Goal: Transaction & Acquisition: Book appointment/travel/reservation

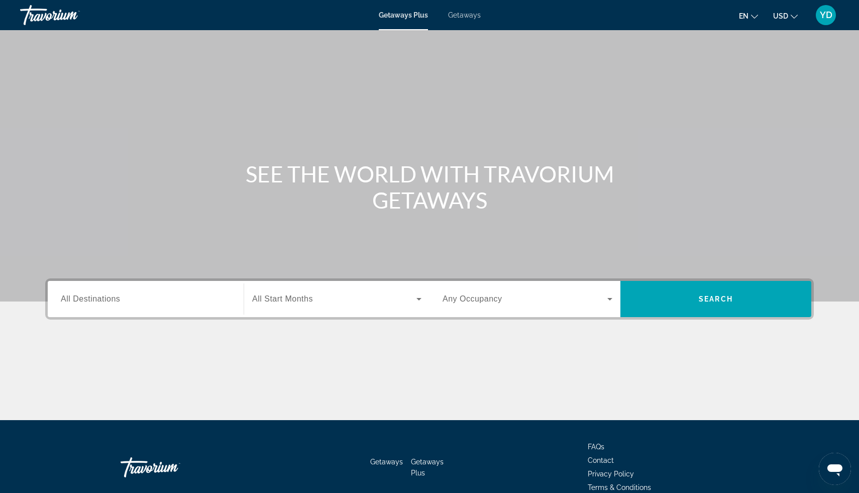
click at [469, 18] on span "Getaways" at bounding box center [464, 15] width 33 height 8
click at [83, 310] on div "Search widget" at bounding box center [146, 299] width 170 height 29
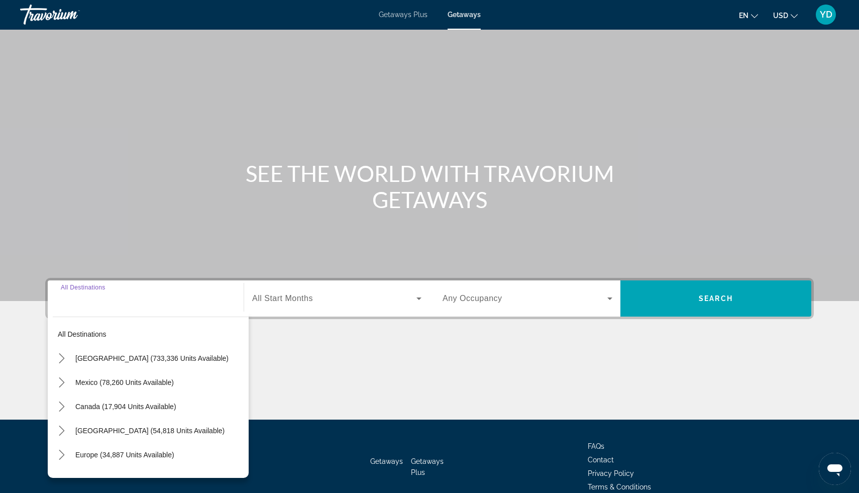
scroll to position [50, 0]
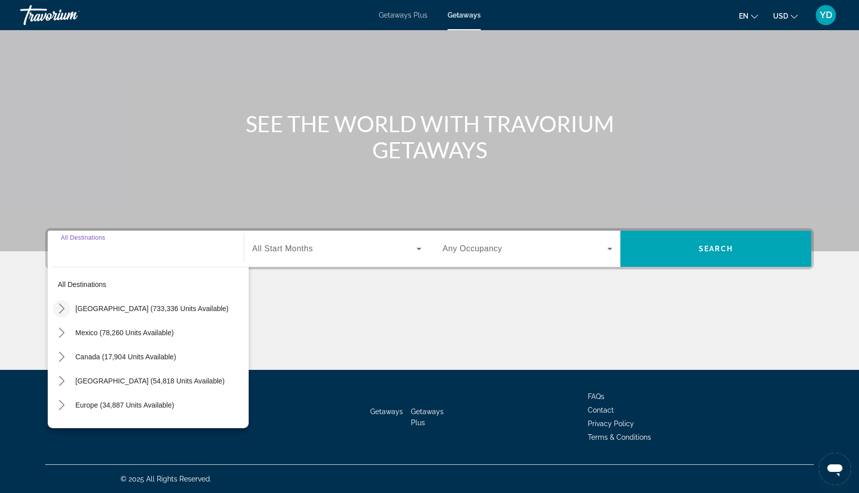
click at [62, 311] on icon "Toggle United States (733,336 units available) submenu" at bounding box center [62, 309] width 6 height 10
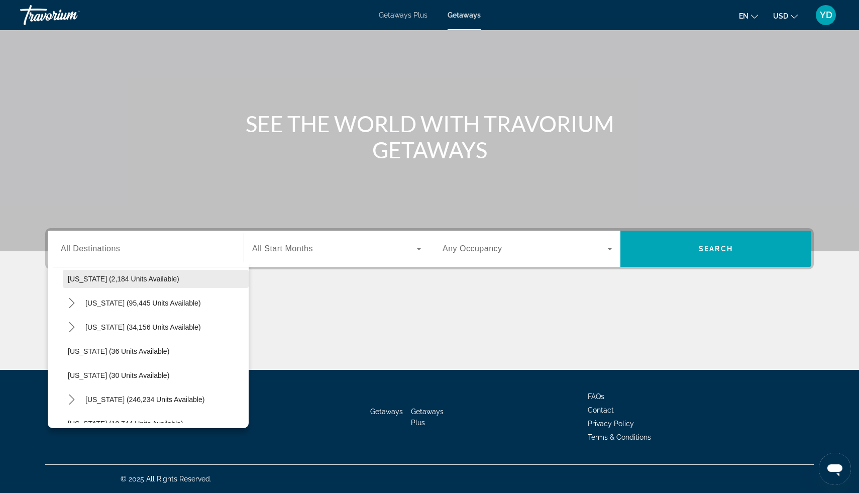
scroll to position [0, 0]
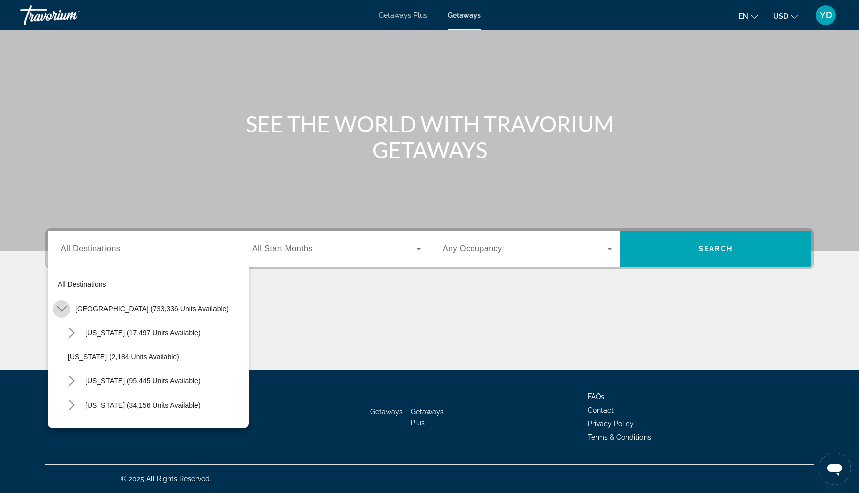
click at [64, 306] on icon "Toggle United States (733,336 units available) submenu" at bounding box center [62, 309] width 10 height 10
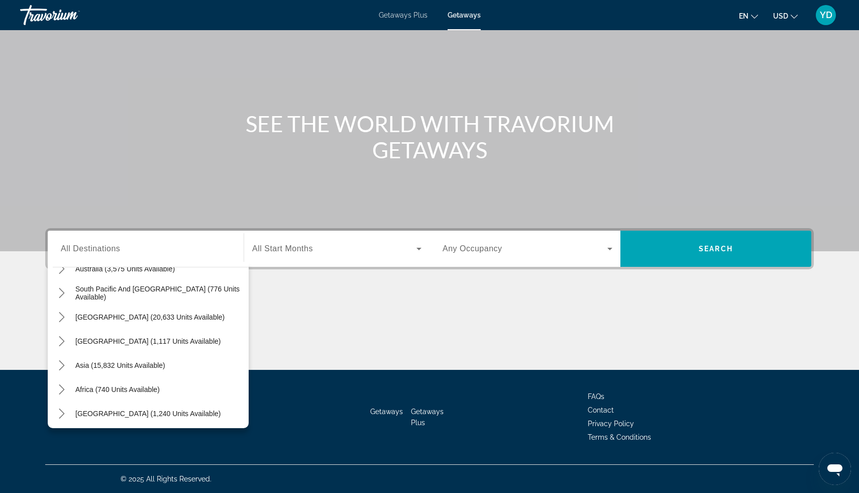
scroll to position [163, 0]
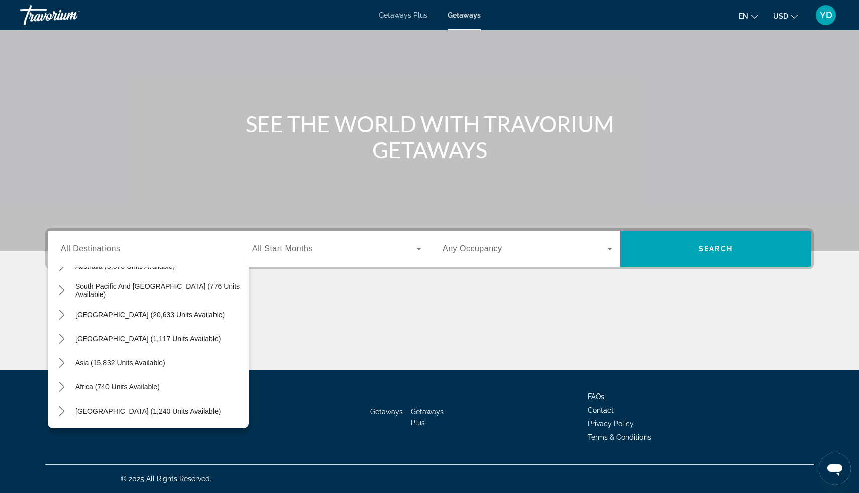
click at [105, 247] on span "All Destinations" at bounding box center [90, 248] width 59 height 9
click at [105, 247] on input "Destination All Destinations" at bounding box center [146, 249] width 170 height 12
click at [129, 246] on input "Destination All Destinations" at bounding box center [146, 249] width 170 height 12
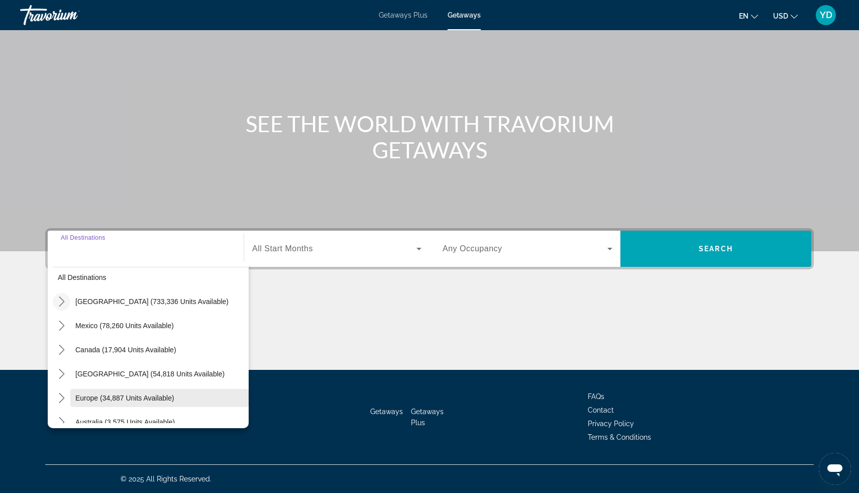
scroll to position [0, 0]
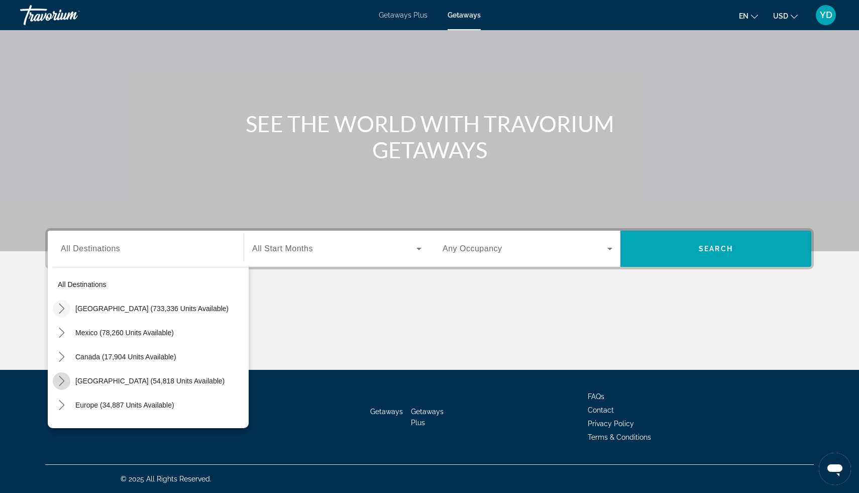
click at [62, 376] on icon "Toggle Caribbean & Atlantic Islands (54,818 units available) submenu" at bounding box center [62, 381] width 10 height 10
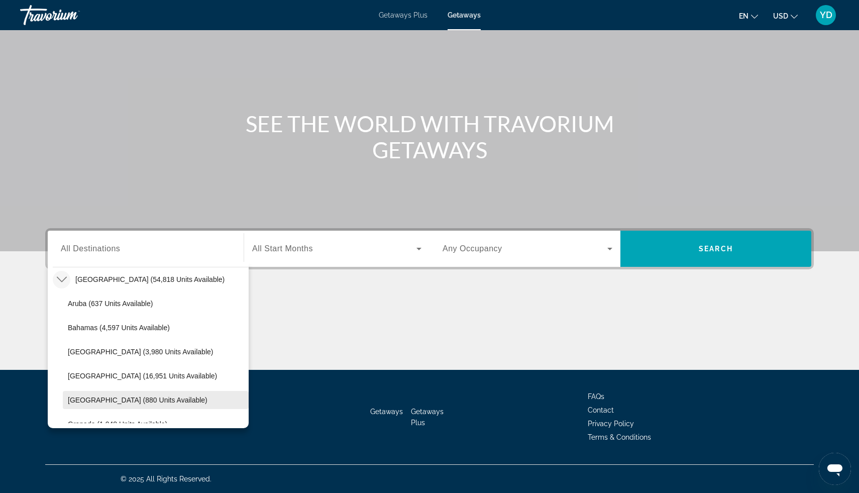
click at [111, 402] on span "Dominican Republic (880 units available)" at bounding box center [138, 400] width 140 height 8
type input "**********"
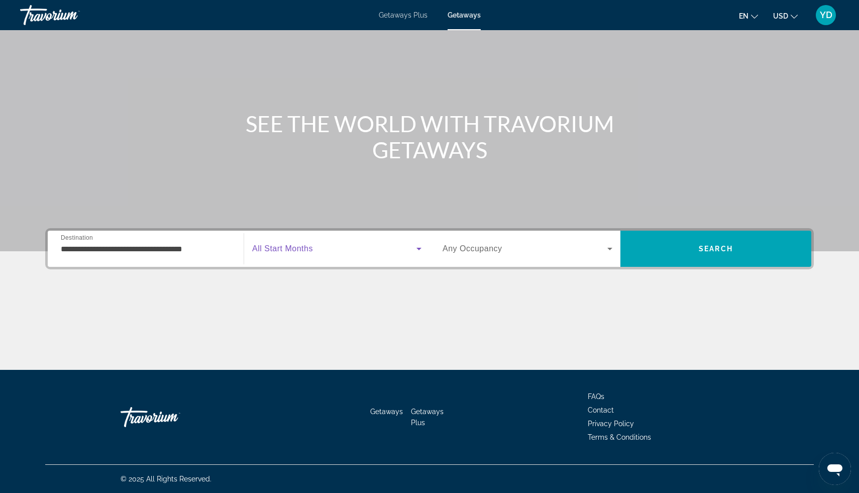
click at [333, 246] on span "Search widget" at bounding box center [334, 249] width 164 height 12
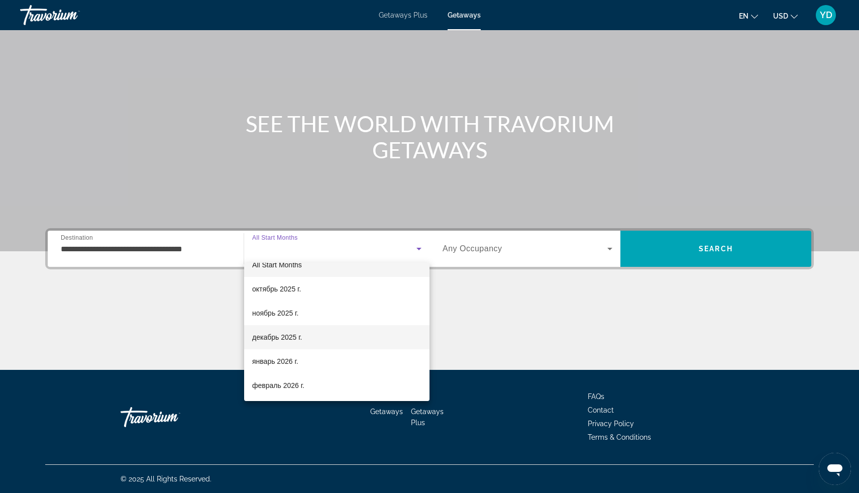
scroll to position [22, 0]
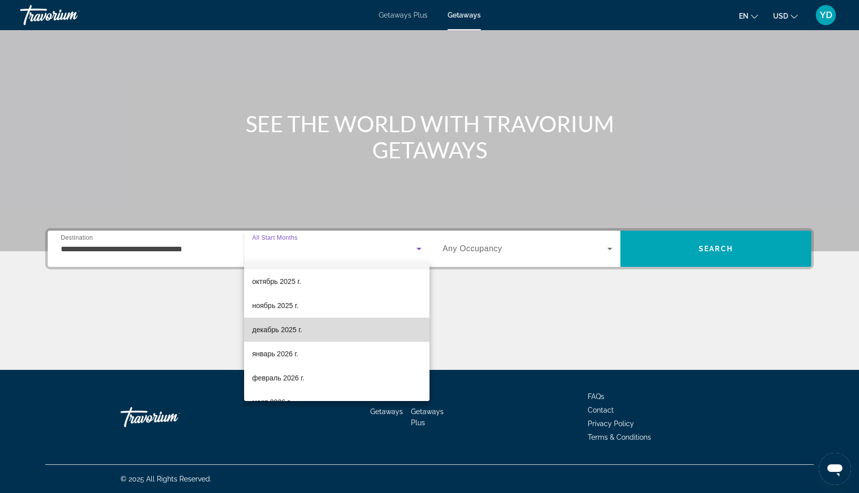
click at [331, 334] on mat-option "декабрь 2025 г." at bounding box center [336, 330] width 185 height 24
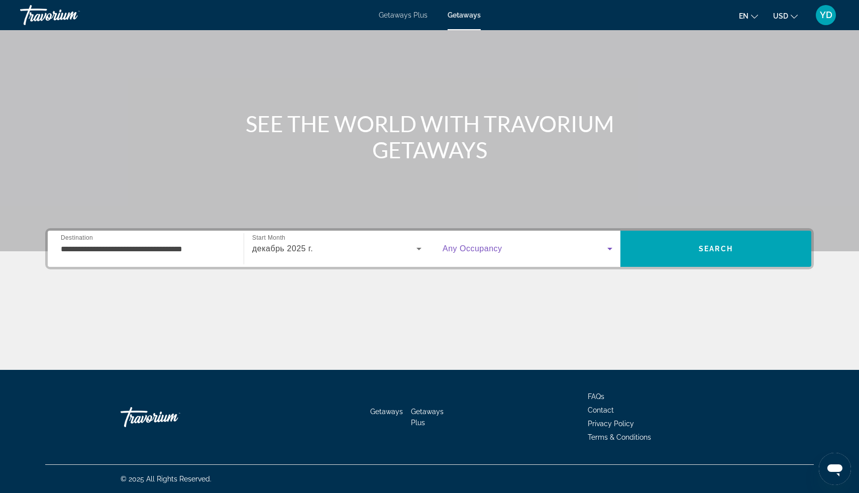
click at [565, 250] on span "Search widget" at bounding box center [525, 249] width 165 height 12
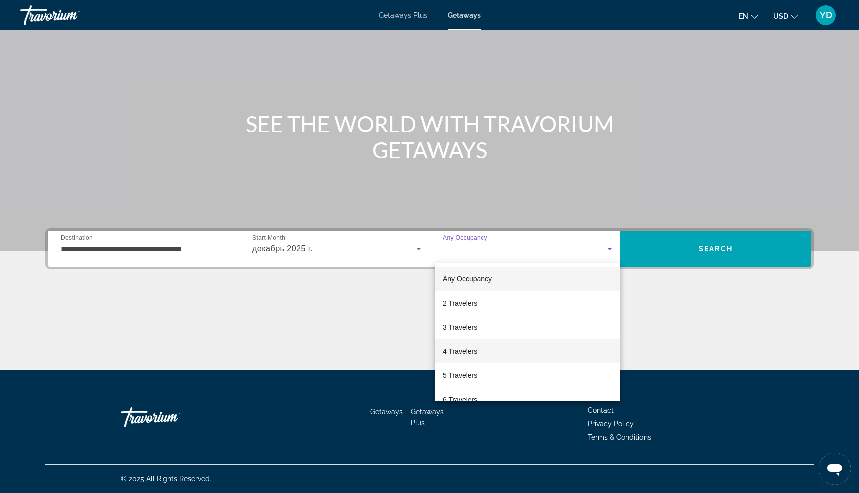
click at [486, 349] on mat-option "4 Travelers" at bounding box center [528, 351] width 186 height 24
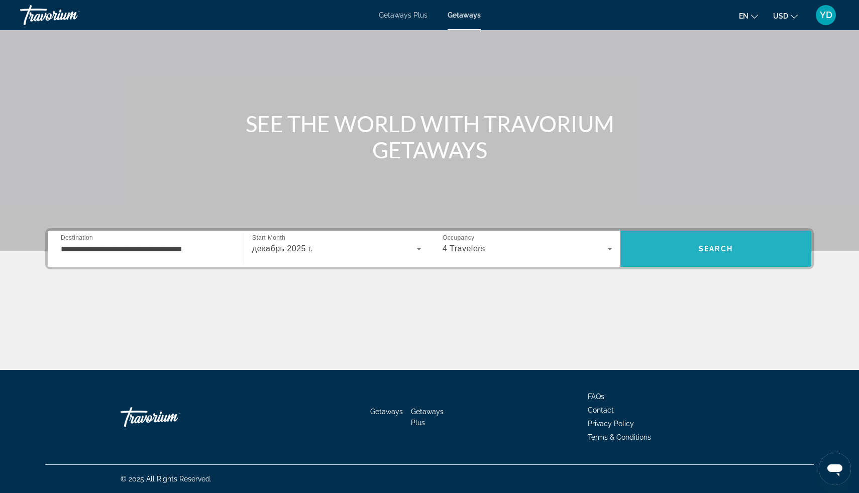
click at [693, 249] on span "Search" at bounding box center [716, 249] width 191 height 24
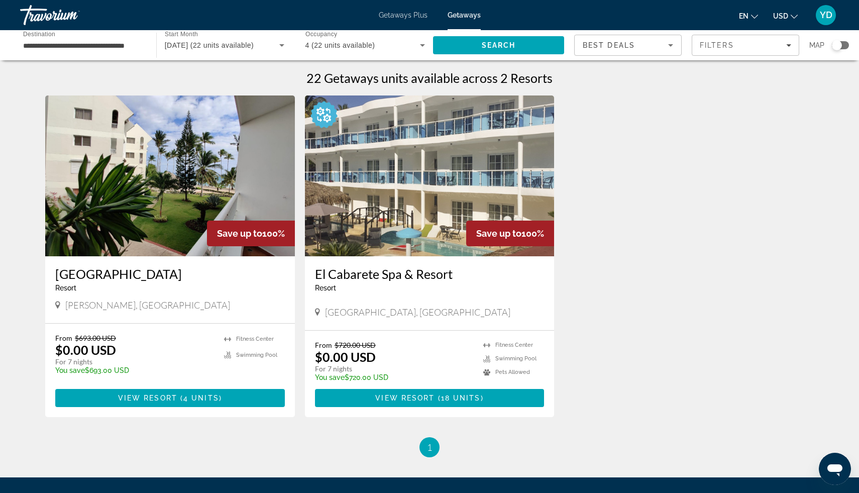
click at [373, 234] on img "Main content" at bounding box center [430, 175] width 250 height 161
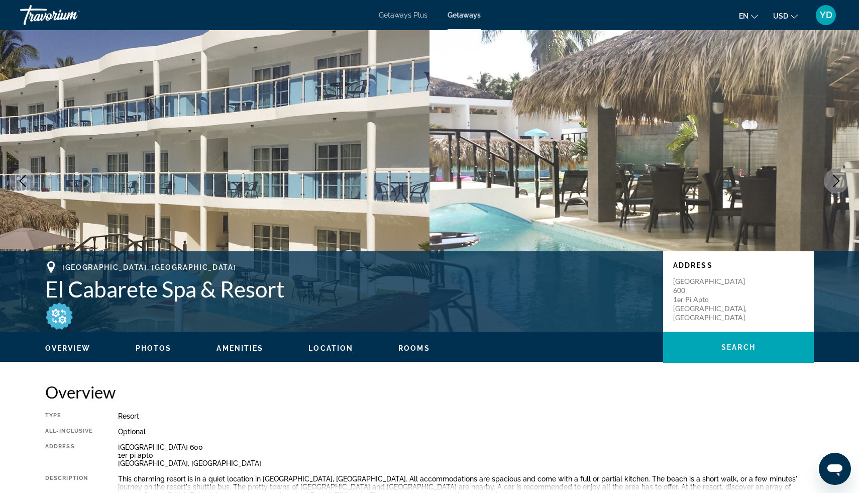
click at [831, 181] on icon "Next image" at bounding box center [837, 181] width 12 height 12
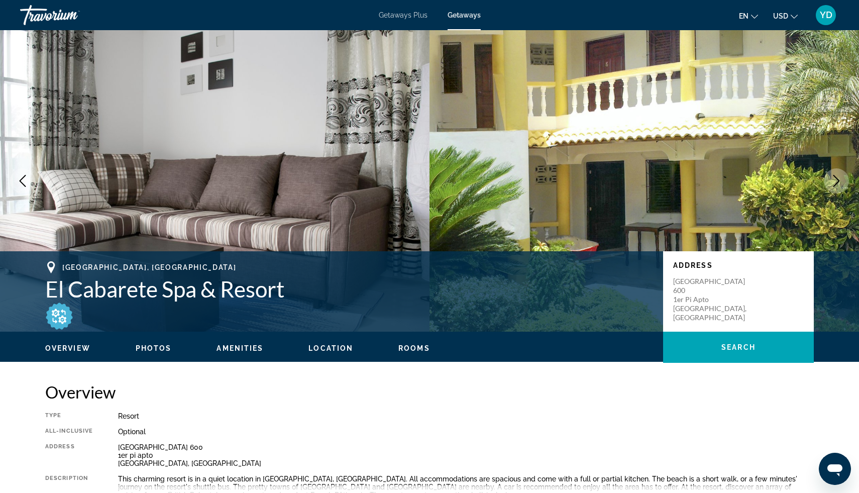
click at [831, 181] on icon "Next image" at bounding box center [837, 181] width 12 height 12
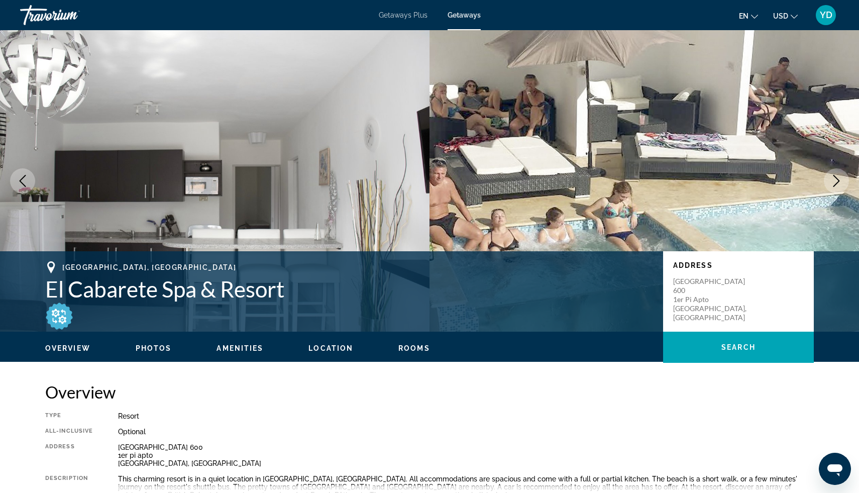
click at [831, 181] on icon "Next image" at bounding box center [837, 181] width 12 height 12
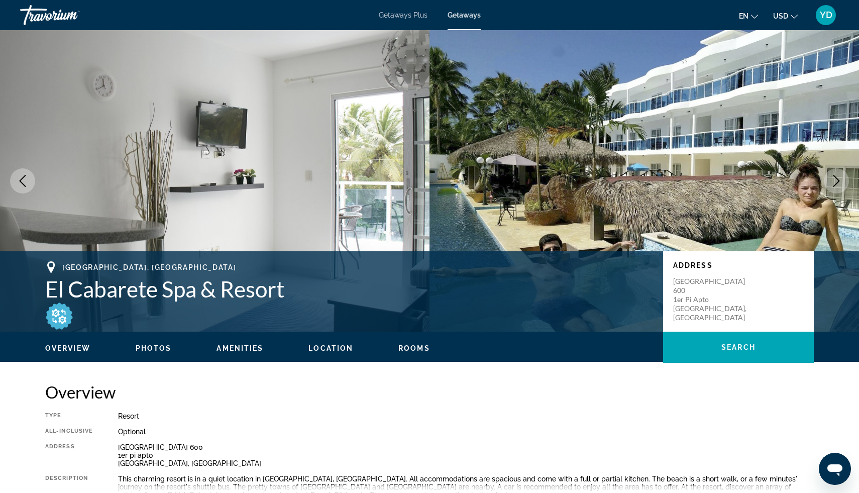
click at [831, 181] on icon "Next image" at bounding box center [837, 181] width 12 height 12
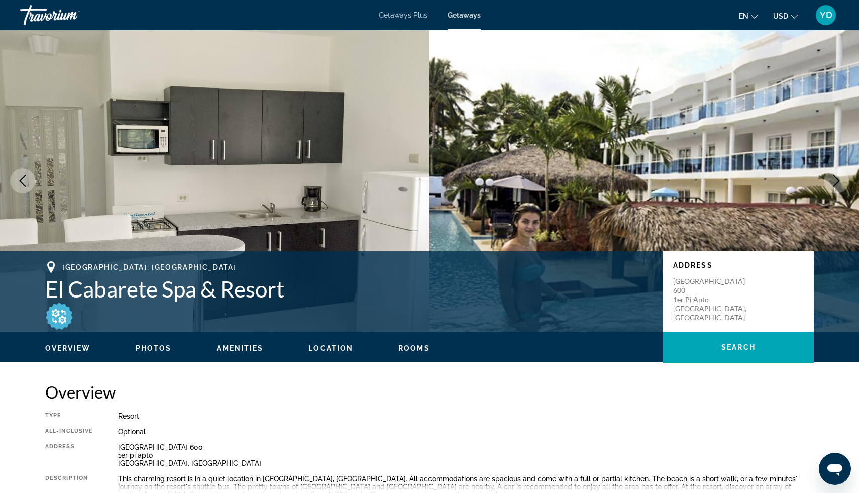
click at [833, 179] on icon "Next image" at bounding box center [837, 181] width 12 height 12
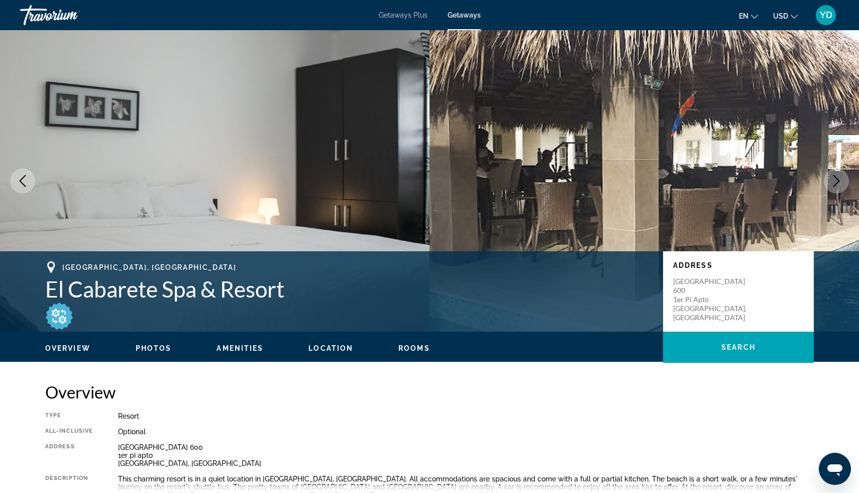
click at [833, 179] on icon "Next image" at bounding box center [837, 181] width 12 height 12
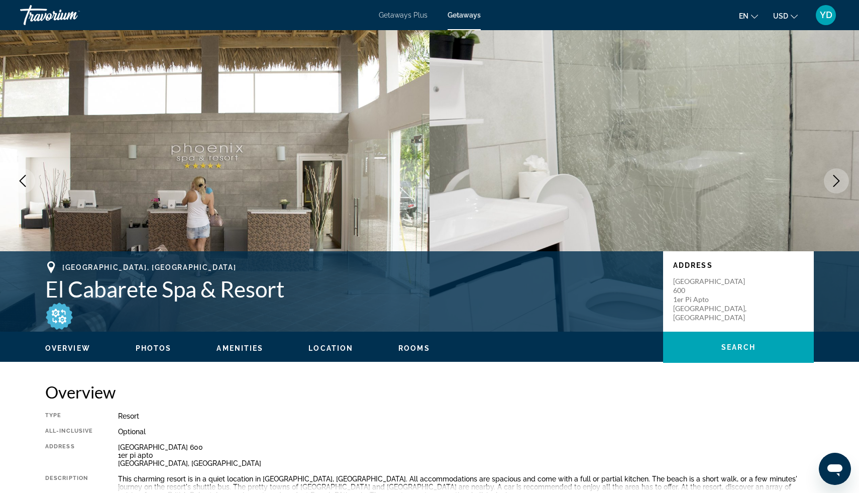
click at [841, 175] on icon "Next image" at bounding box center [837, 181] width 12 height 12
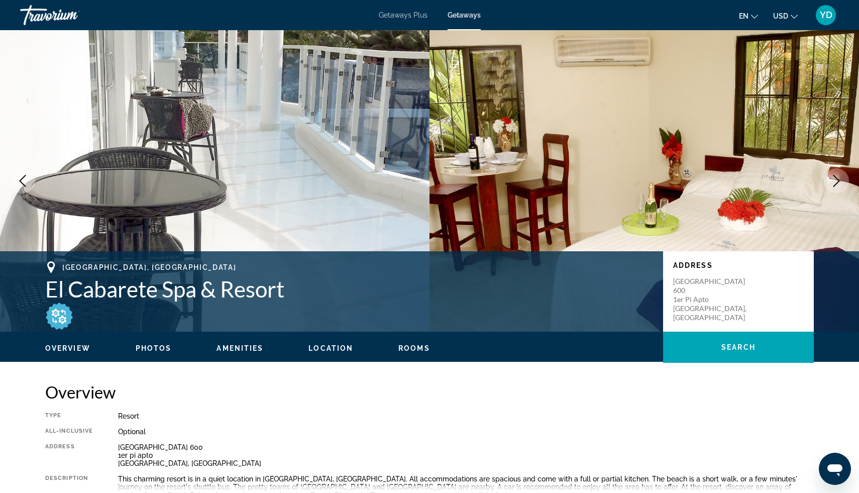
click at [835, 177] on icon "Next image" at bounding box center [837, 181] width 7 height 12
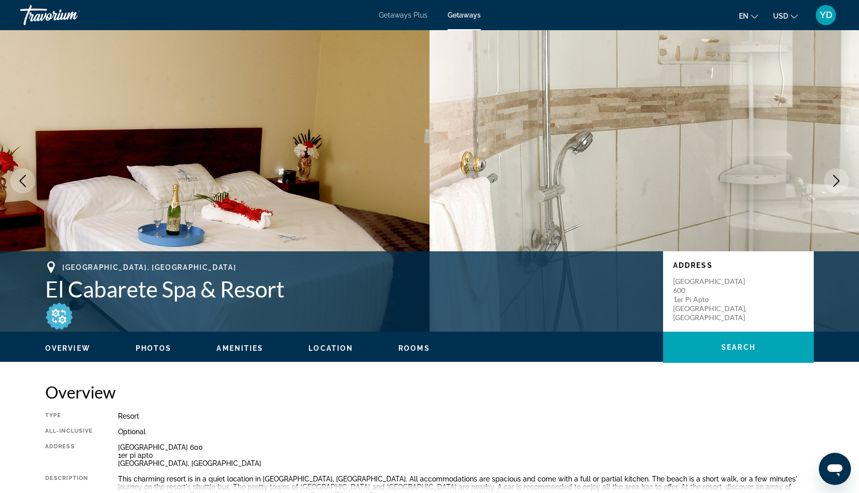
click at [835, 177] on icon "Next image" at bounding box center [837, 181] width 12 height 12
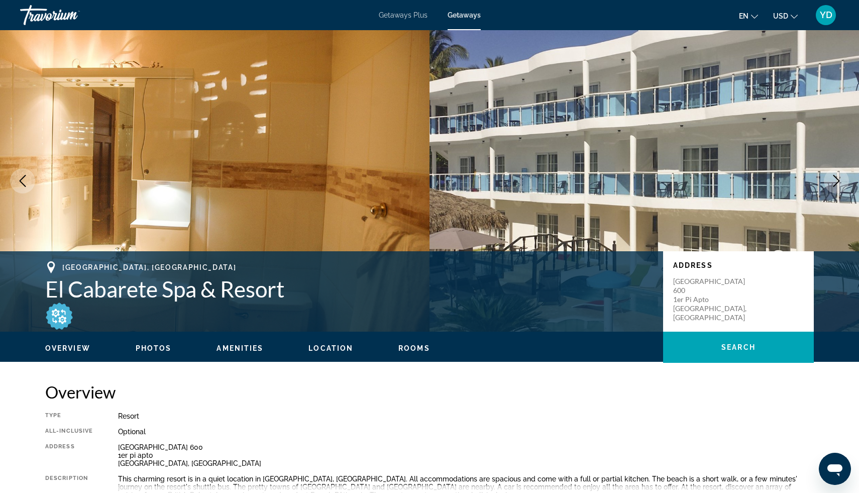
click at [835, 177] on icon "Next image" at bounding box center [837, 181] width 12 height 12
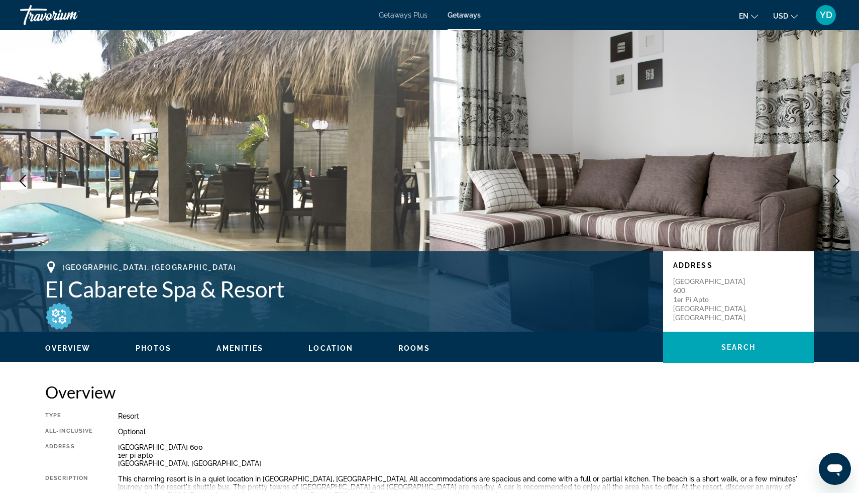
click at [835, 177] on icon "Next image" at bounding box center [837, 181] width 12 height 12
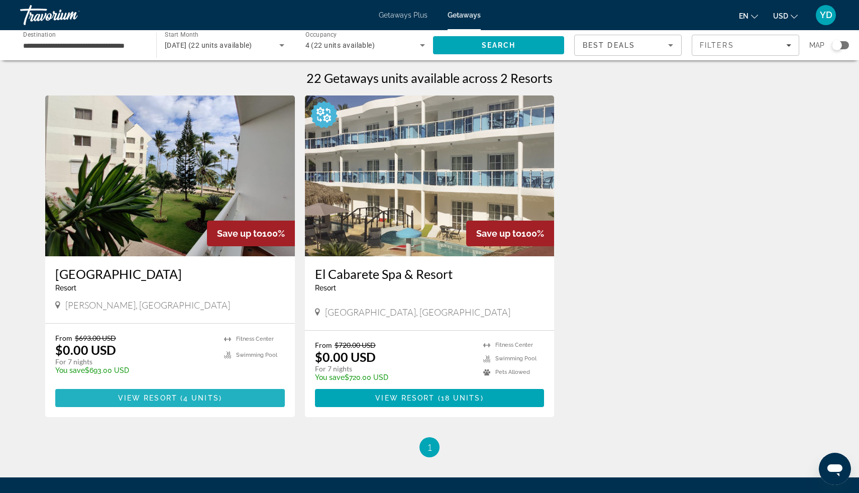
click at [195, 399] on span "4 units" at bounding box center [201, 398] width 36 height 8
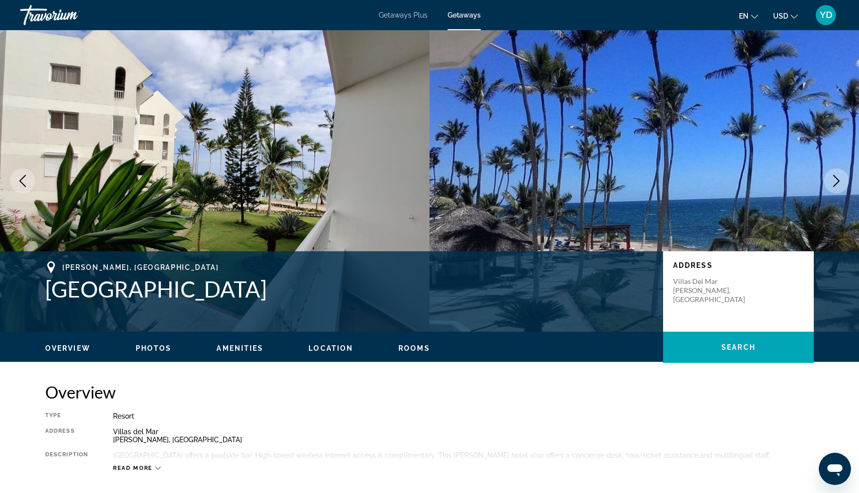
click at [845, 185] on button "Next image" at bounding box center [836, 180] width 25 height 25
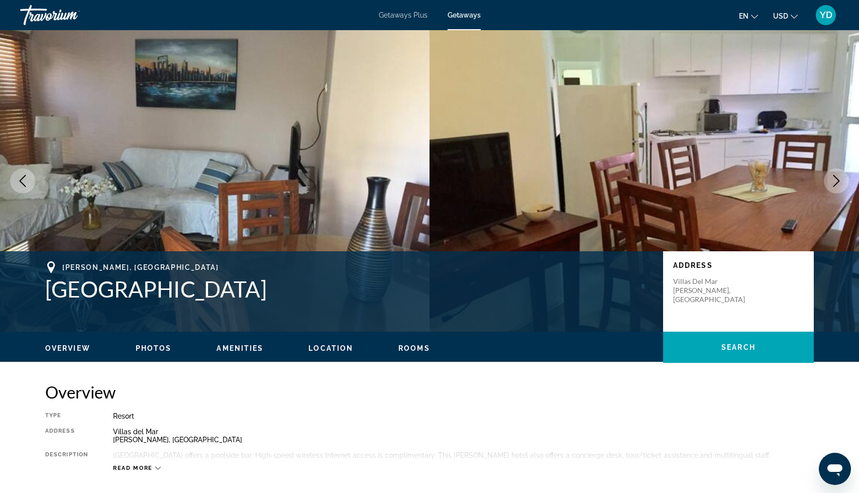
click at [845, 185] on button "Next image" at bounding box center [836, 180] width 25 height 25
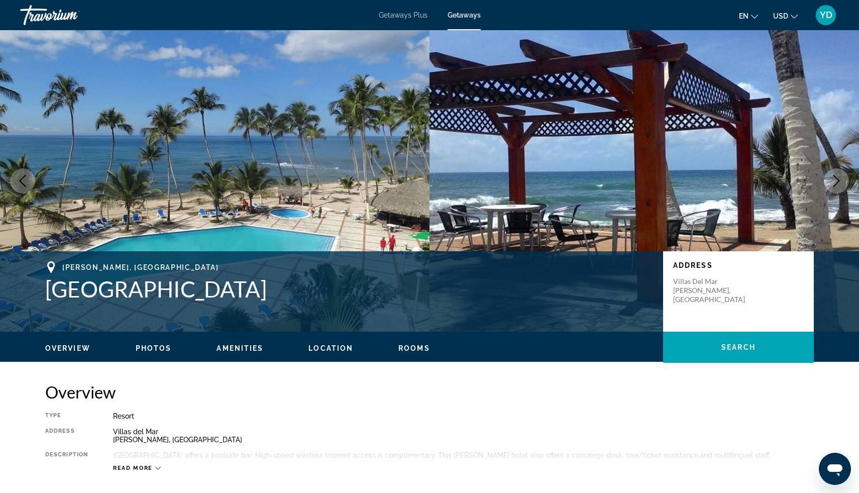
click at [845, 185] on button "Next image" at bounding box center [836, 180] width 25 height 25
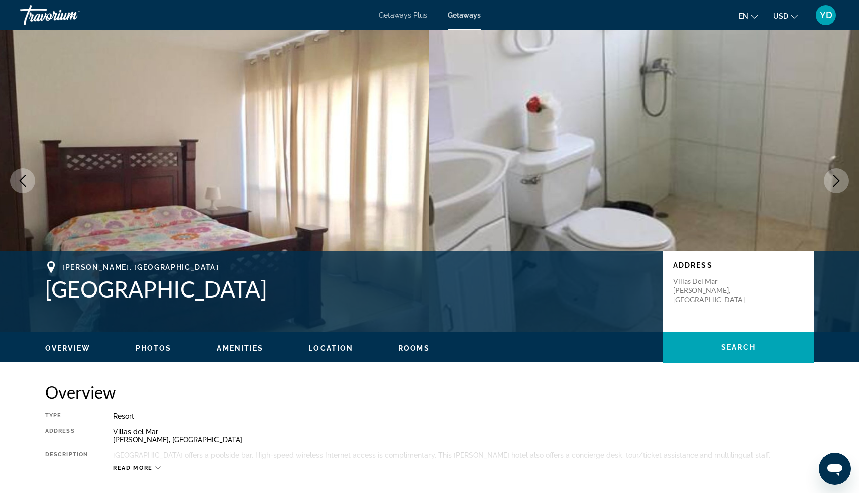
click at [845, 185] on button "Next image" at bounding box center [836, 180] width 25 height 25
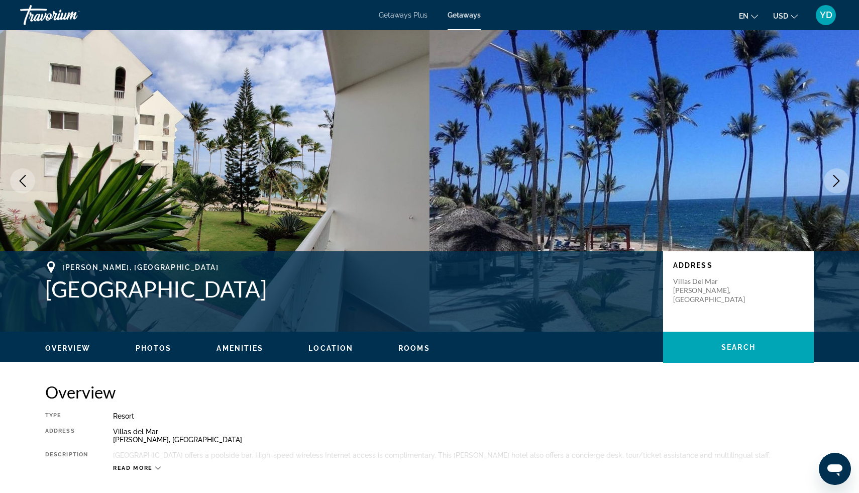
click at [845, 185] on button "Next image" at bounding box center [836, 180] width 25 height 25
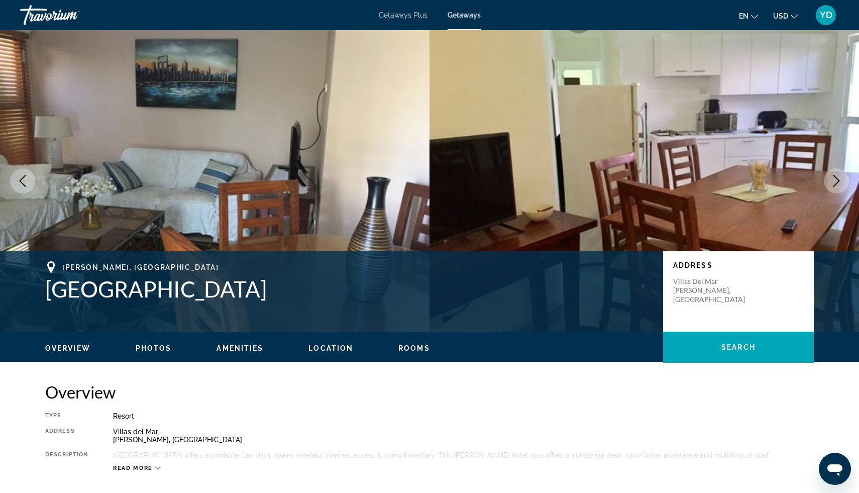
click at [845, 183] on button "Next image" at bounding box center [836, 180] width 25 height 25
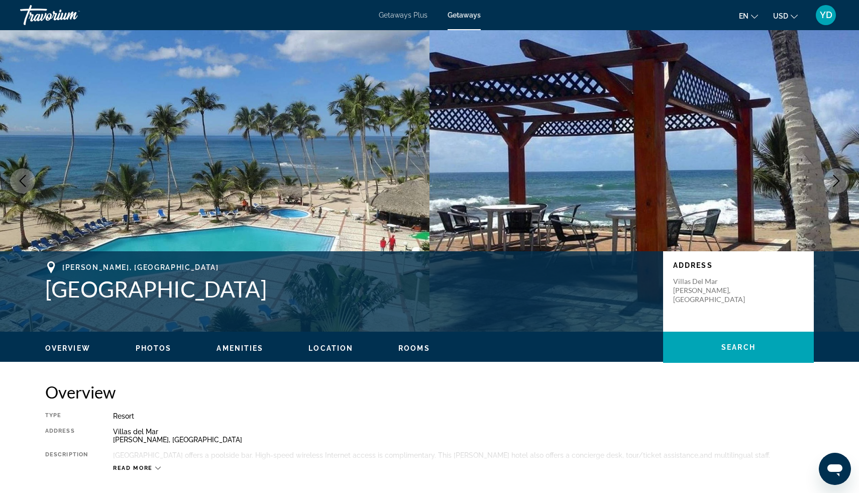
click at [846, 184] on button "Next image" at bounding box center [836, 180] width 25 height 25
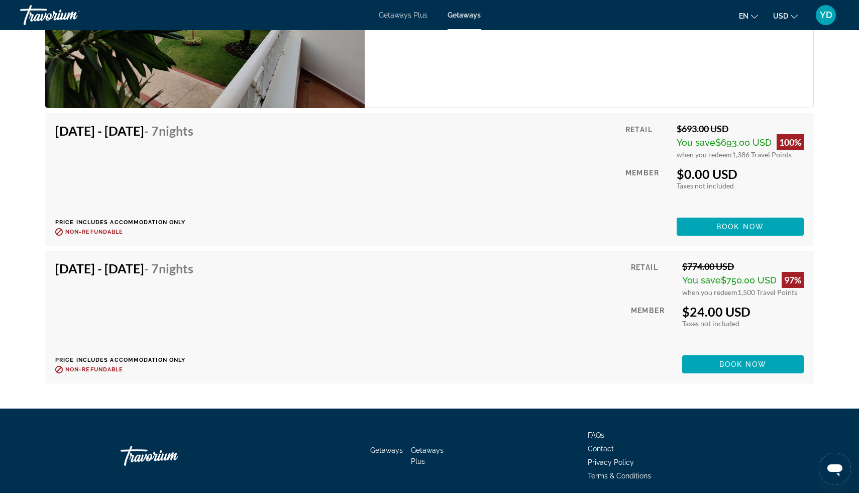
scroll to position [1785, 0]
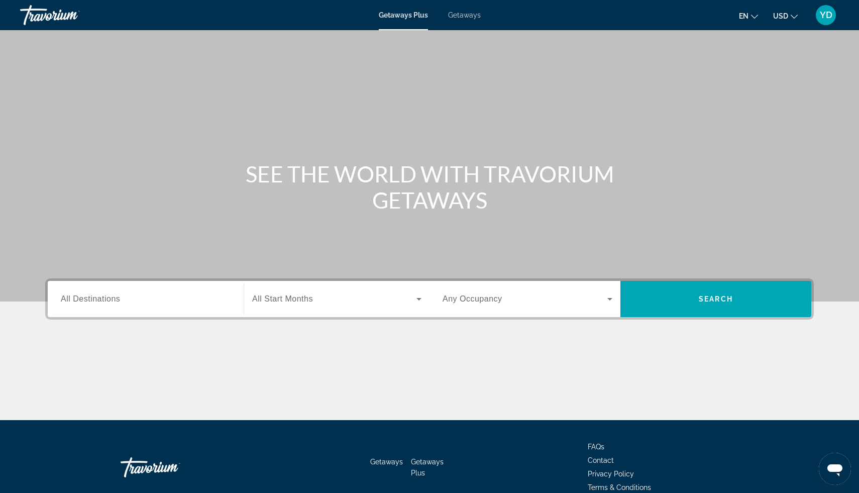
click at [112, 297] on span "All Destinations" at bounding box center [90, 298] width 59 height 9
click at [112, 297] on input "Destination All Destinations" at bounding box center [146, 299] width 170 height 12
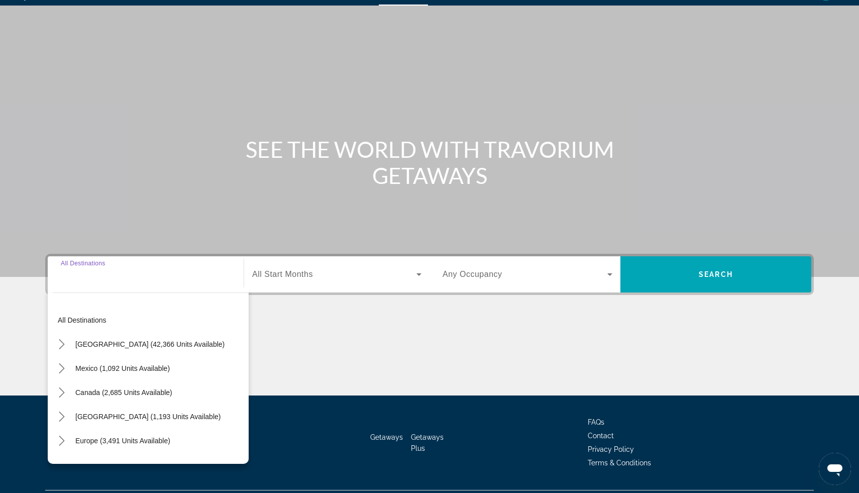
scroll to position [50, 0]
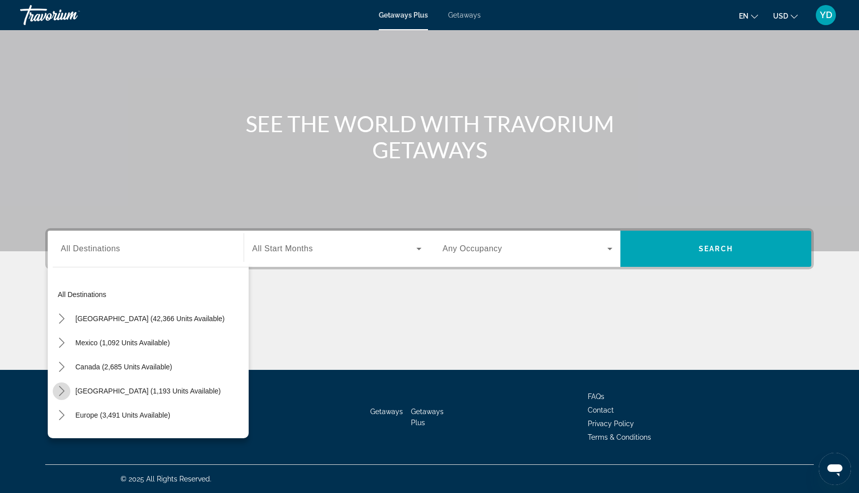
click at [65, 392] on icon "Toggle Caribbean & Atlantic Islands (1,193 units available) submenu" at bounding box center [62, 391] width 10 height 10
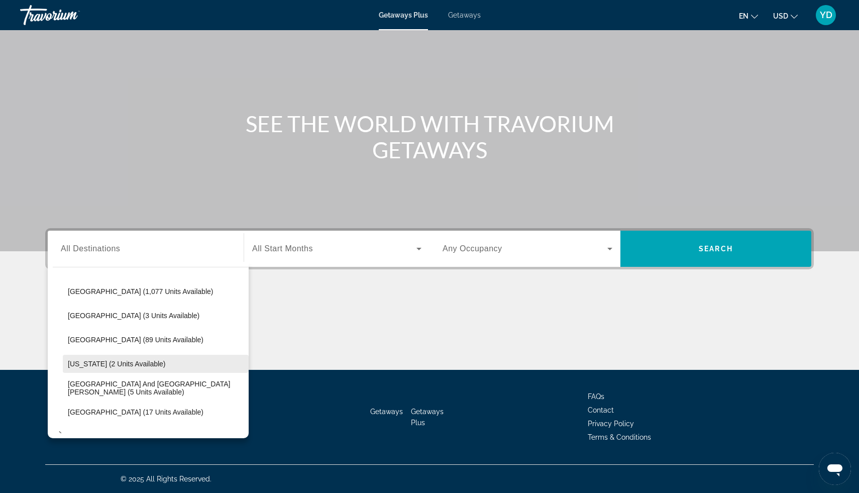
scroll to position [122, 0]
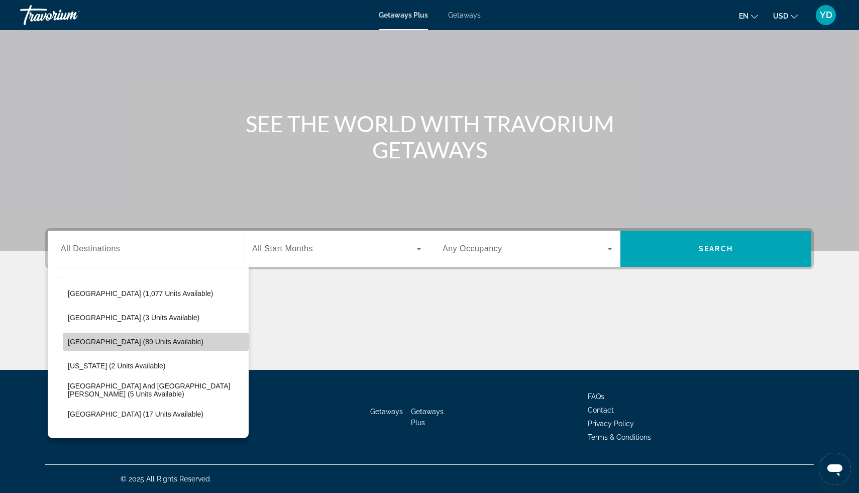
click at [126, 340] on span "Dominican Republic (89 units available)" at bounding box center [136, 342] width 136 height 8
type input "**********"
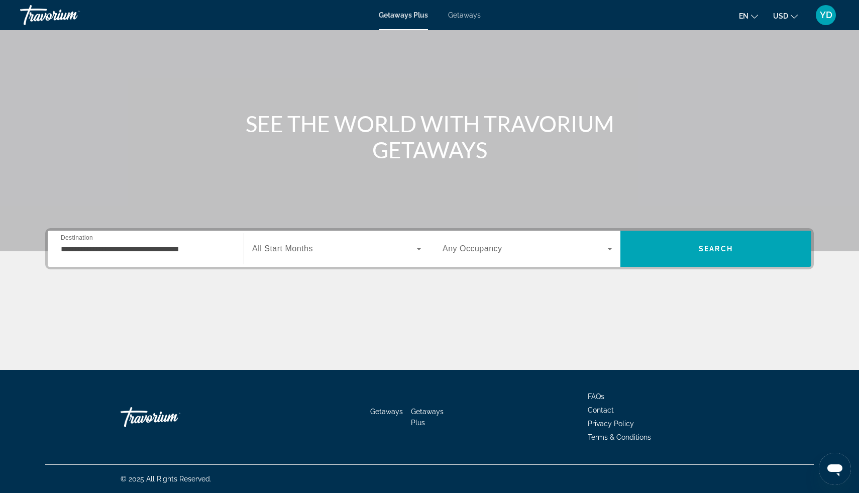
click at [297, 251] on span "All Start Months" at bounding box center [282, 248] width 61 height 9
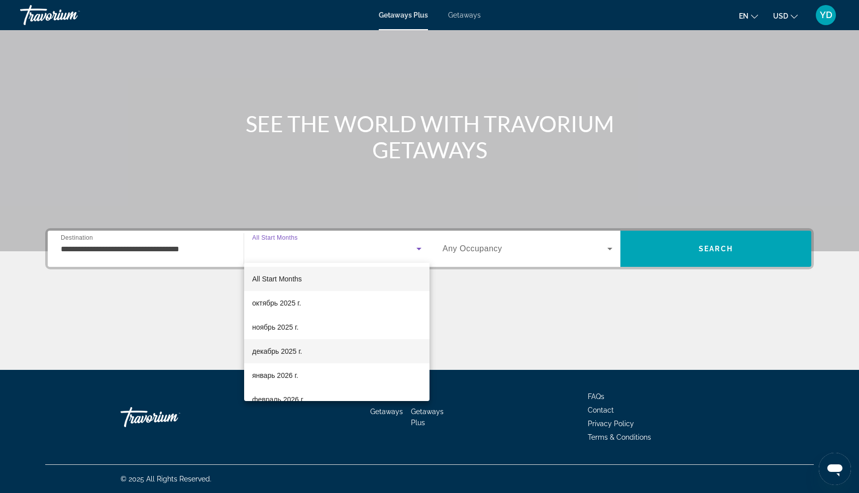
click at [289, 350] on span "декабрь 2025 г." at bounding box center [277, 351] width 50 height 12
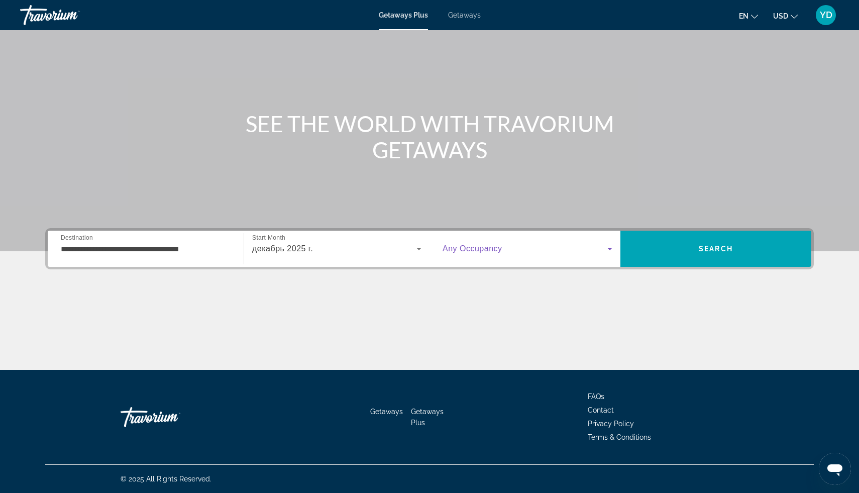
click at [516, 251] on span "Search widget" at bounding box center [525, 249] width 165 height 12
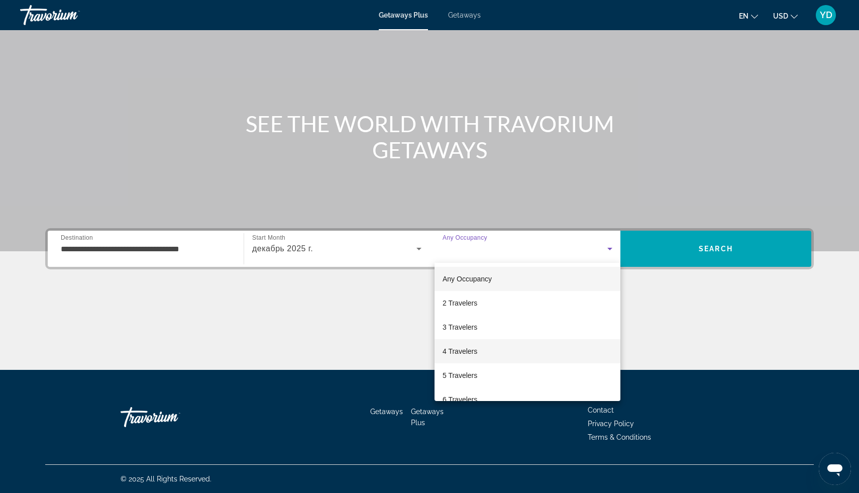
click at [458, 348] on span "4 Travelers" at bounding box center [460, 351] width 35 height 12
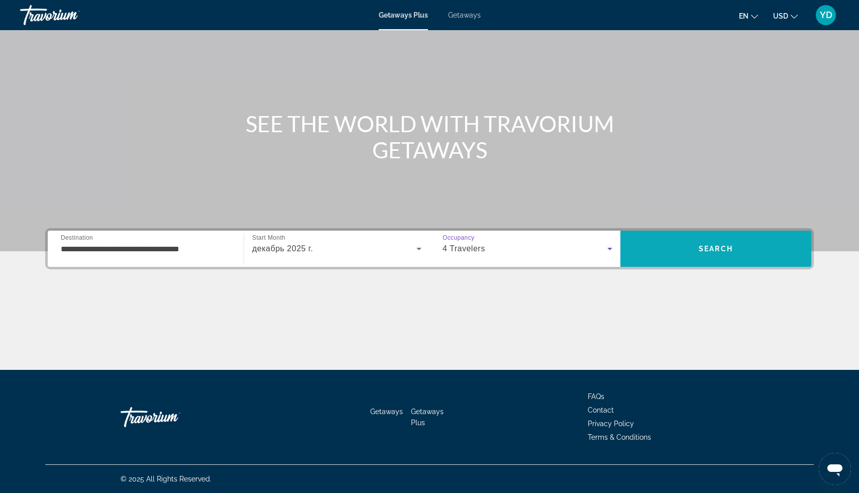
click at [697, 239] on span "Search" at bounding box center [716, 249] width 191 height 24
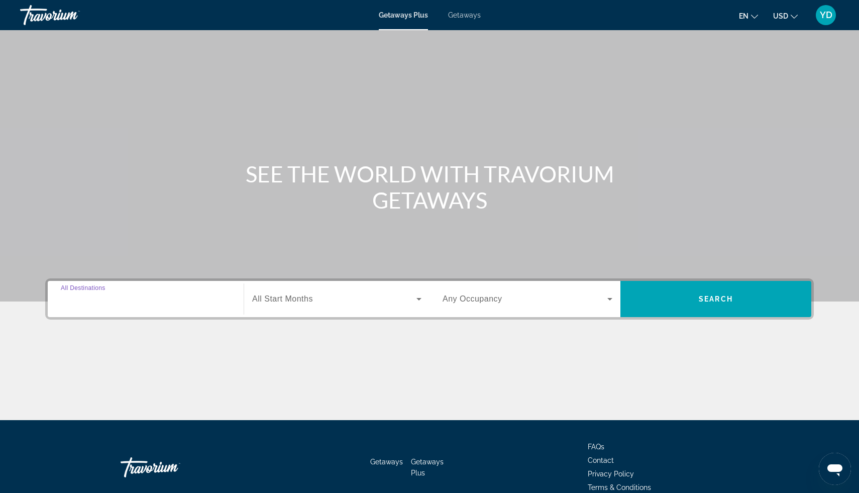
click at [130, 298] on input "Destination All Destinations" at bounding box center [146, 299] width 170 height 12
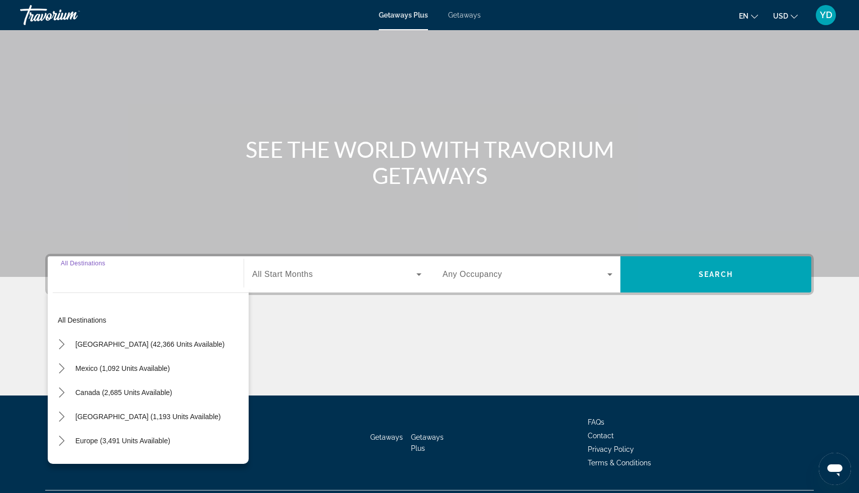
scroll to position [50, 0]
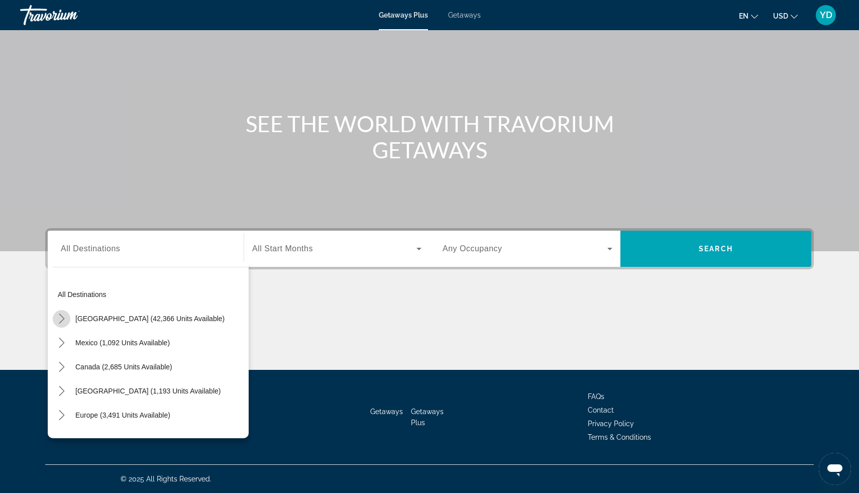
click at [63, 319] on icon "Toggle United States (42,366 units available) submenu" at bounding box center [62, 319] width 6 height 10
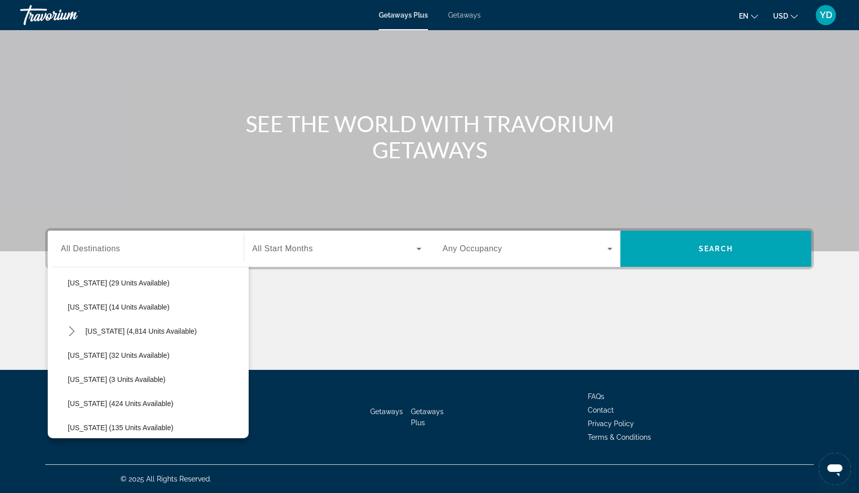
scroll to position [162, 0]
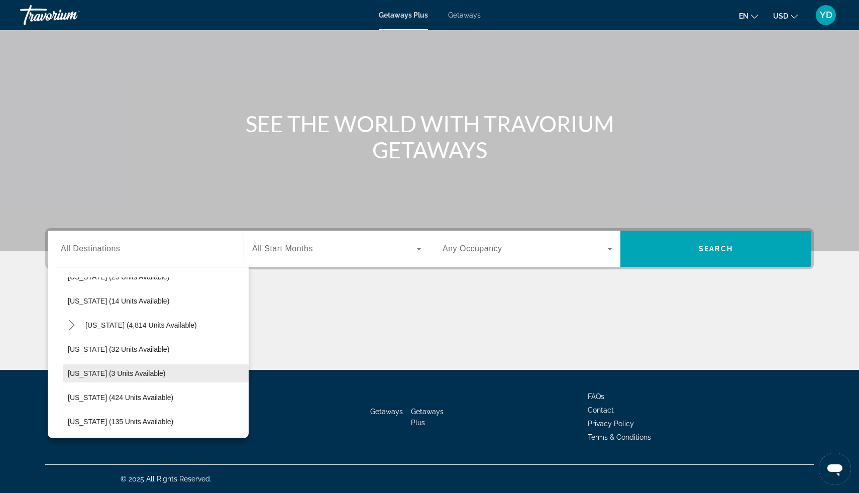
click at [128, 369] on span "[US_STATE] (3 units available)" at bounding box center [117, 373] width 98 height 8
type input "**********"
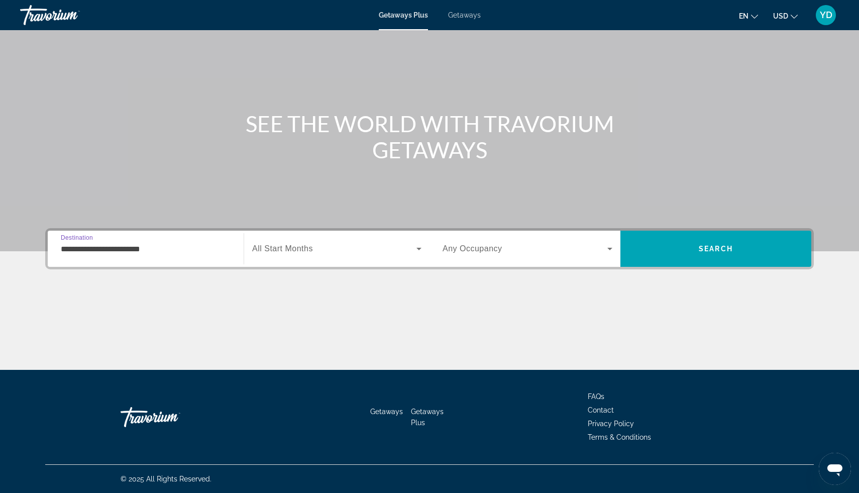
click at [337, 251] on span "Search widget" at bounding box center [334, 249] width 164 height 12
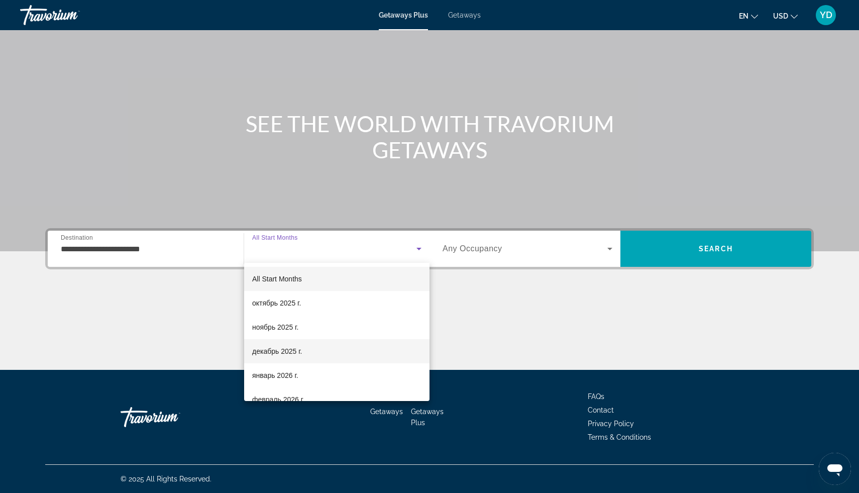
click at [306, 351] on mat-option "декабрь 2025 г." at bounding box center [336, 351] width 185 height 24
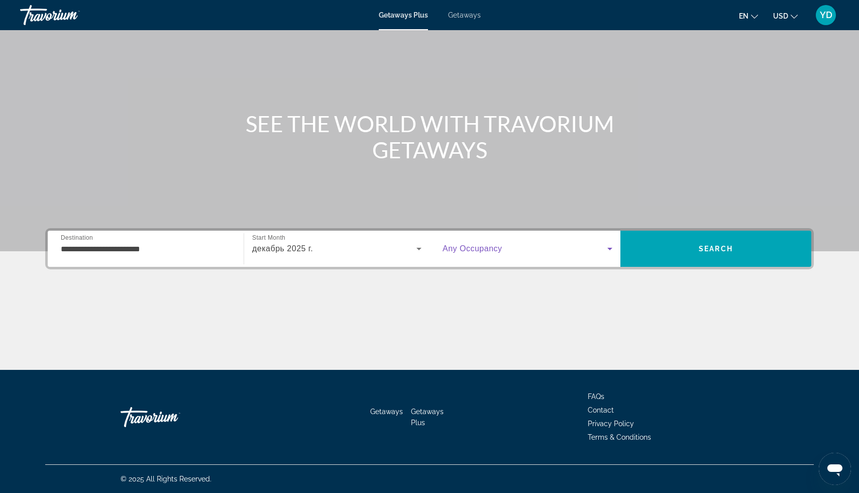
click at [611, 247] on icon "Search widget" at bounding box center [610, 249] width 12 height 12
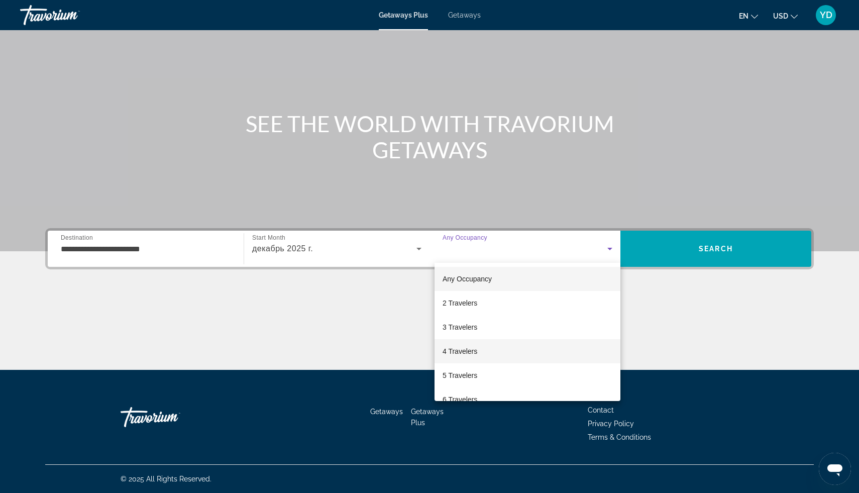
click at [503, 355] on mat-option "4 Travelers" at bounding box center [528, 351] width 186 height 24
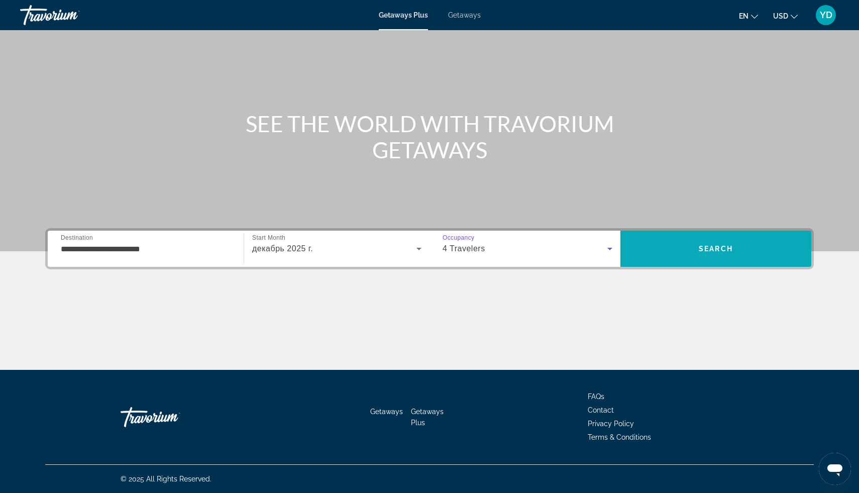
click at [709, 242] on span "Search" at bounding box center [716, 249] width 191 height 24
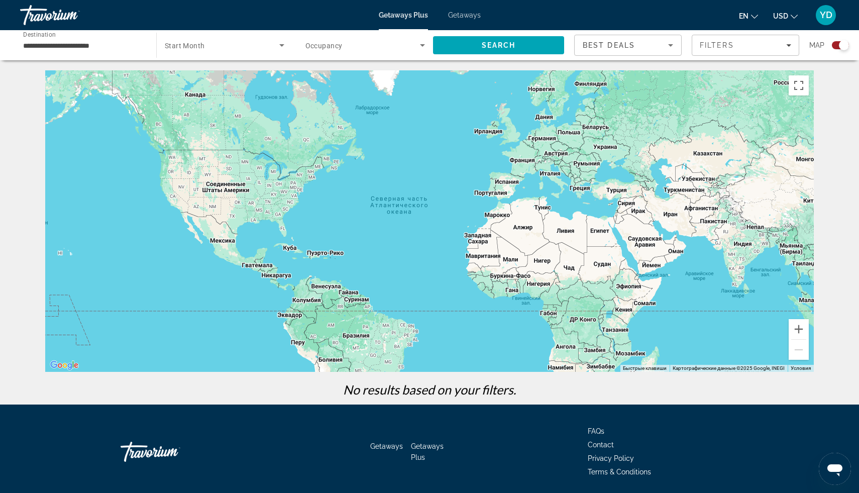
click at [475, 13] on span "Getaways" at bounding box center [464, 15] width 33 height 8
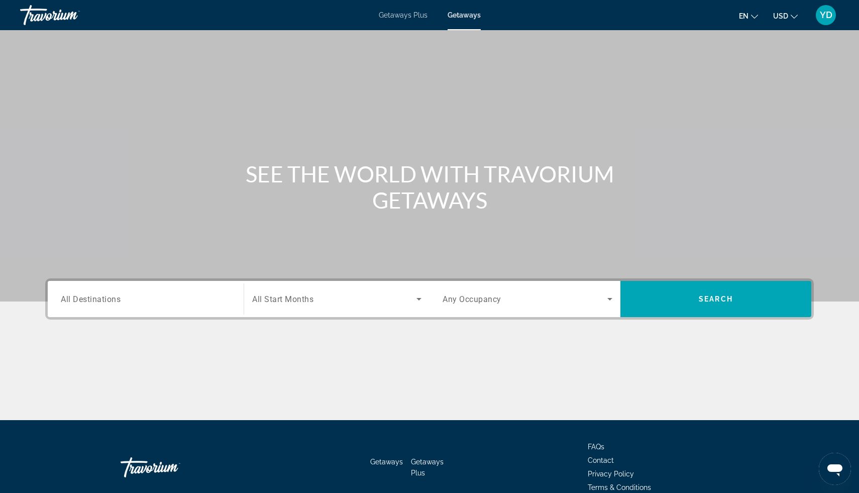
click at [128, 304] on input "Destination All Destinations" at bounding box center [146, 299] width 170 height 12
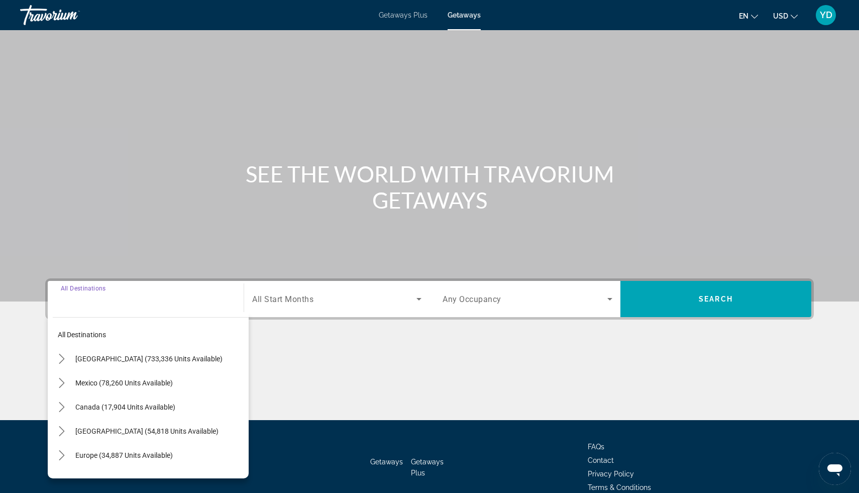
scroll to position [50, 0]
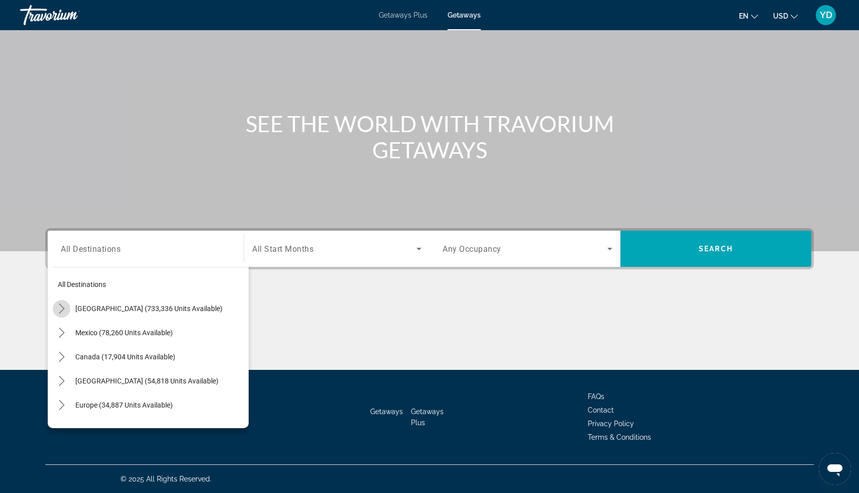
click at [58, 309] on icon "Toggle United States (733,336 units available) submenu" at bounding box center [62, 309] width 10 height 10
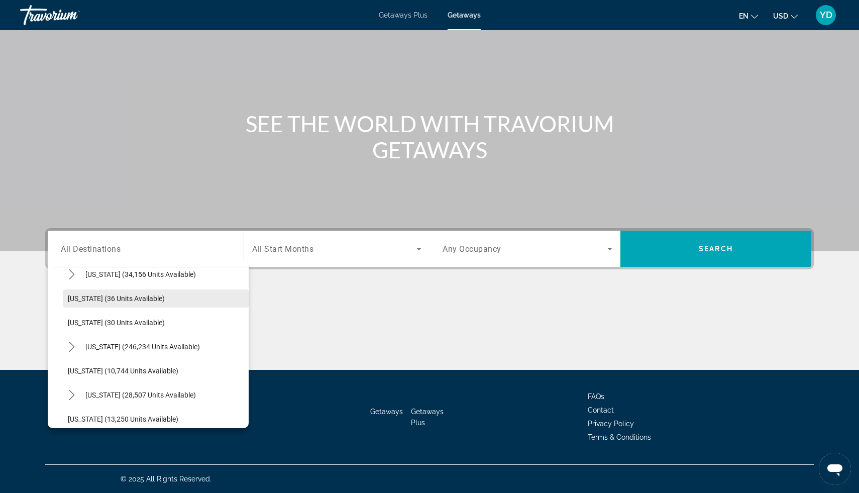
scroll to position [135, 0]
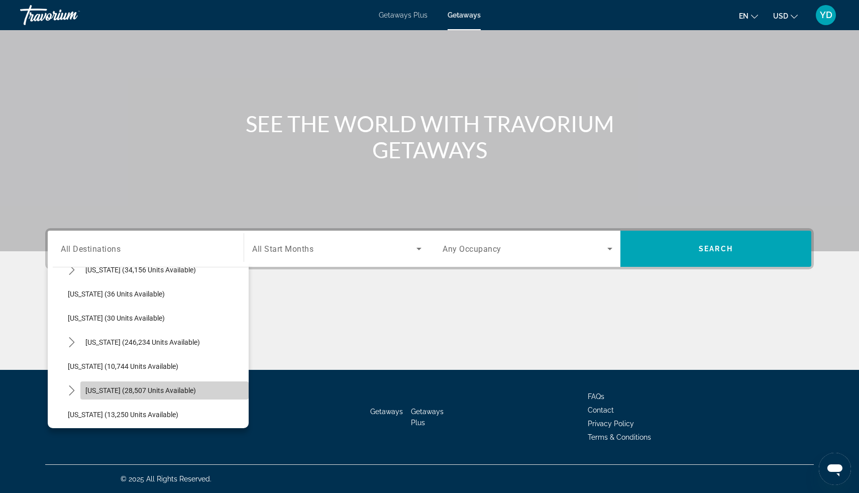
click at [101, 392] on span "[US_STATE] (28,507 units available)" at bounding box center [140, 390] width 111 height 8
type input "**********"
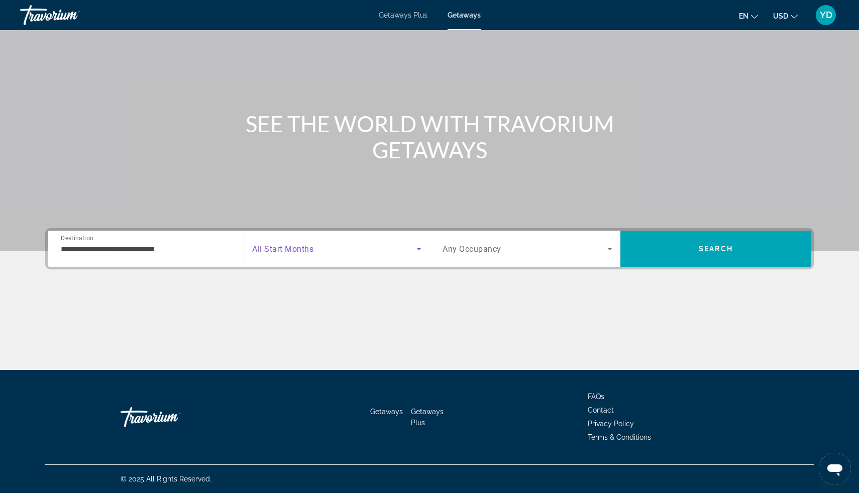
click at [411, 254] on span "Search widget" at bounding box center [334, 249] width 164 height 12
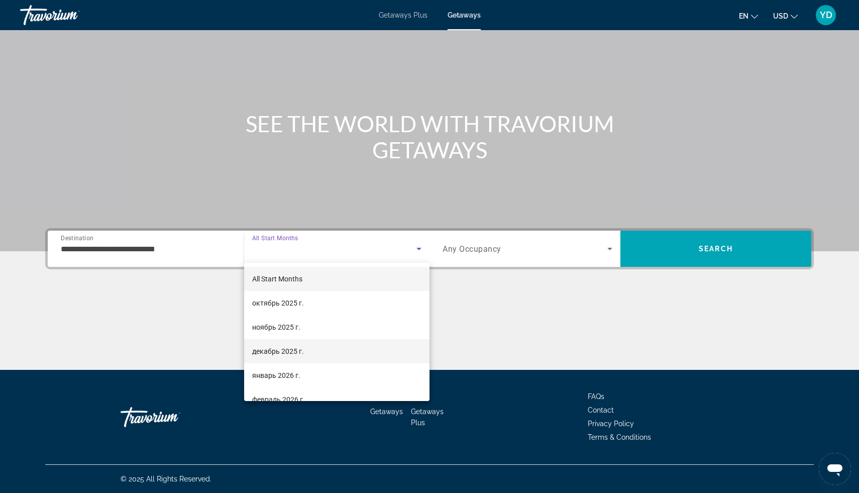
click at [283, 348] on span "декабрь 2025 г." at bounding box center [278, 351] width 52 height 12
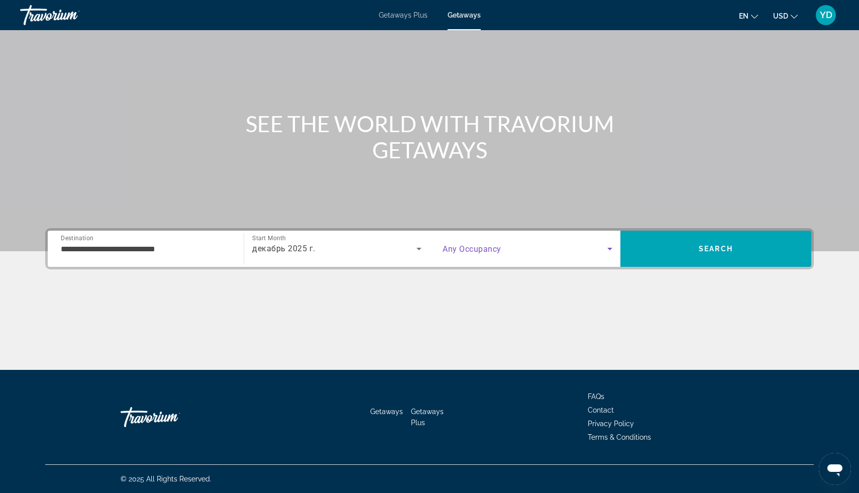
click at [578, 252] on span "Search widget" at bounding box center [525, 249] width 165 height 12
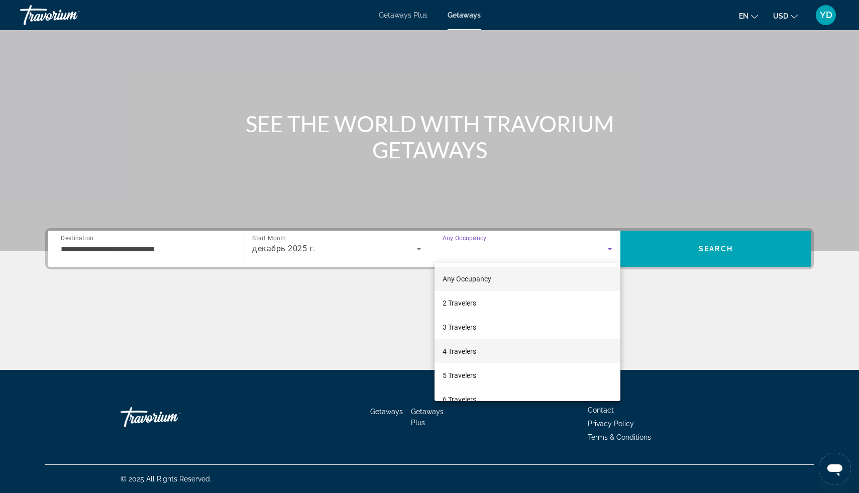
click at [520, 350] on mat-option "4 Travelers" at bounding box center [528, 351] width 186 height 24
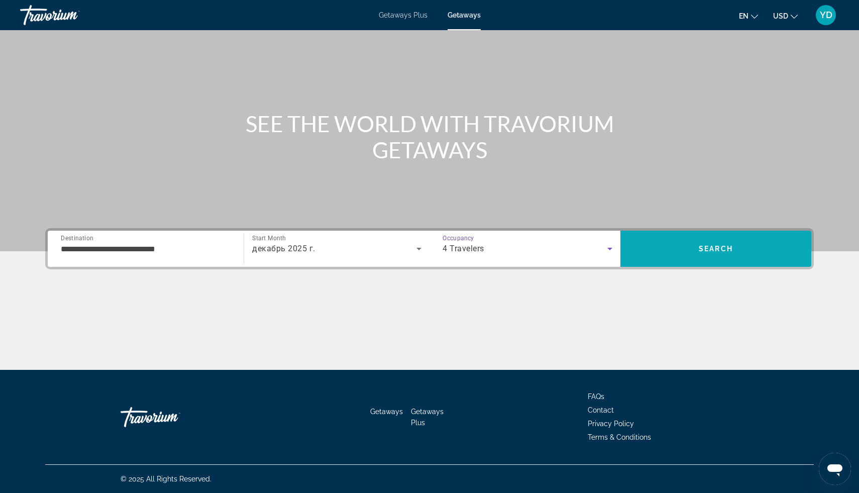
click at [654, 258] on span "Search" at bounding box center [716, 249] width 191 height 24
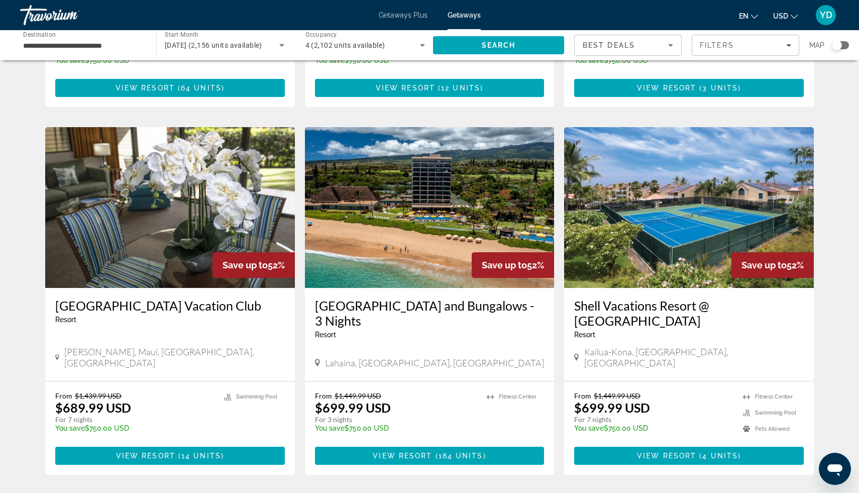
scroll to position [1099, 0]
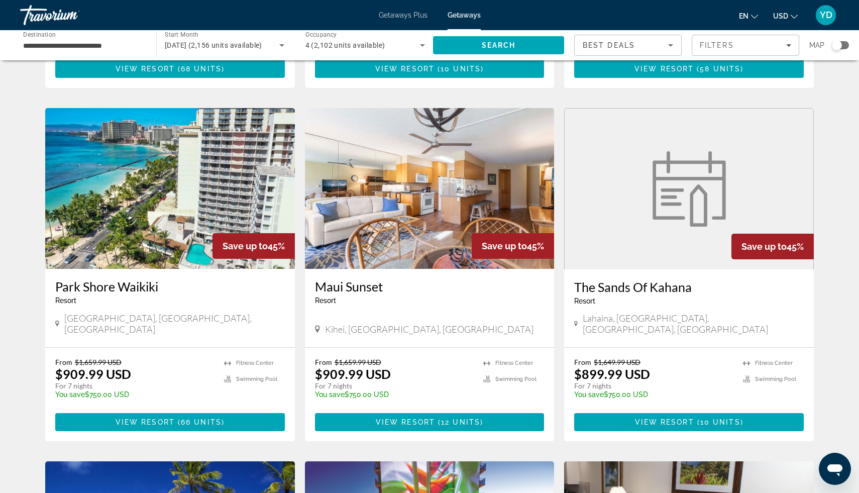
scroll to position [726, 0]
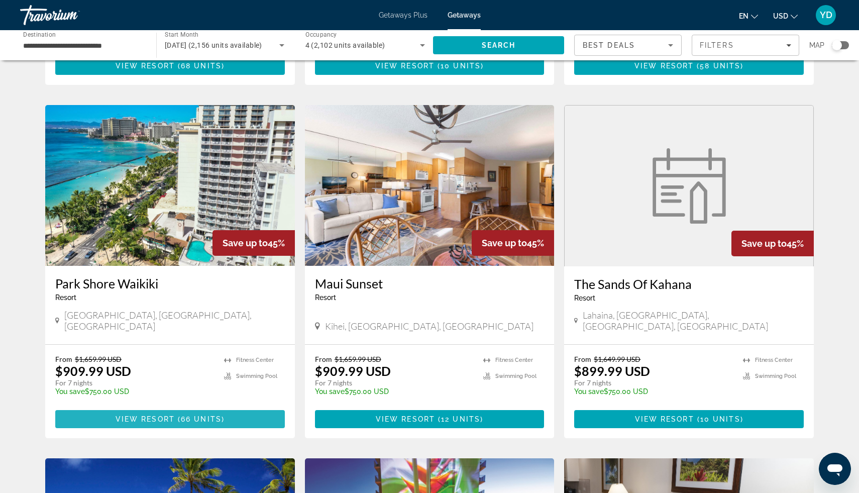
click at [145, 415] on span "View Resort" at bounding box center [145, 419] width 59 height 8
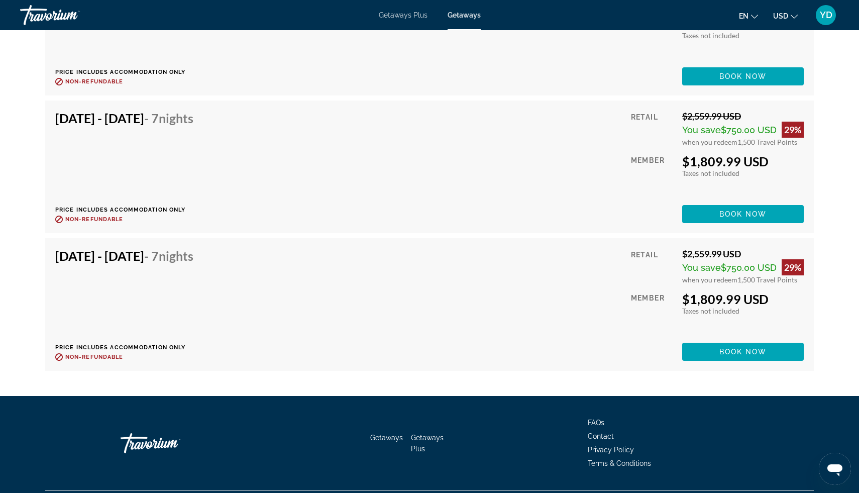
scroll to position [3823, 0]
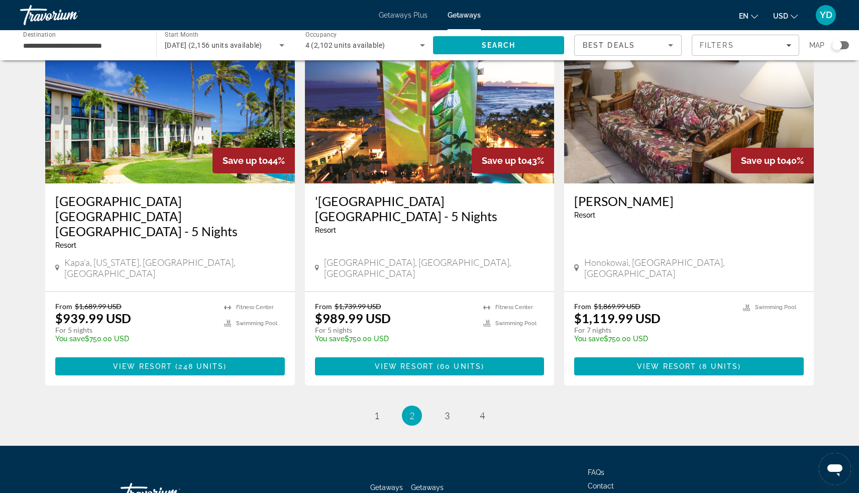
scroll to position [1165, 0]
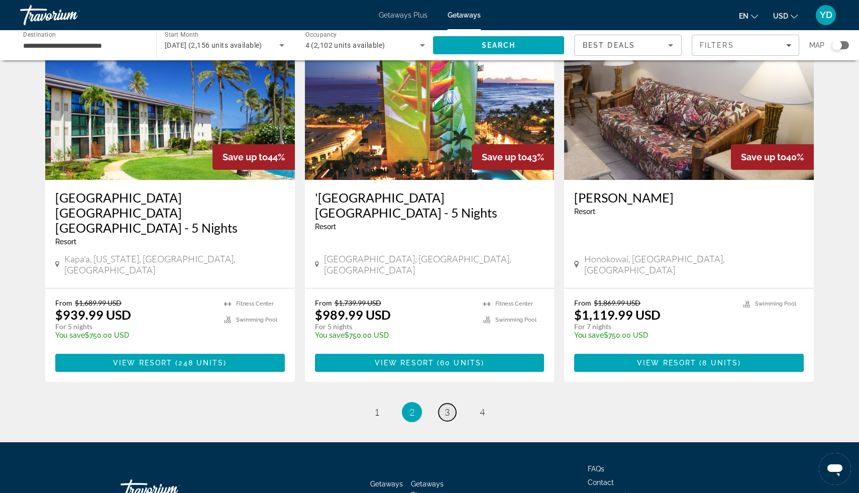
click at [445, 407] on span "3" at bounding box center [447, 412] width 5 height 11
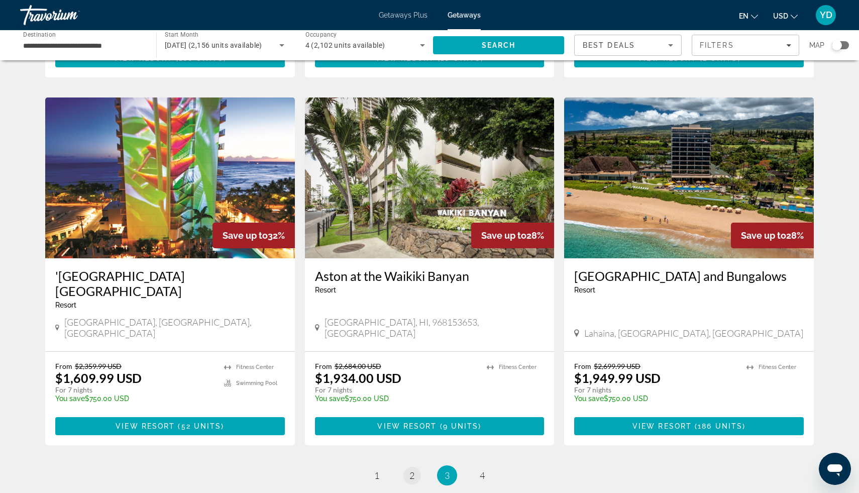
scroll to position [1106, 0]
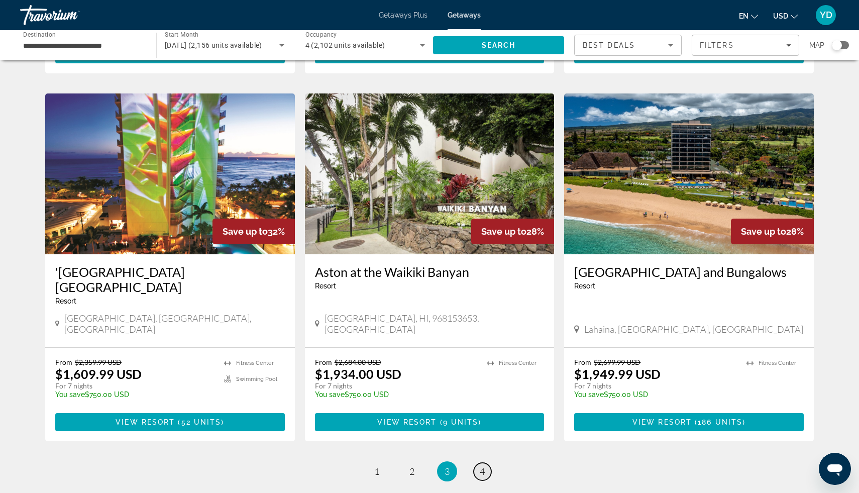
click at [485, 463] on link "page 4" at bounding box center [483, 472] width 18 height 18
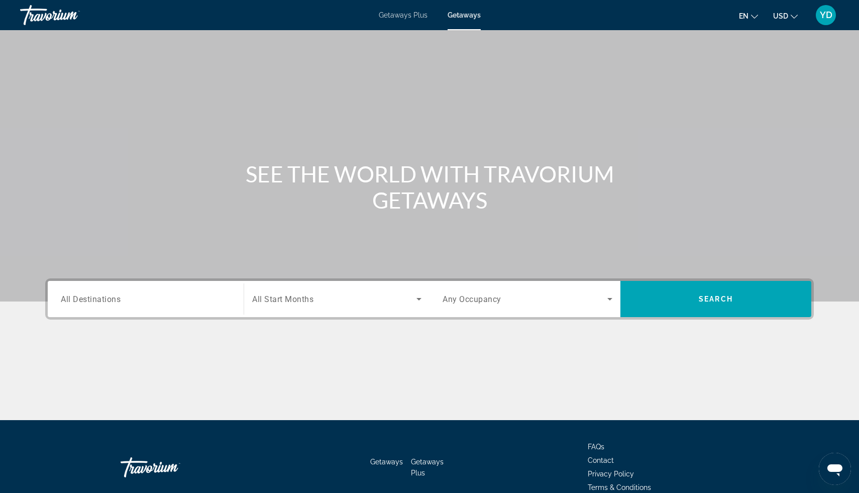
click at [115, 304] on span "All Destinations" at bounding box center [91, 299] width 60 height 10
click at [115, 304] on input "Destination All Destinations" at bounding box center [146, 299] width 170 height 12
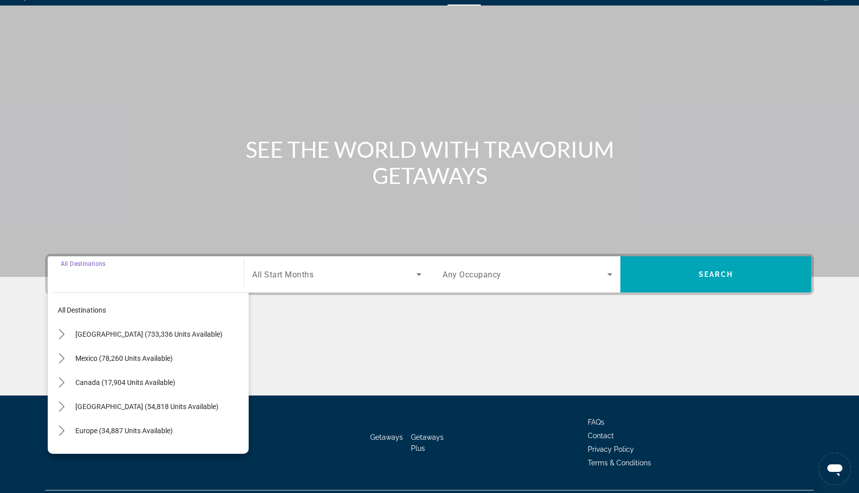
scroll to position [50, 0]
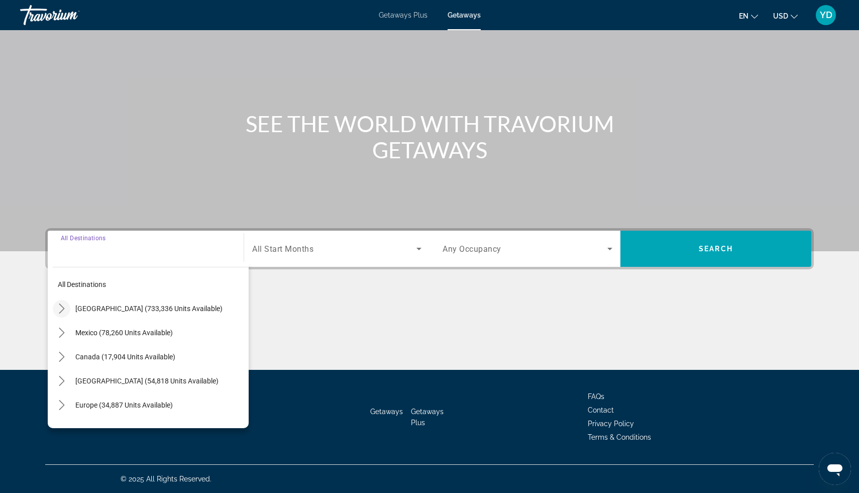
click at [62, 310] on icon "Toggle United States (733,336 units available) submenu" at bounding box center [62, 309] width 6 height 10
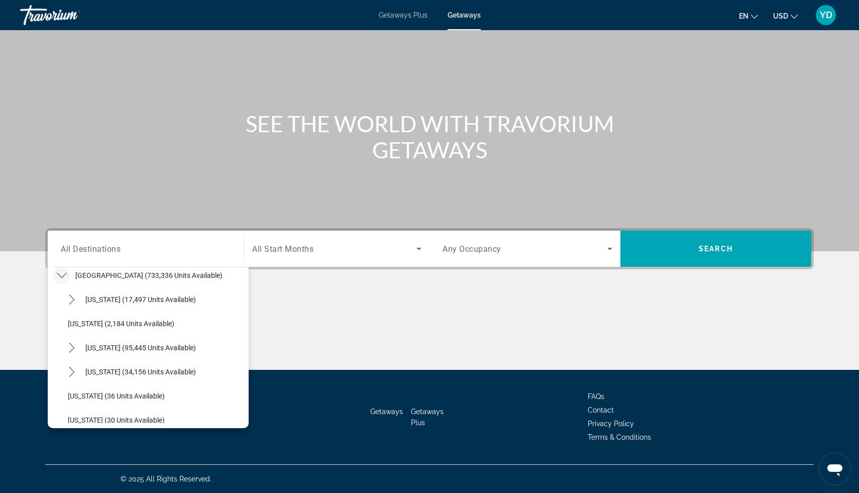
scroll to position [44, 0]
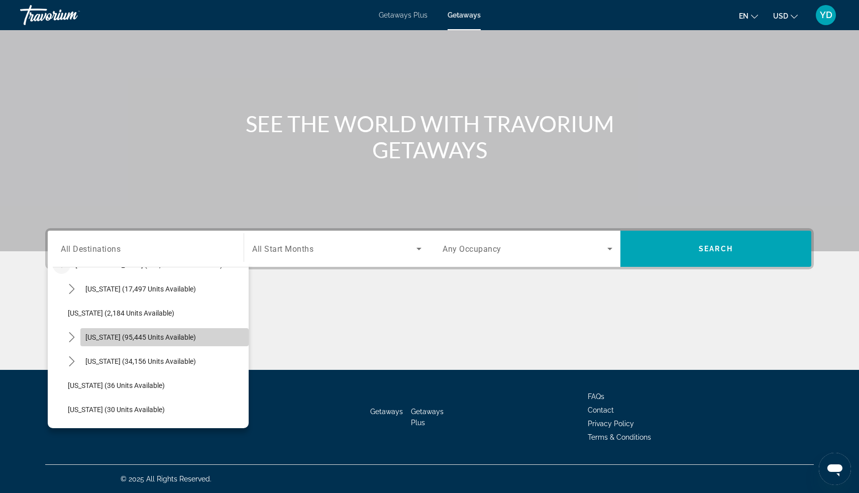
click at [120, 334] on span "[US_STATE] (95,445 units available)" at bounding box center [140, 337] width 111 height 8
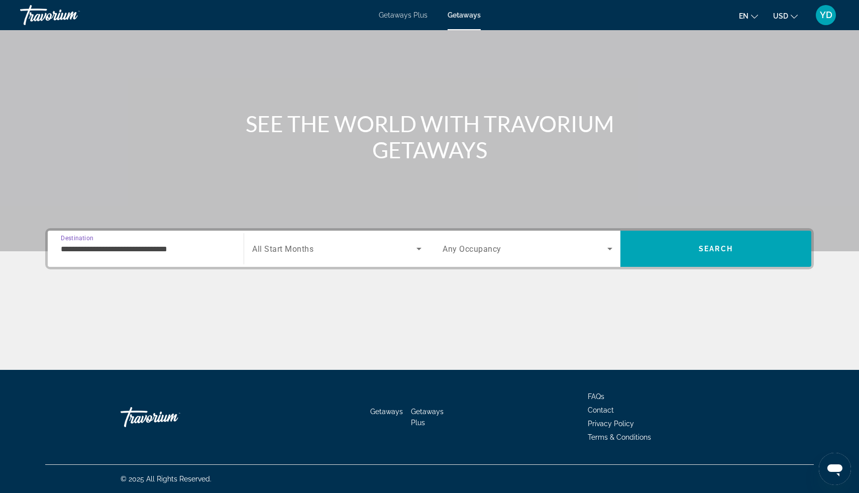
click at [78, 248] on input "**********" at bounding box center [146, 249] width 170 height 12
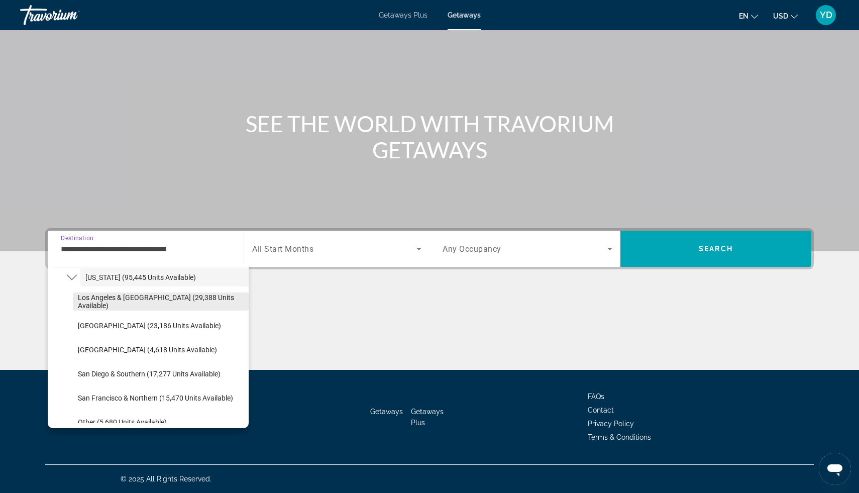
scroll to position [75, 0]
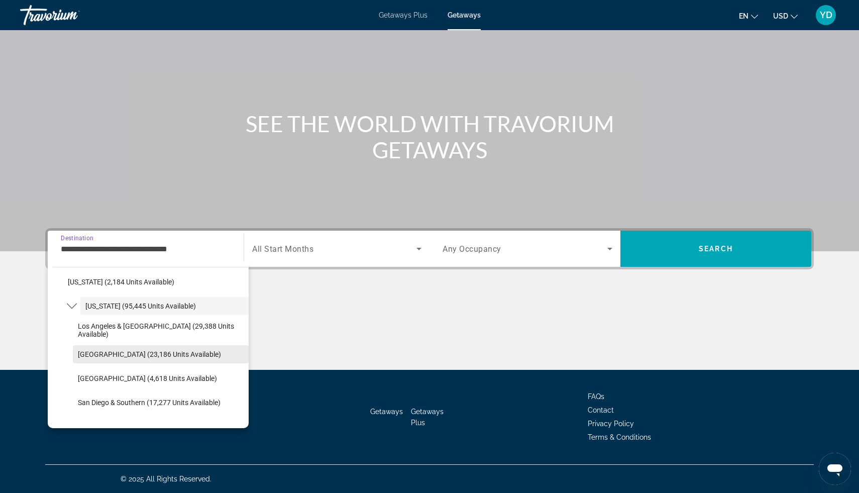
click at [103, 348] on span "Select destination: Lake Tahoe (23,186 units available)" at bounding box center [161, 354] width 176 height 24
type input "**********"
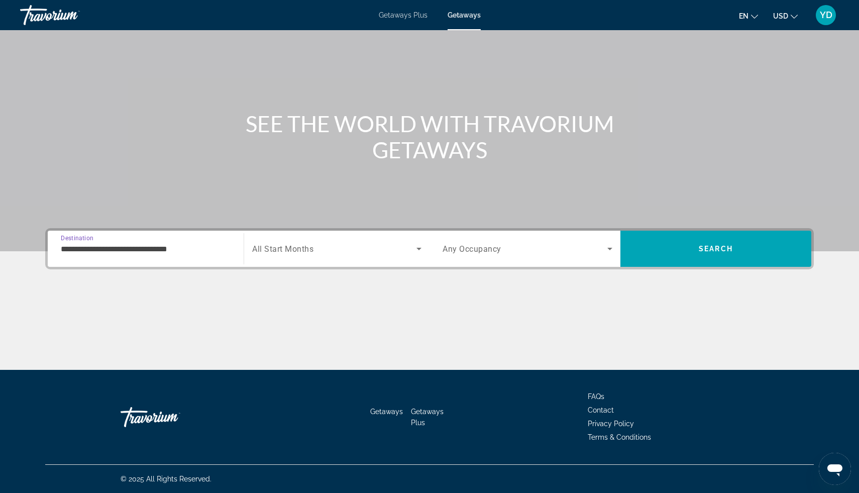
click at [333, 247] on span "Search widget" at bounding box center [334, 249] width 164 height 12
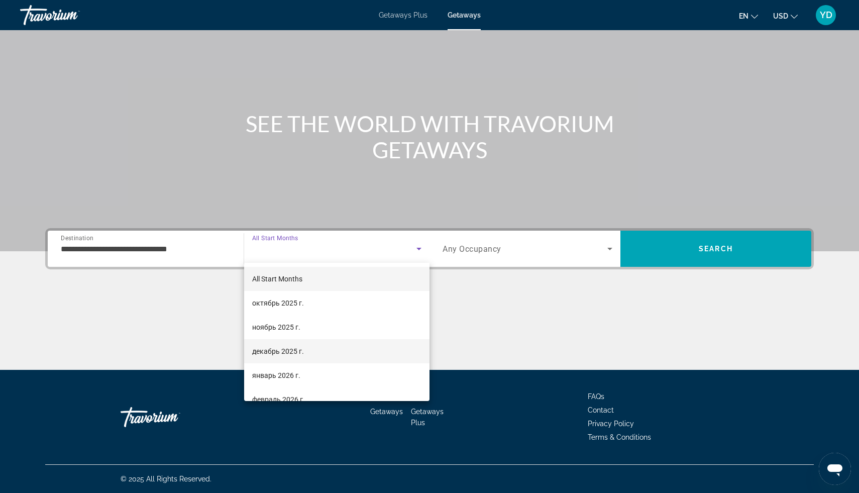
click at [293, 347] on span "декабрь 2025 г." at bounding box center [278, 351] width 52 height 12
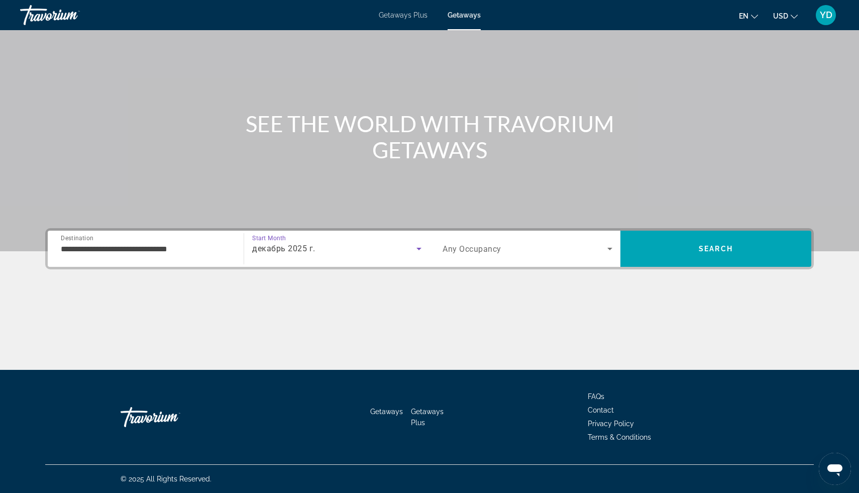
click at [522, 251] on span "Search widget" at bounding box center [525, 249] width 165 height 12
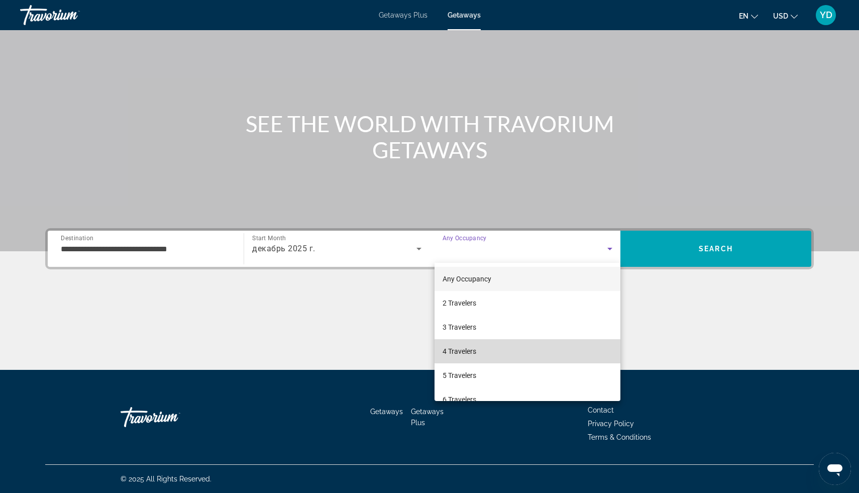
click at [488, 358] on mat-option "4 Travelers" at bounding box center [528, 351] width 186 height 24
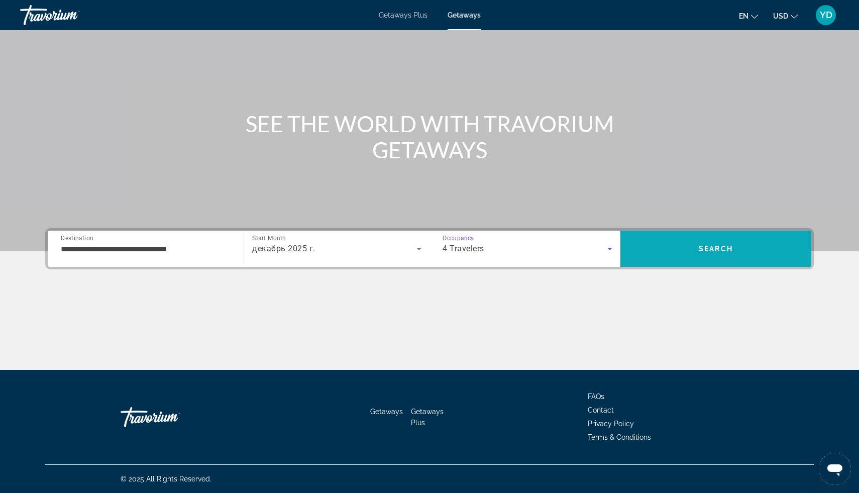
click at [684, 239] on span "Search" at bounding box center [716, 249] width 191 height 24
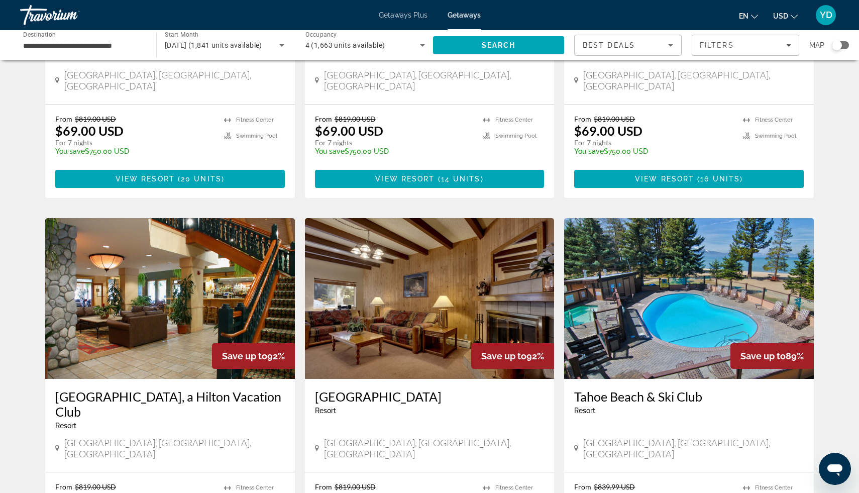
scroll to position [987, 0]
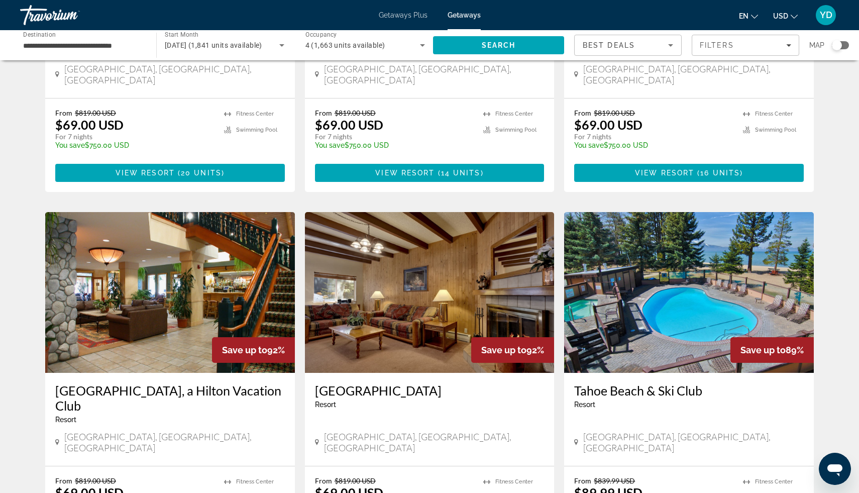
click at [677, 289] on img "Main content" at bounding box center [689, 292] width 250 height 161
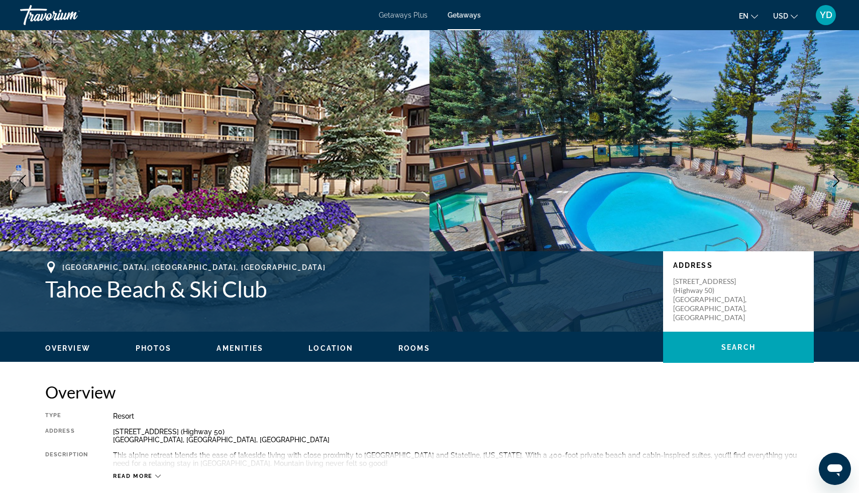
click at [831, 181] on icon "Next image" at bounding box center [837, 181] width 12 height 12
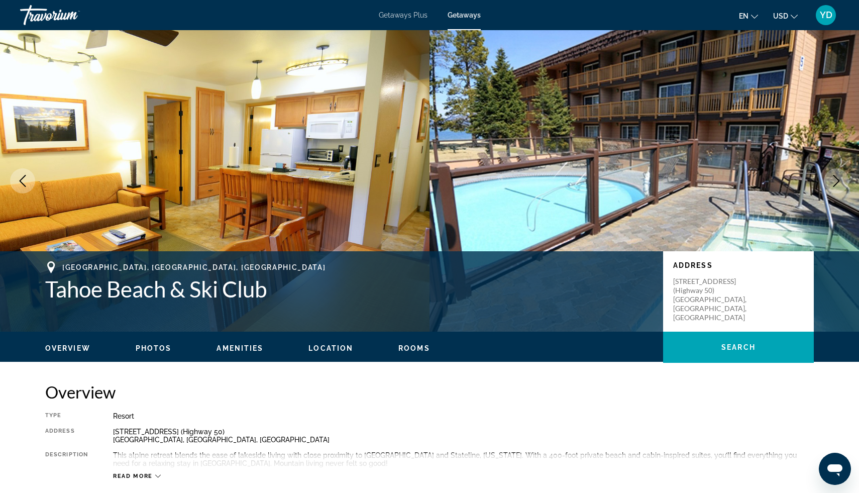
click at [831, 181] on icon "Next image" at bounding box center [837, 181] width 12 height 12
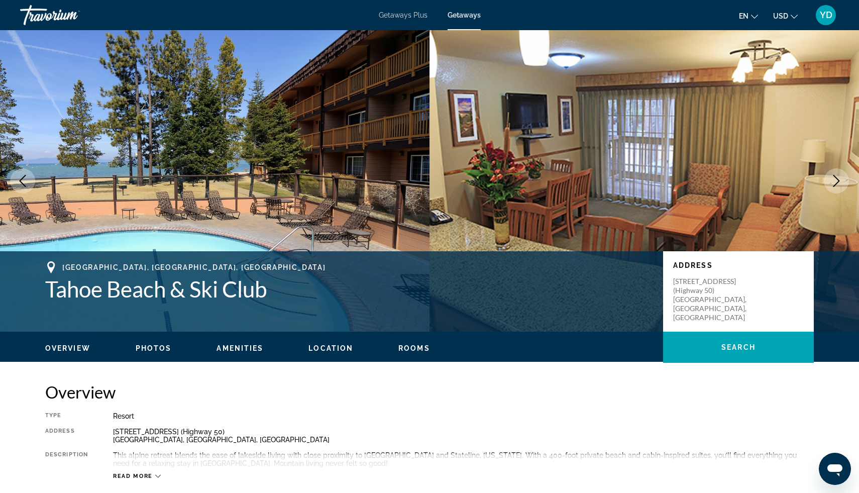
click at [831, 181] on icon "Next image" at bounding box center [837, 181] width 12 height 12
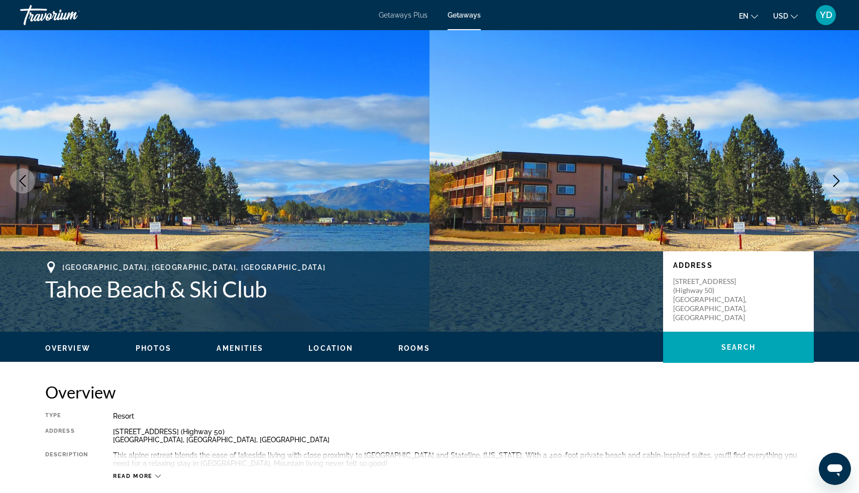
click at [831, 181] on icon "Next image" at bounding box center [837, 181] width 12 height 12
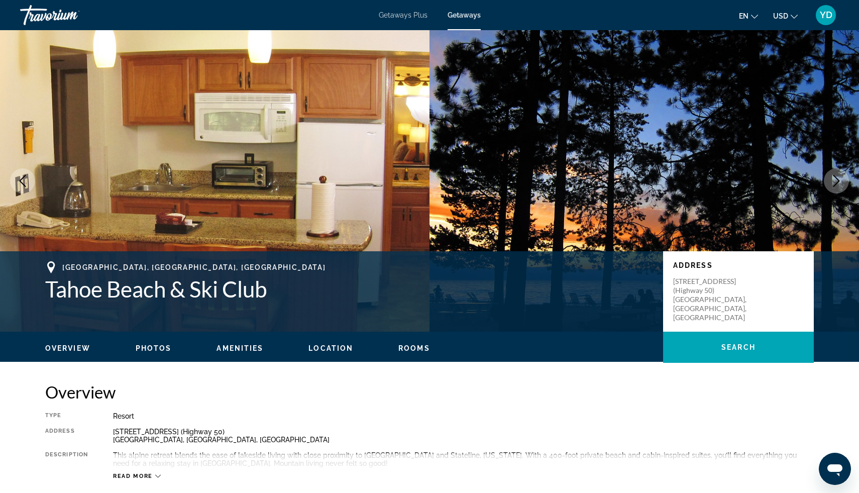
click at [831, 181] on icon "Next image" at bounding box center [837, 181] width 12 height 12
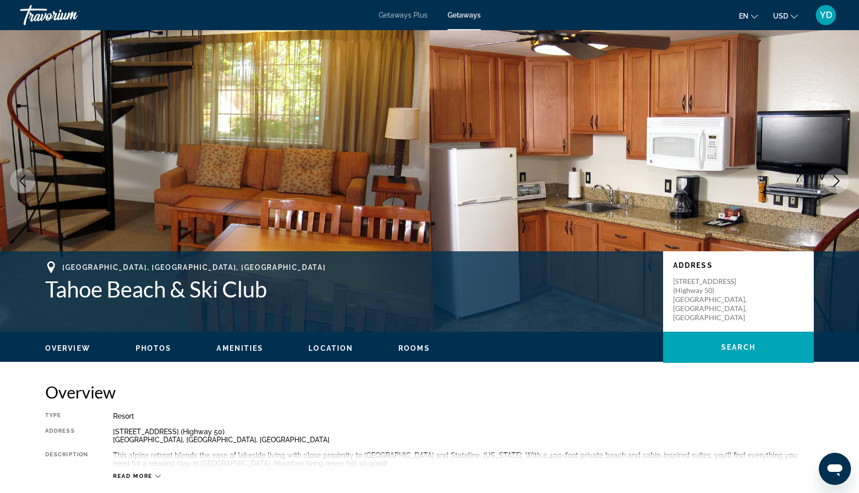
click at [831, 181] on icon "Next image" at bounding box center [837, 181] width 12 height 12
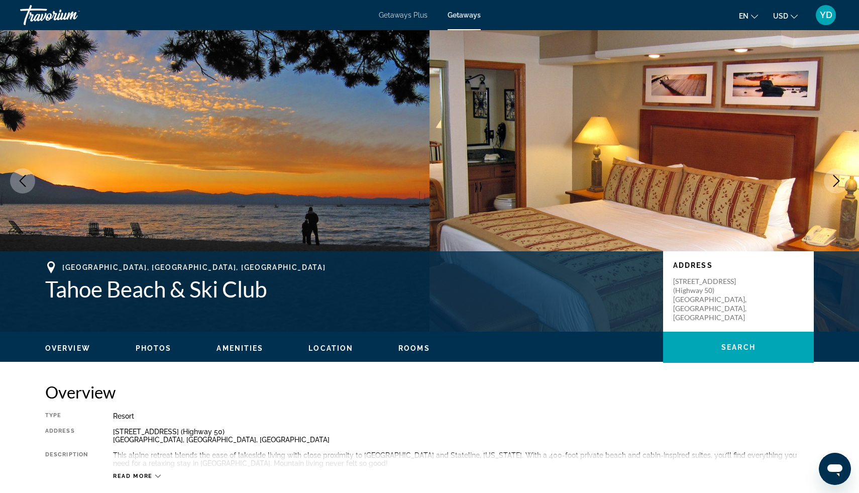
click at [831, 181] on icon "Next image" at bounding box center [837, 181] width 12 height 12
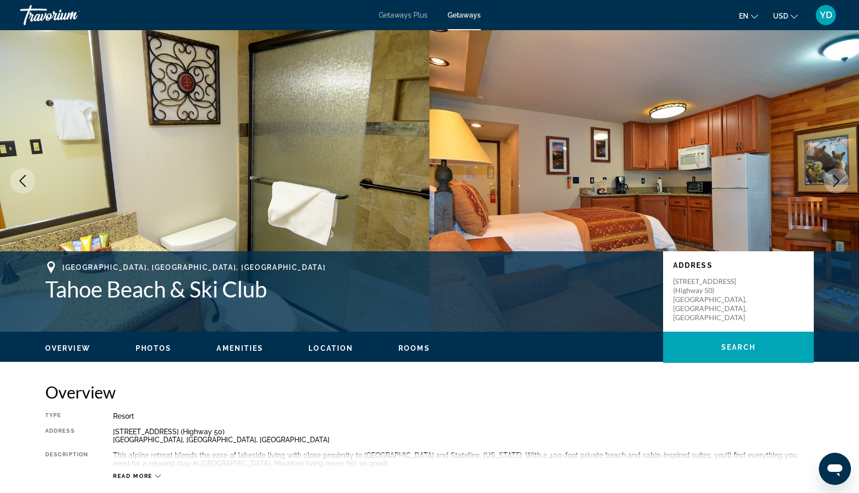
click at [831, 181] on icon "Next image" at bounding box center [837, 181] width 12 height 12
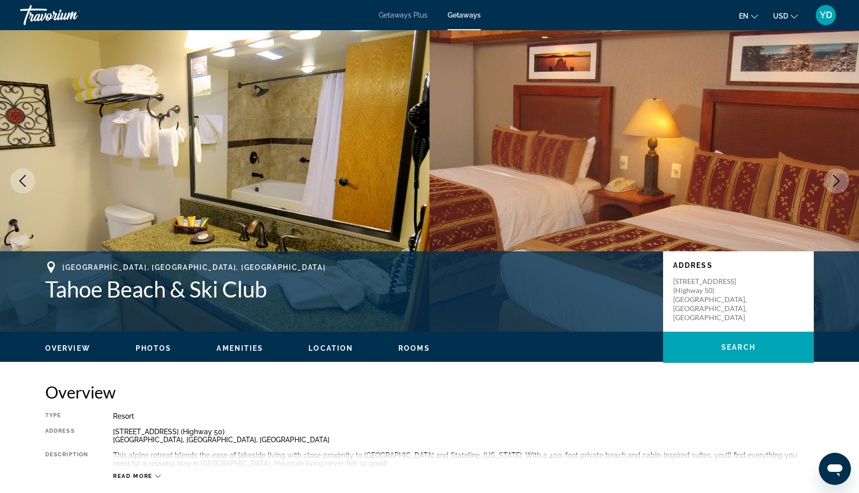
click at [831, 181] on icon "Next image" at bounding box center [837, 181] width 12 height 12
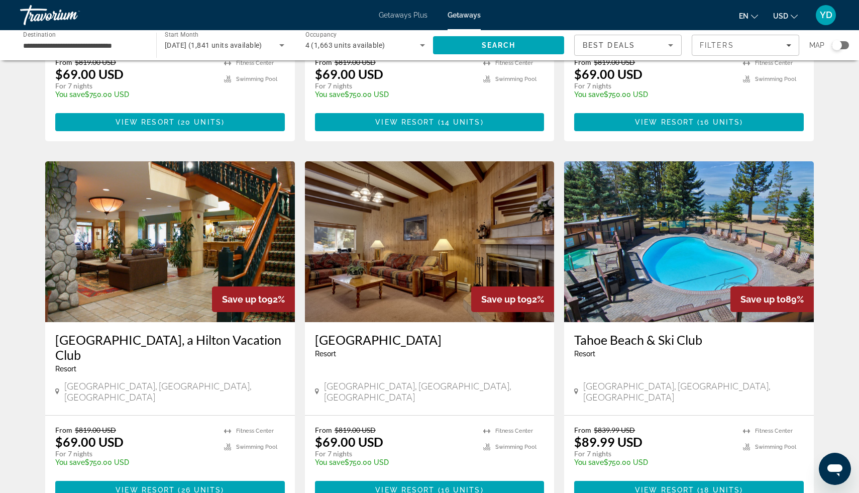
scroll to position [1039, 0]
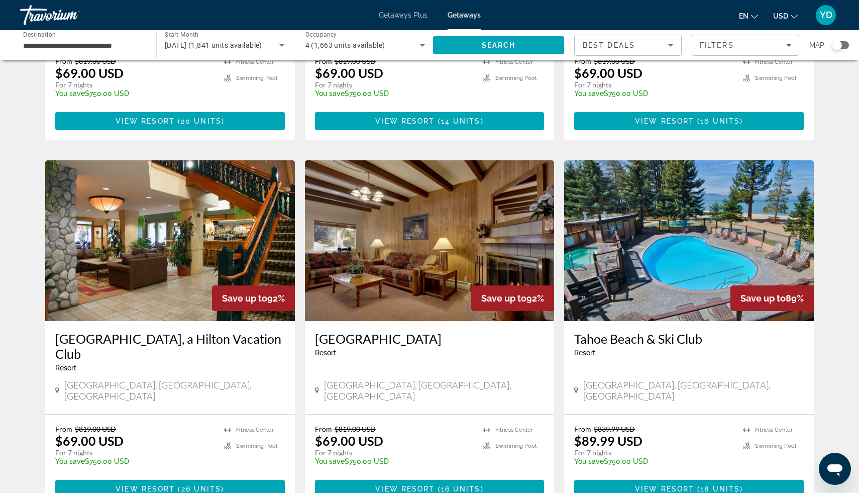
click at [118, 230] on img "Main content" at bounding box center [170, 240] width 250 height 161
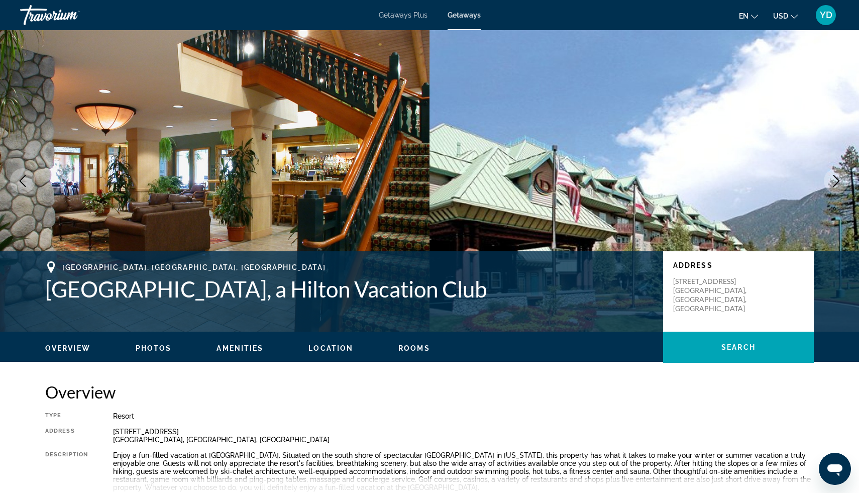
click at [836, 186] on button "Next image" at bounding box center [836, 180] width 25 height 25
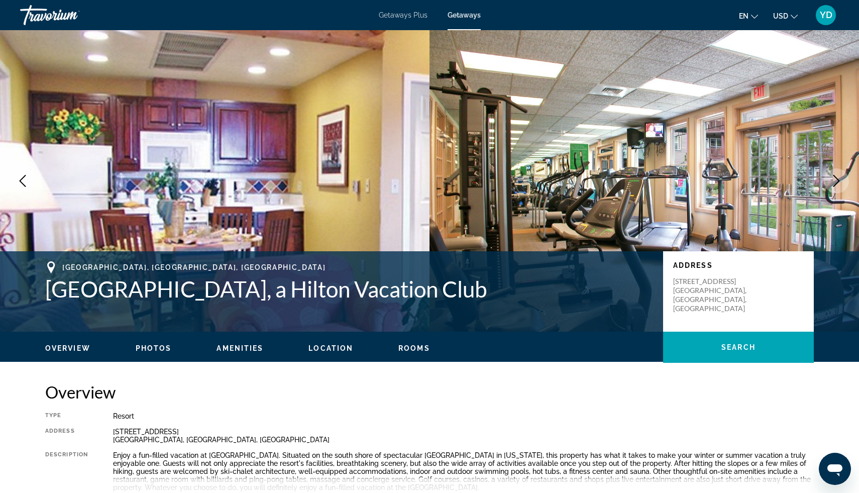
click at [836, 187] on button "Next image" at bounding box center [836, 180] width 25 height 25
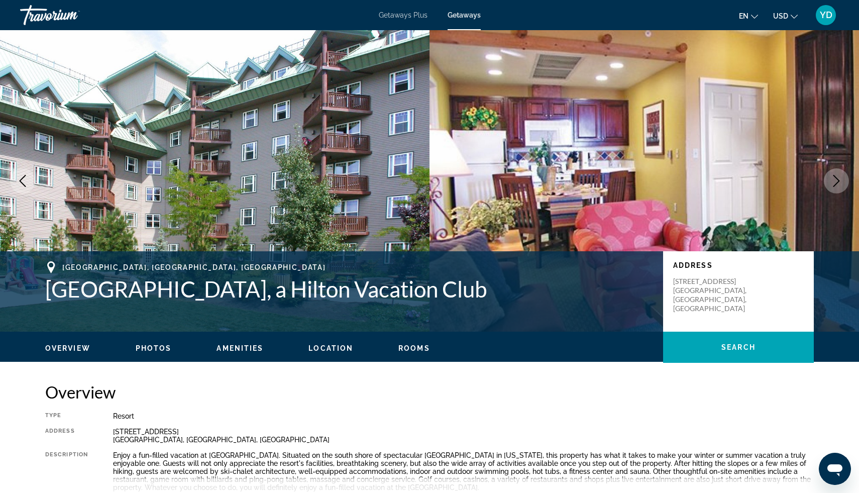
click at [836, 187] on button "Next image" at bounding box center [836, 180] width 25 height 25
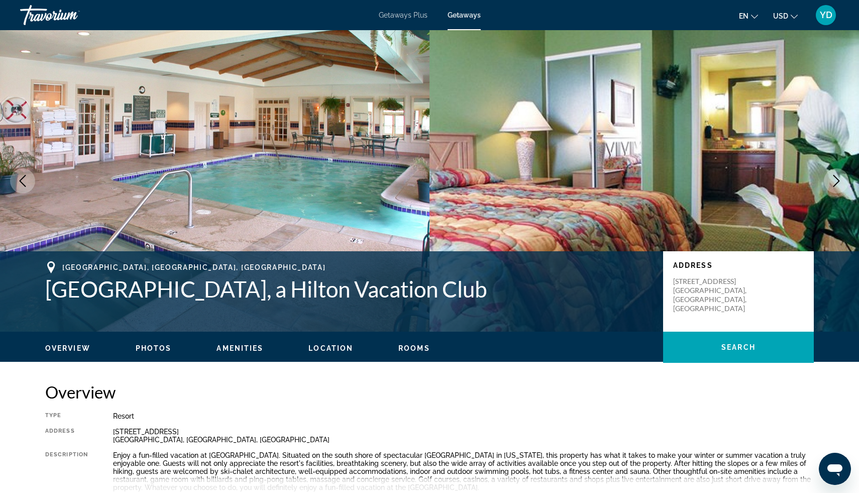
click at [836, 187] on button "Next image" at bounding box center [836, 180] width 25 height 25
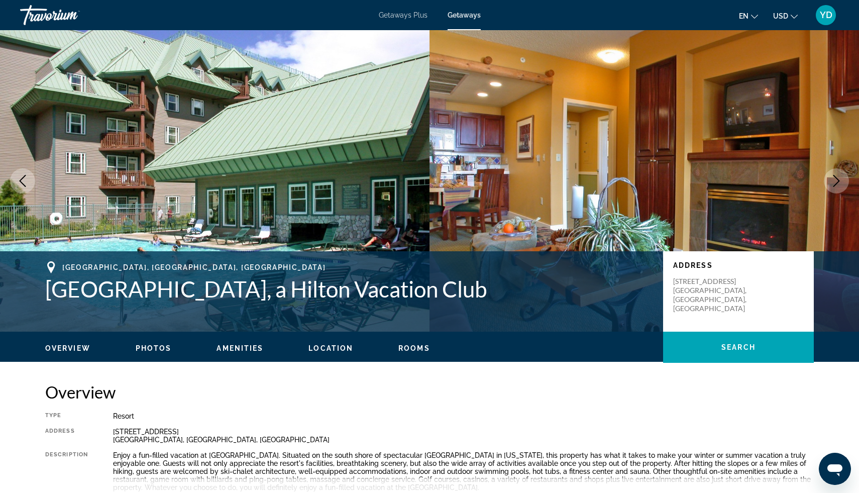
click at [836, 187] on button "Next image" at bounding box center [836, 180] width 25 height 25
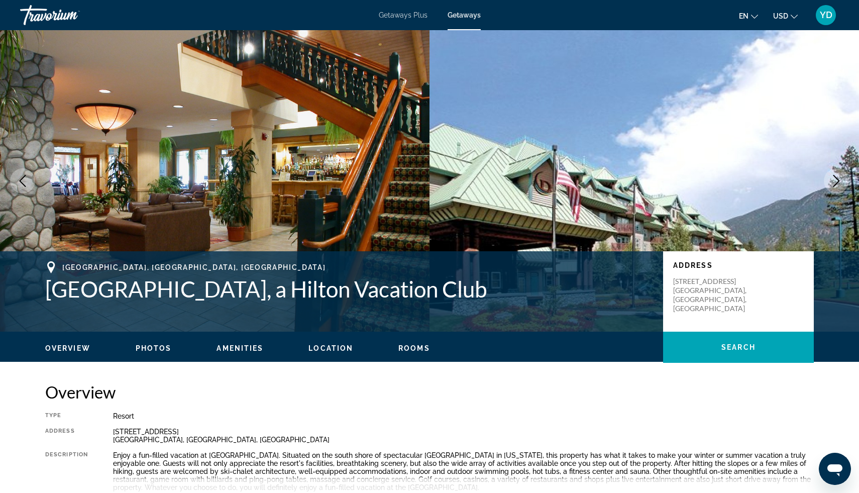
click at [836, 187] on button "Next image" at bounding box center [836, 180] width 25 height 25
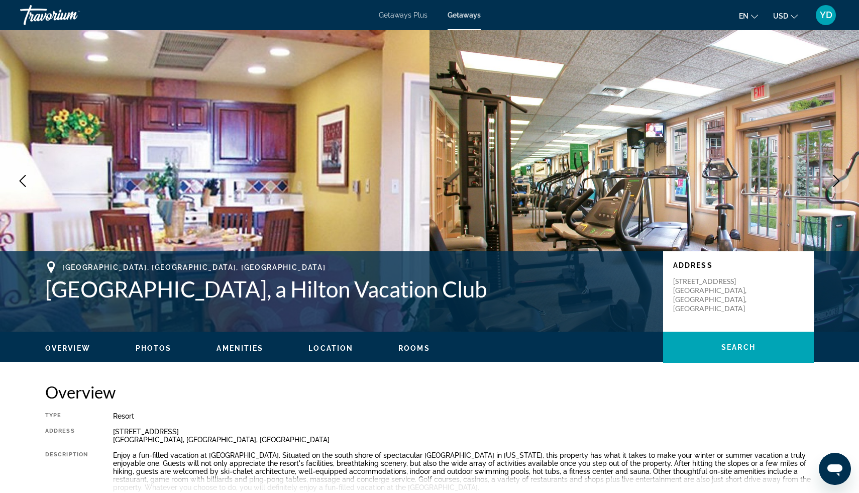
click at [836, 187] on button "Next image" at bounding box center [836, 180] width 25 height 25
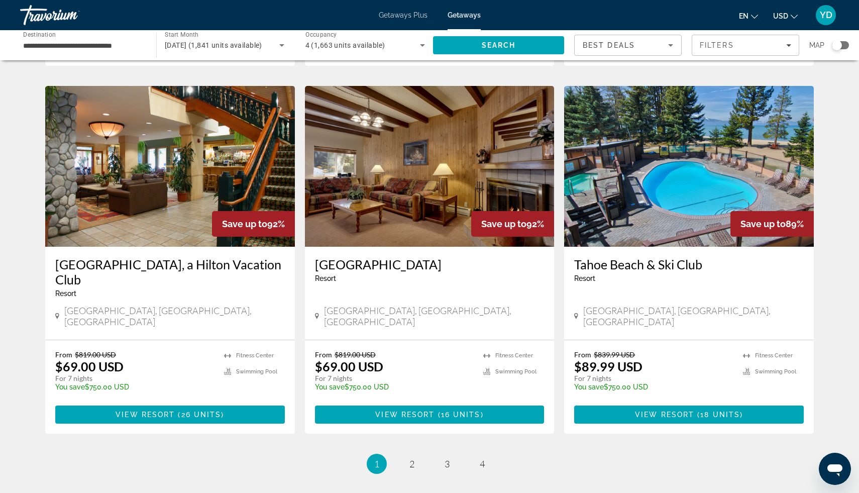
scroll to position [1163, 0]
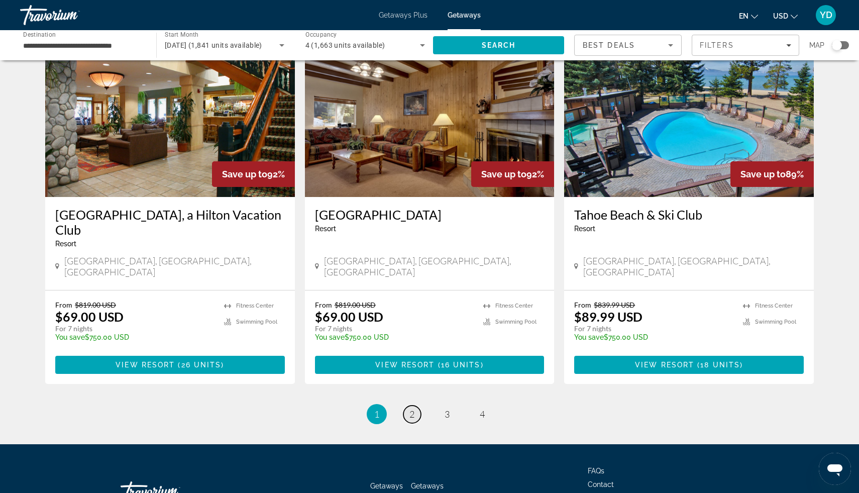
click at [415, 406] on link "page 2" at bounding box center [413, 415] width 18 height 18
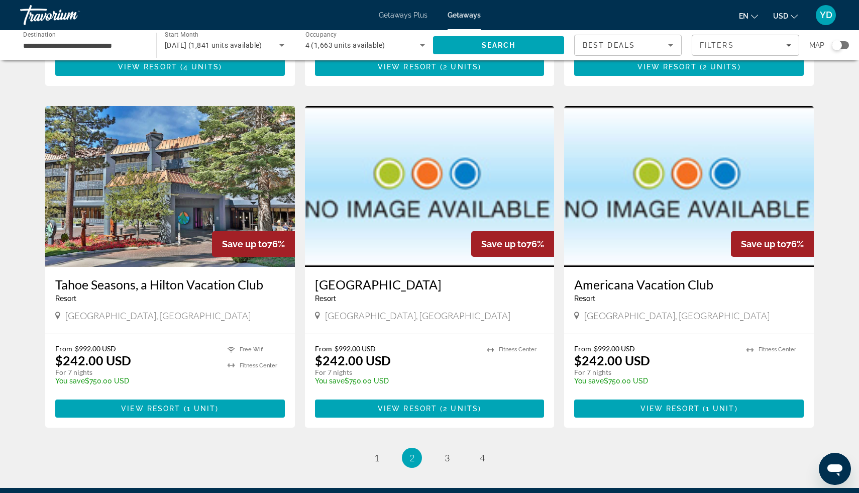
scroll to position [1163, 0]
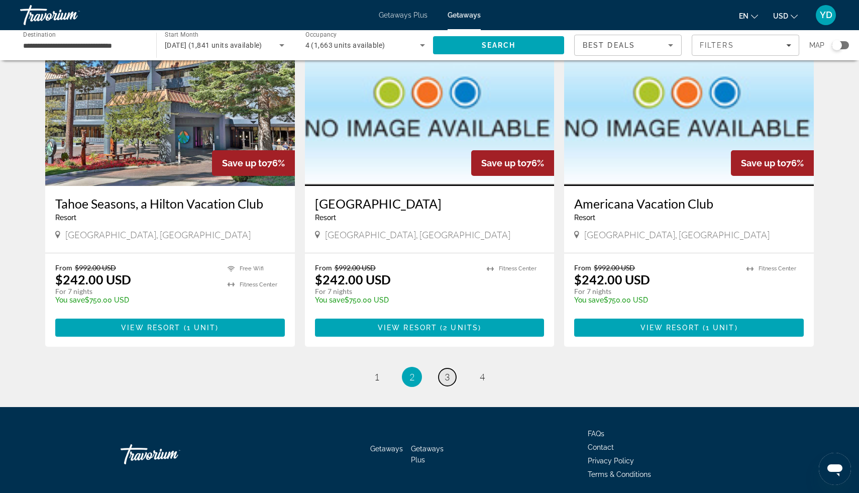
click at [445, 371] on span "3" at bounding box center [447, 376] width 5 height 11
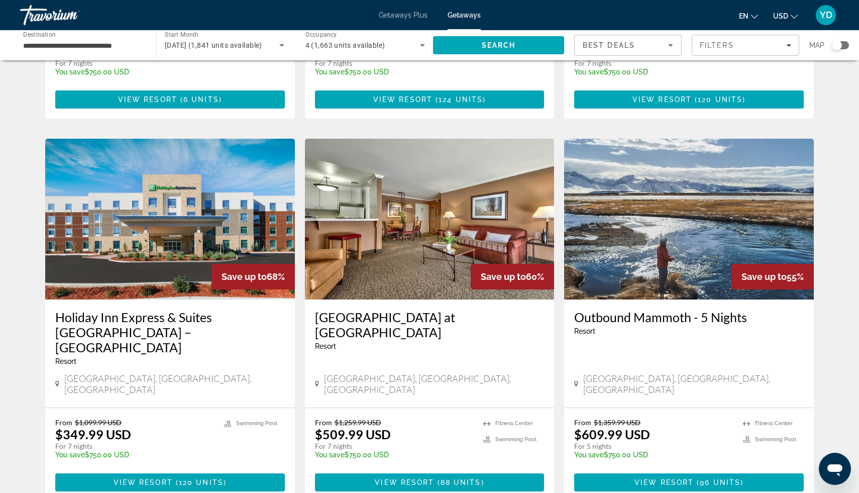
scroll to position [1051, 0]
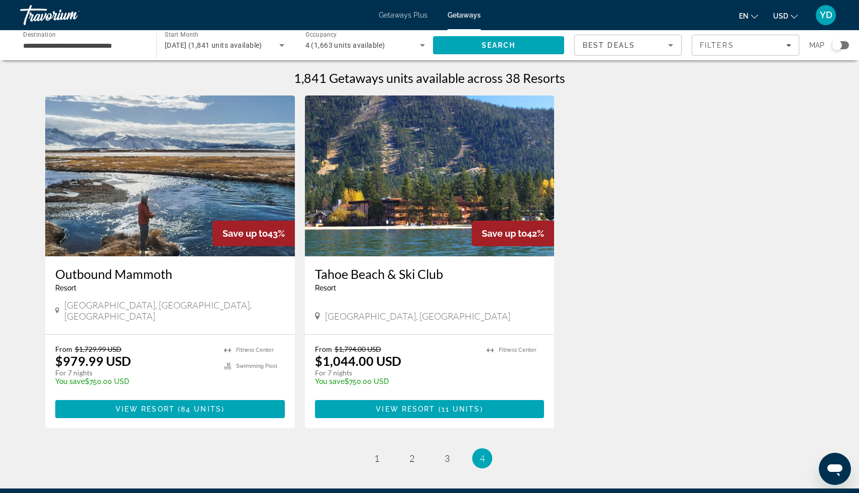
click at [405, 224] on img "Main content" at bounding box center [430, 175] width 250 height 161
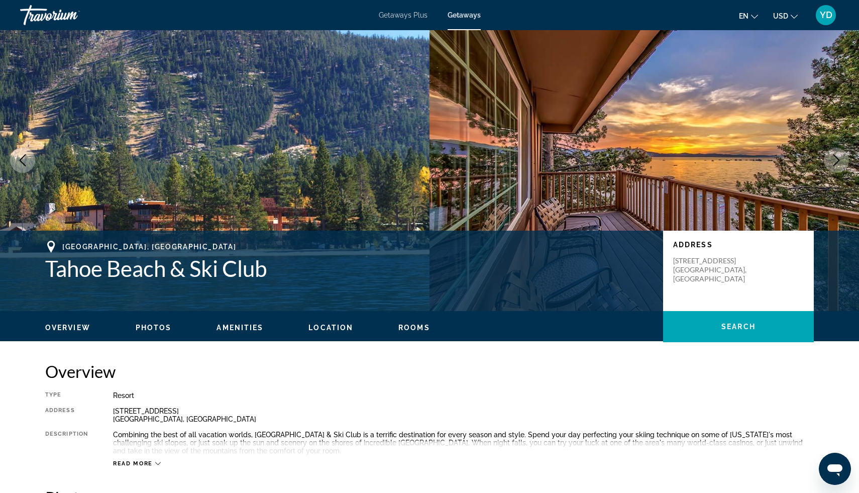
scroll to position [20, 0]
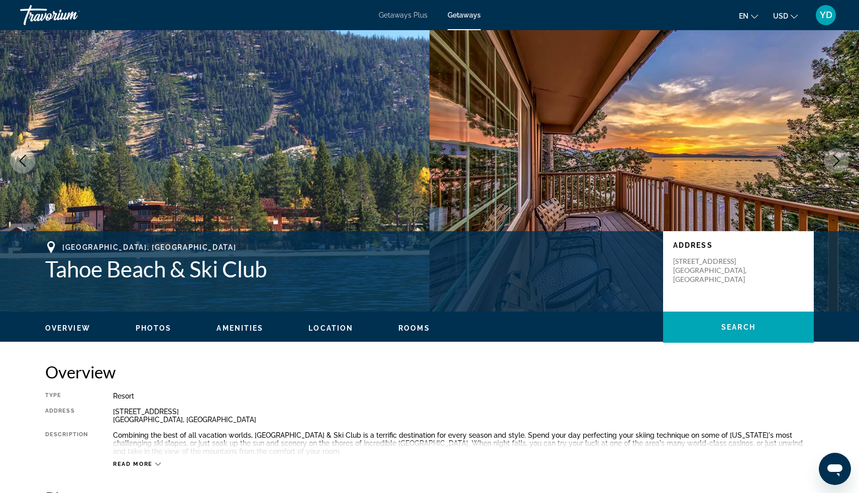
click at [836, 161] on icon "Next image" at bounding box center [837, 161] width 12 height 12
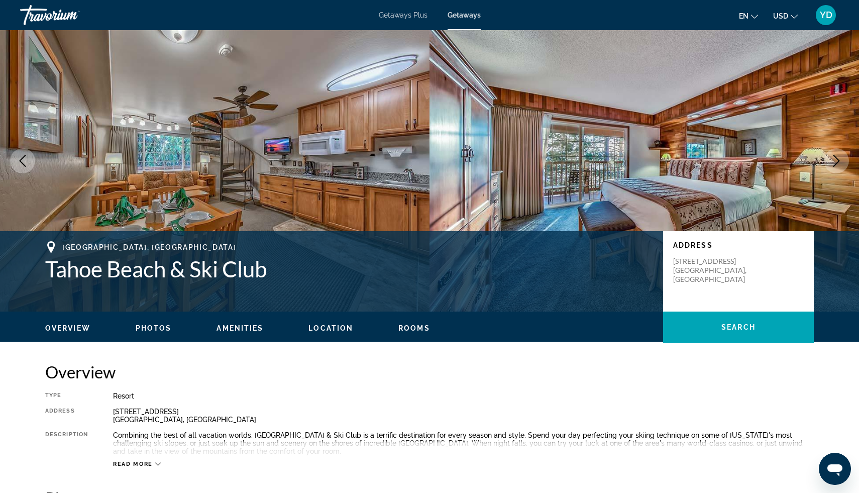
click at [836, 161] on icon "Next image" at bounding box center [837, 161] width 12 height 12
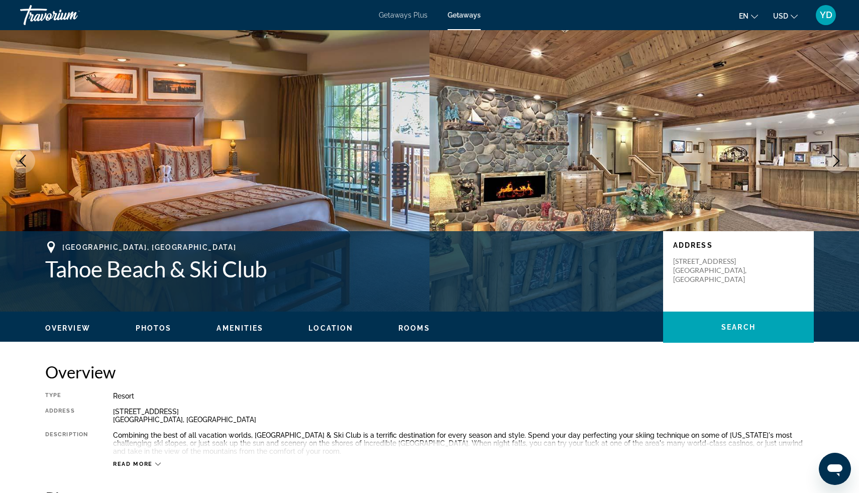
click at [836, 162] on icon "Next image" at bounding box center [837, 161] width 12 height 12
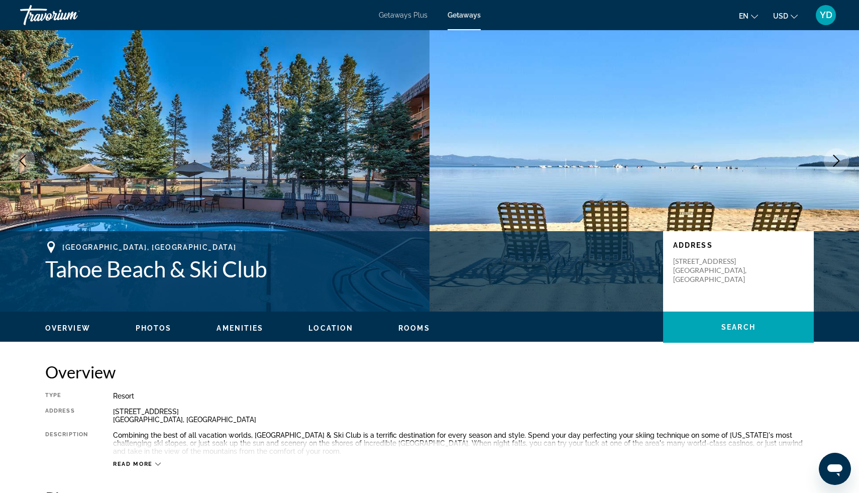
click at [836, 163] on icon "Next image" at bounding box center [837, 161] width 12 height 12
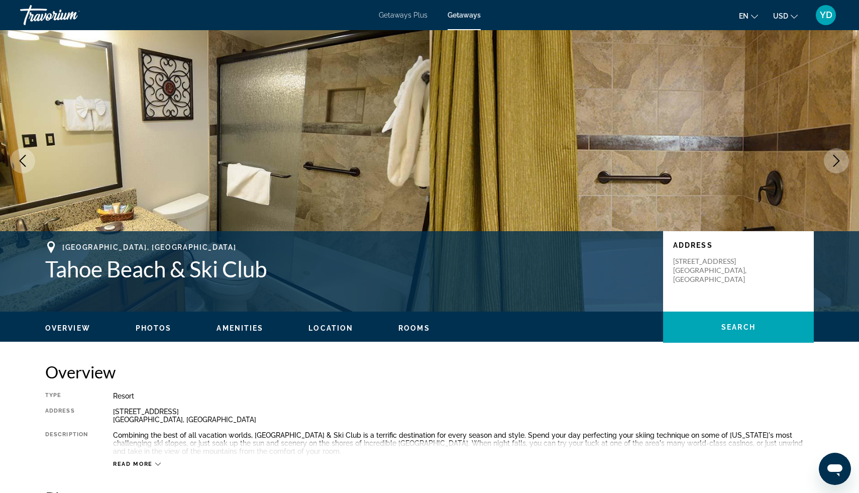
click at [836, 163] on icon "Next image" at bounding box center [837, 161] width 12 height 12
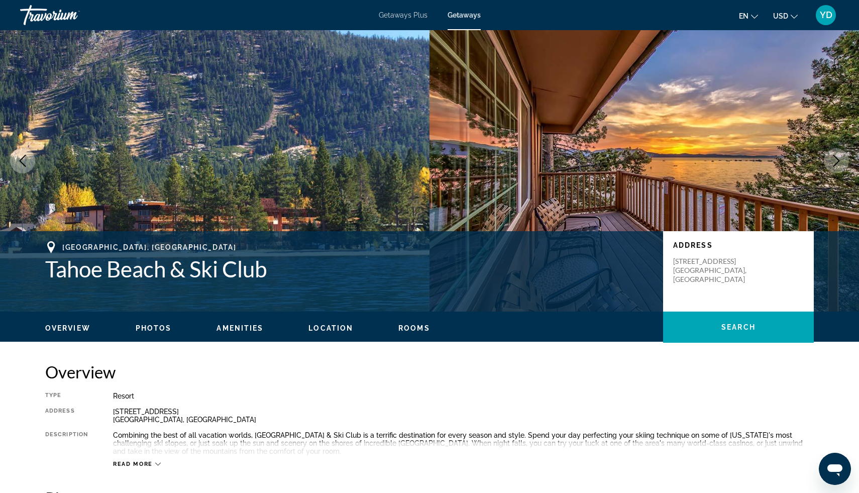
click at [836, 163] on icon "Next image" at bounding box center [837, 161] width 12 height 12
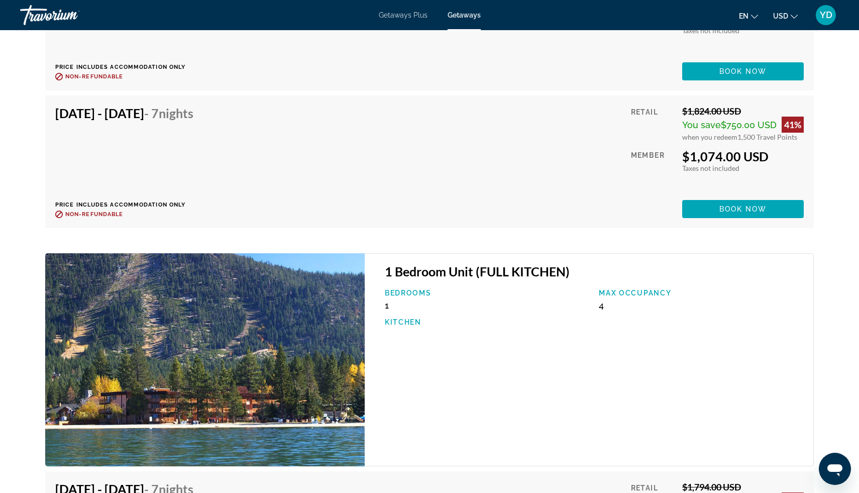
scroll to position [2230, 0]
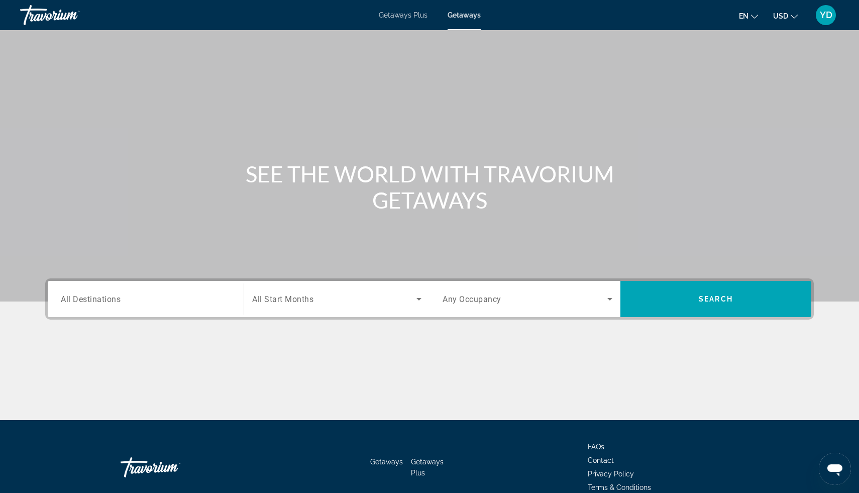
click at [84, 300] on span "All Destinations" at bounding box center [91, 299] width 60 height 10
click at [84, 300] on input "Destination All Destinations" at bounding box center [146, 299] width 170 height 12
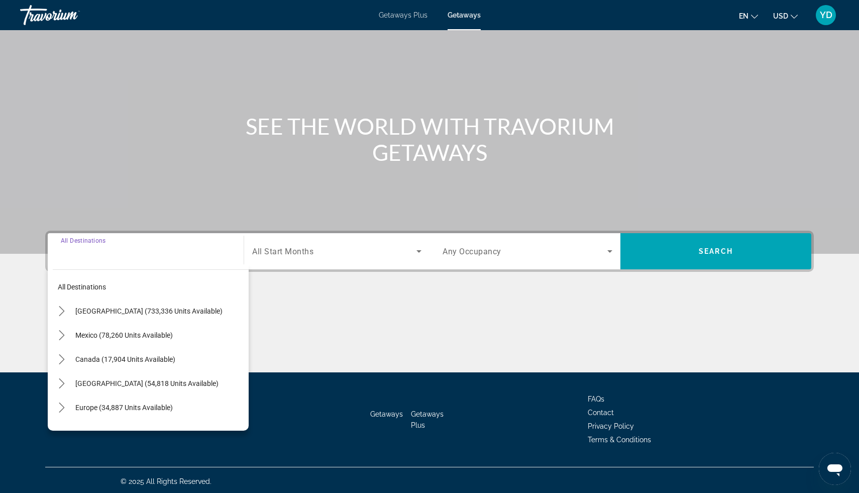
scroll to position [50, 0]
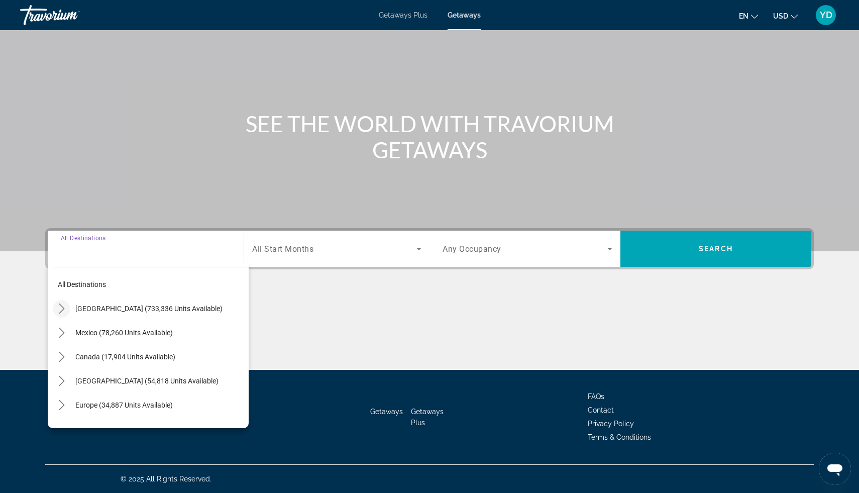
click at [62, 306] on icon "Toggle United States (733,336 units available) submenu" at bounding box center [62, 309] width 10 height 10
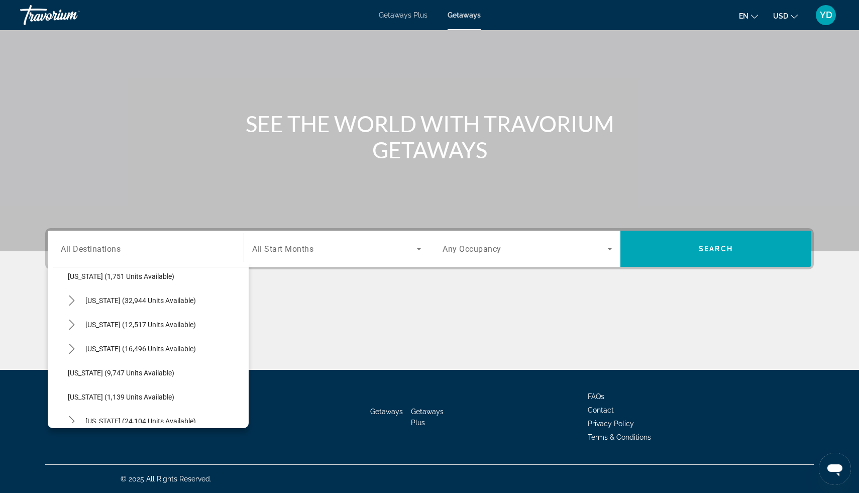
scroll to position [860, 0]
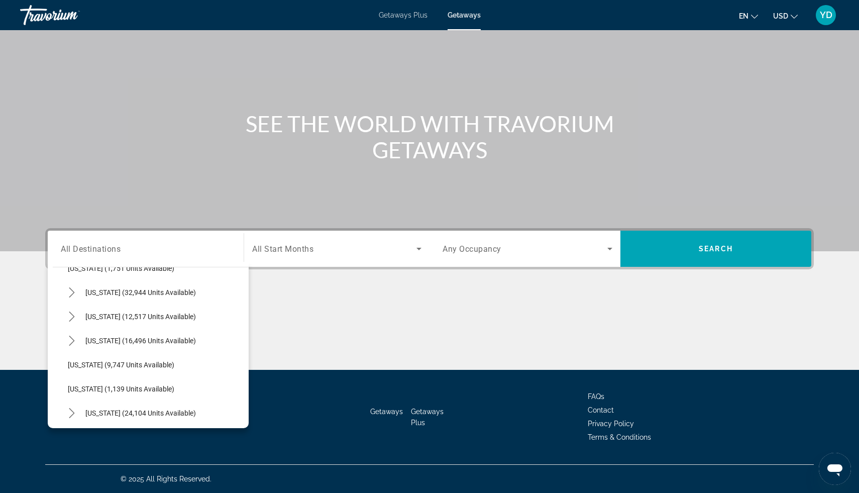
click at [85, 228] on div "Destination All Destinations All destinations [GEOGRAPHIC_DATA] (733,336 units …" at bounding box center [429, 248] width 769 height 41
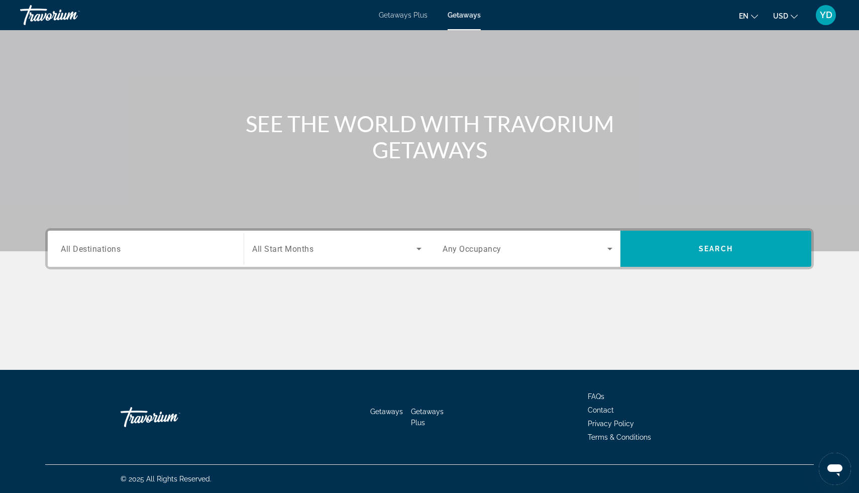
click at [399, 14] on span "Getaways Plus" at bounding box center [403, 15] width 49 height 8
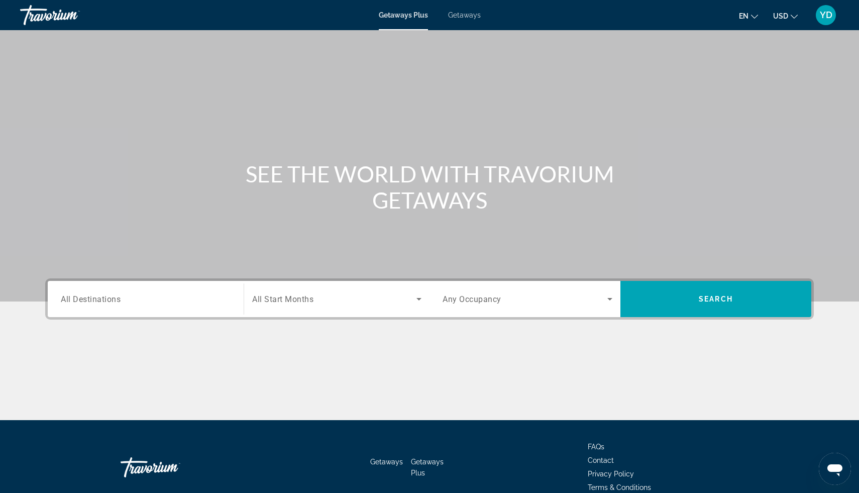
click at [458, 16] on span "Getaways" at bounding box center [464, 15] width 33 height 8
click at [409, 300] on span "Search widget" at bounding box center [334, 299] width 164 height 12
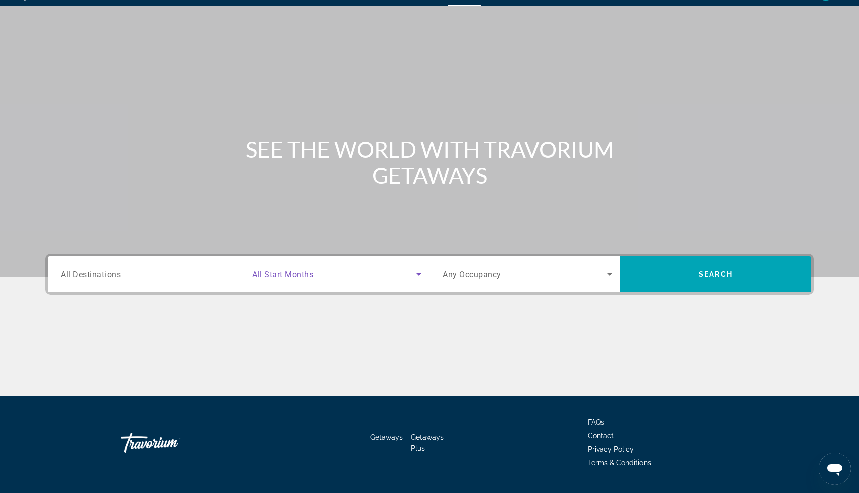
scroll to position [50, 0]
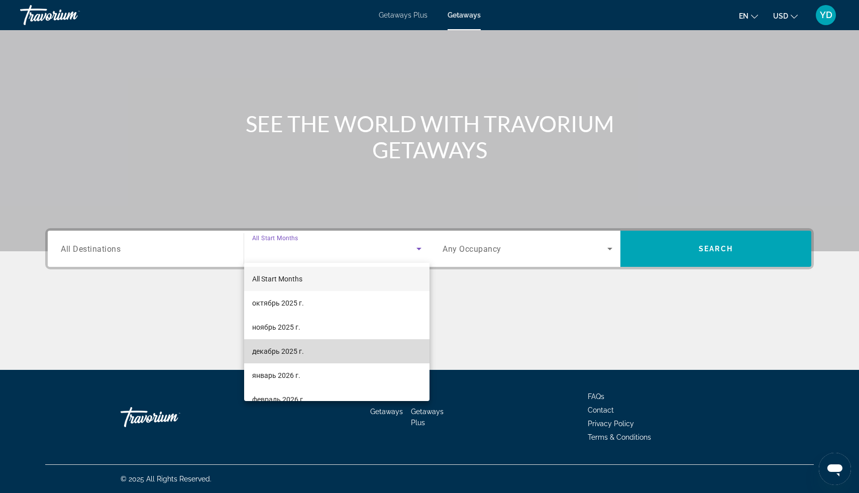
click at [284, 347] on span "декабрь 2025 г." at bounding box center [278, 351] width 52 height 12
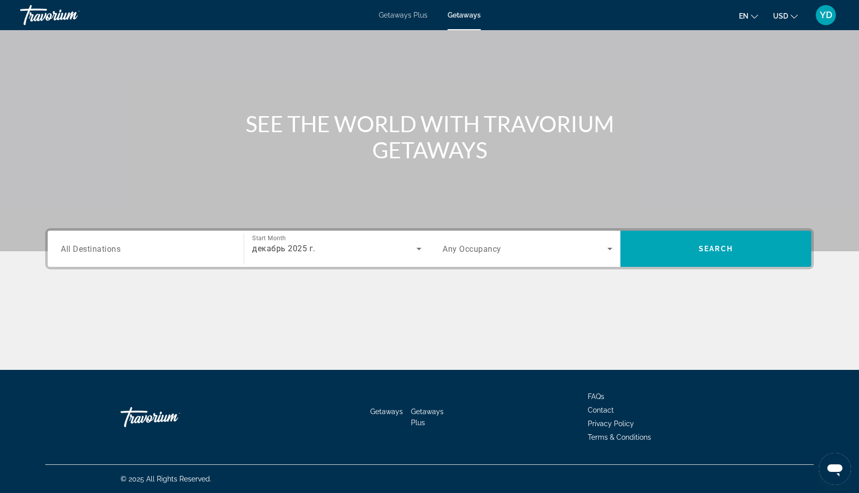
click at [571, 254] on div "Search widget" at bounding box center [528, 249] width 170 height 28
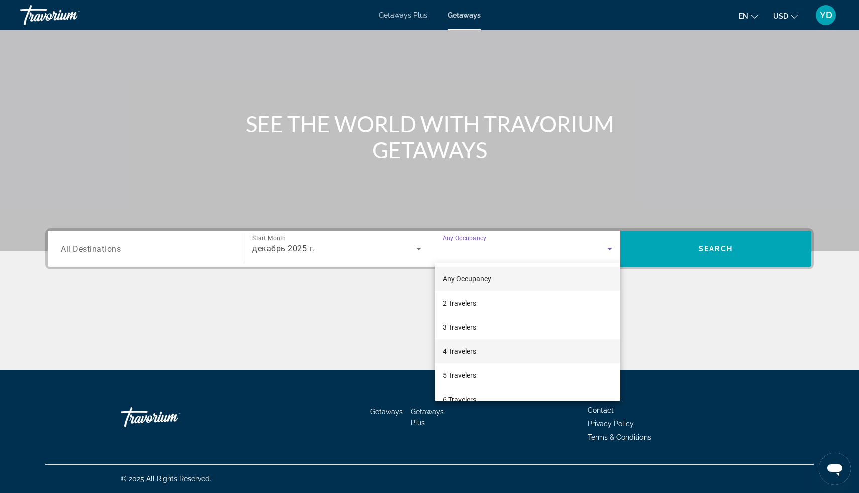
click at [492, 343] on mat-option "4 Travelers" at bounding box center [528, 351] width 186 height 24
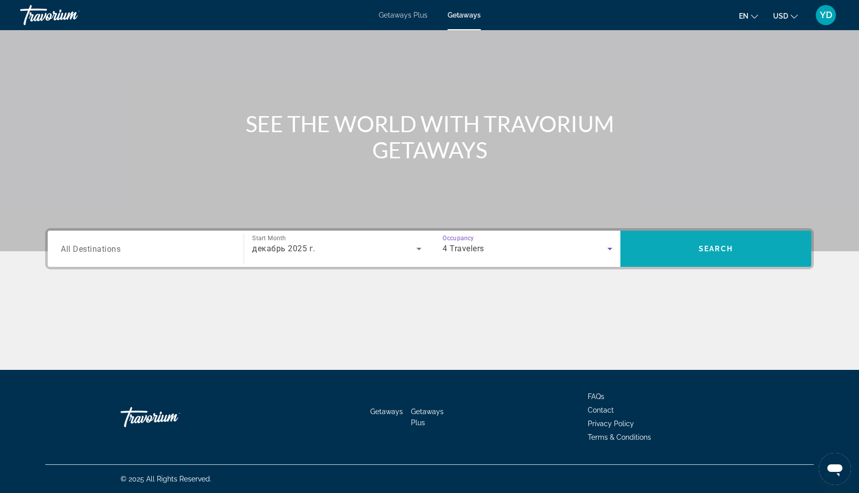
click at [704, 240] on span "Search" at bounding box center [716, 249] width 191 height 24
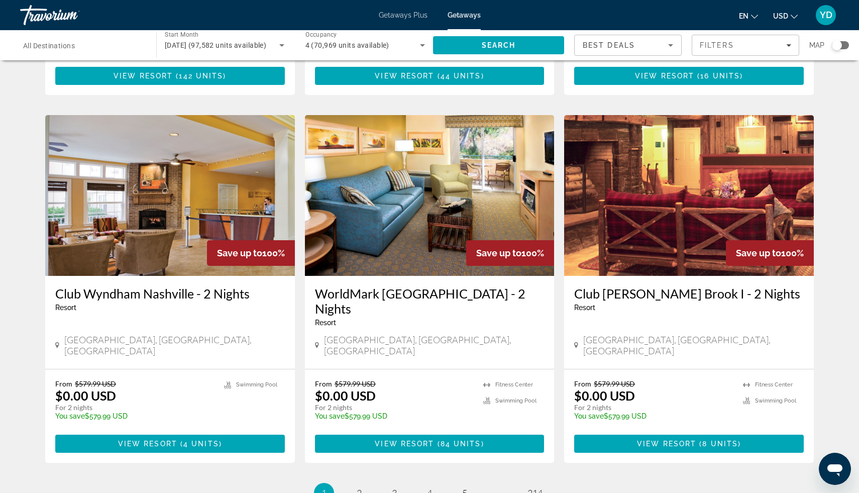
scroll to position [1087, 0]
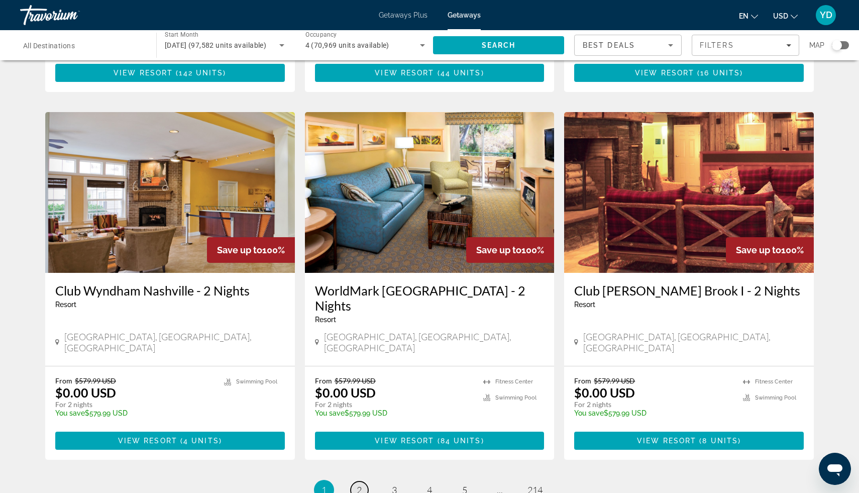
click at [359, 484] on span "2" at bounding box center [359, 489] width 5 height 11
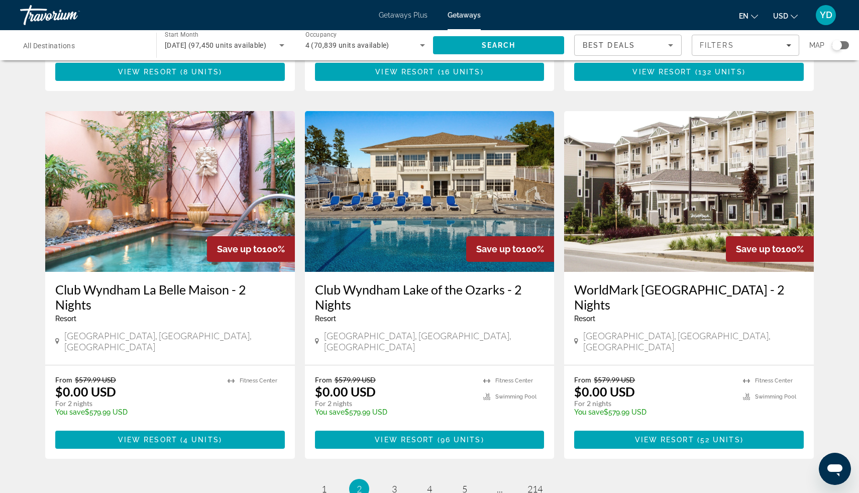
scroll to position [1066, 0]
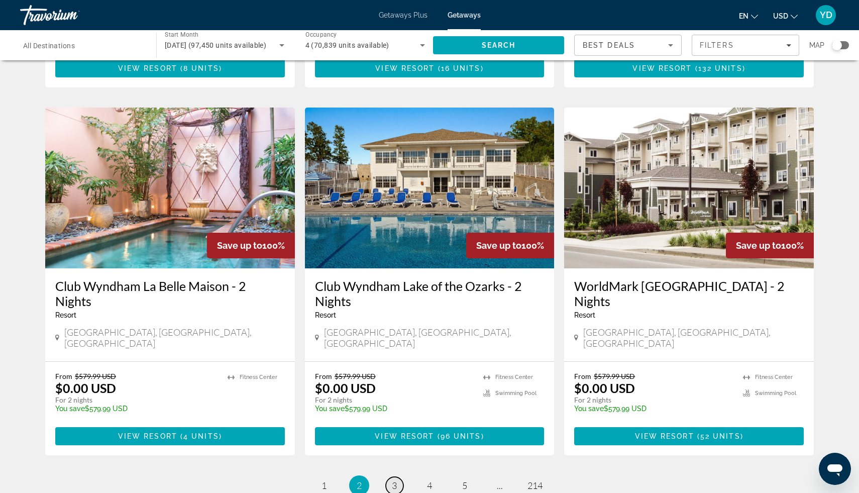
click at [399, 477] on link "page 3" at bounding box center [395, 486] width 18 height 18
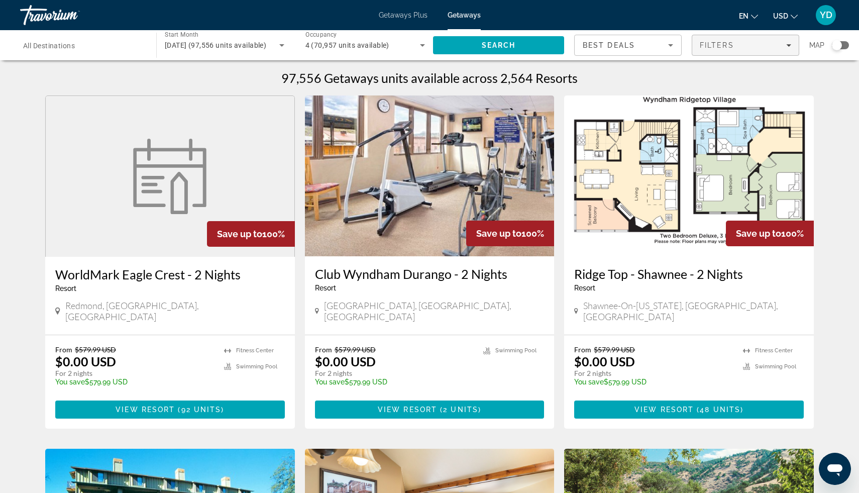
click at [788, 47] on icon "Filters" at bounding box center [788, 45] width 5 height 5
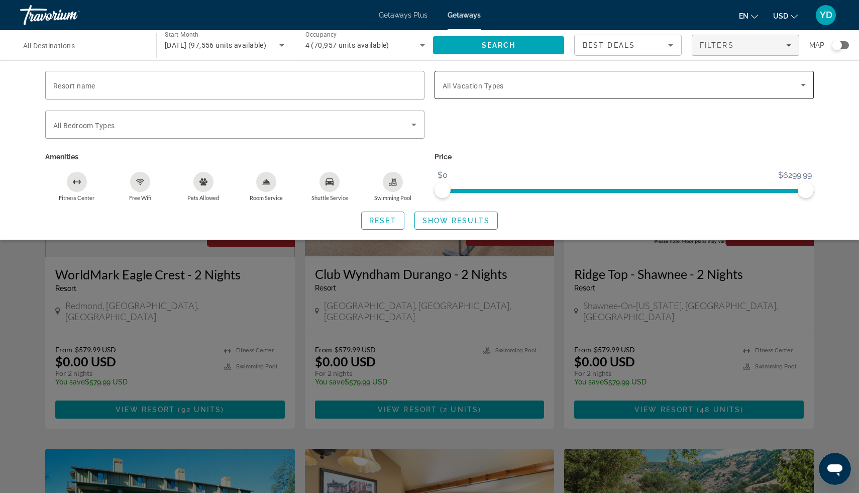
click at [539, 90] on span "Search widget" at bounding box center [622, 85] width 358 height 12
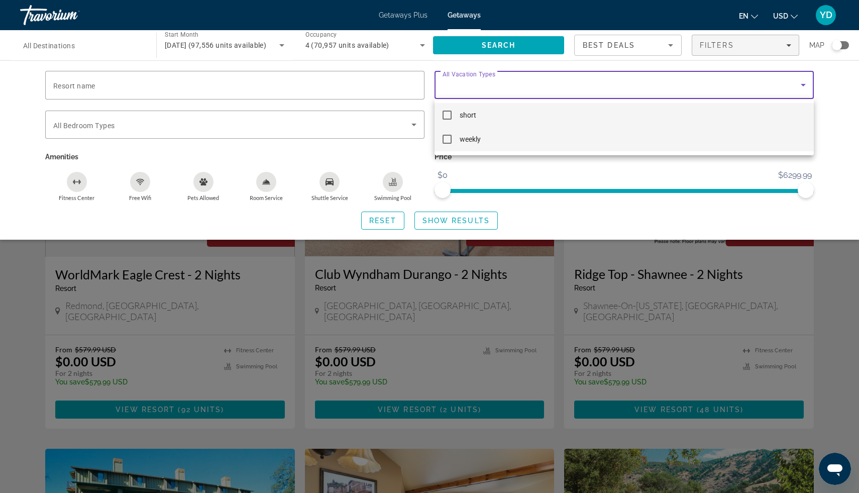
click at [447, 140] on mat-pseudo-checkbox at bounding box center [447, 139] width 9 height 9
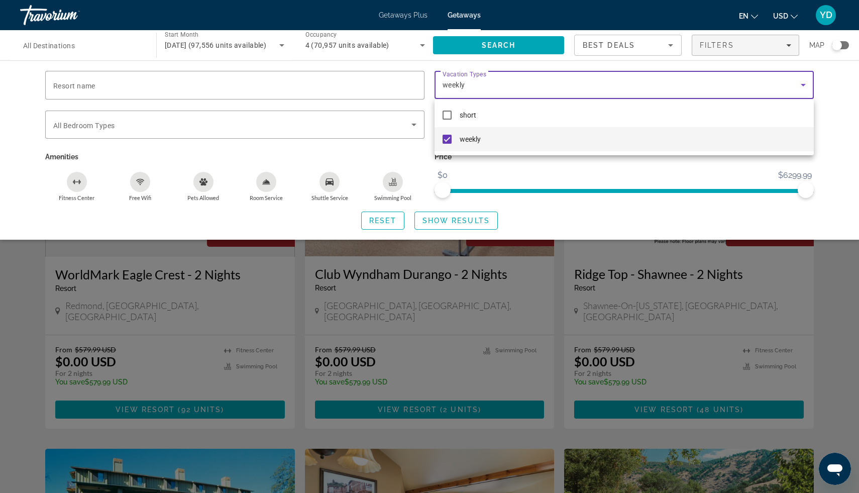
click at [468, 226] on div at bounding box center [429, 246] width 859 height 493
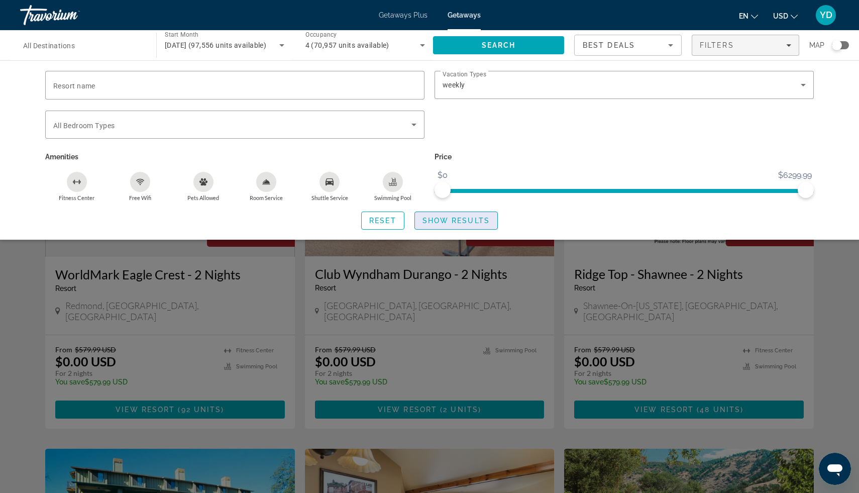
click at [468, 221] on span "Show Results" at bounding box center [456, 221] width 67 height 8
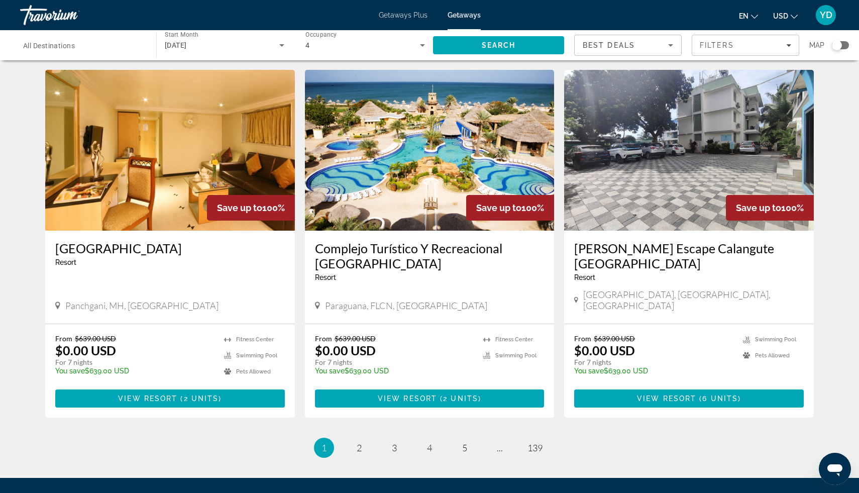
scroll to position [1062, 0]
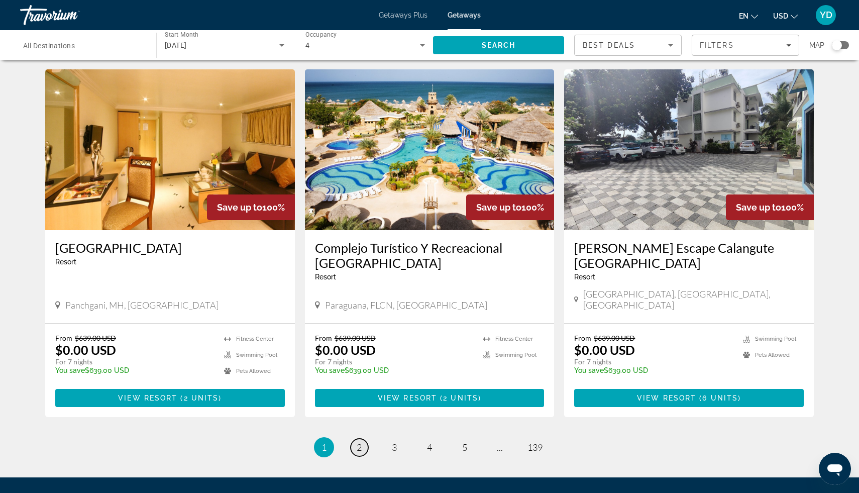
click at [364, 439] on link "page 2" at bounding box center [360, 448] width 18 height 18
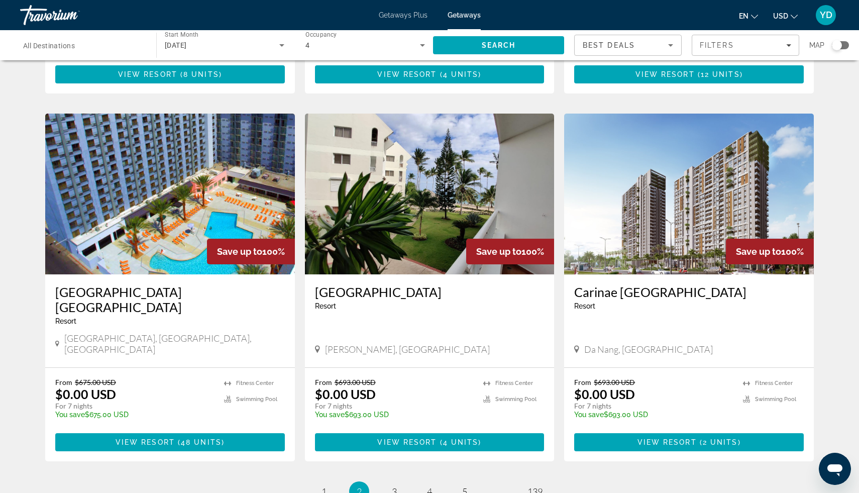
scroll to position [1067, 0]
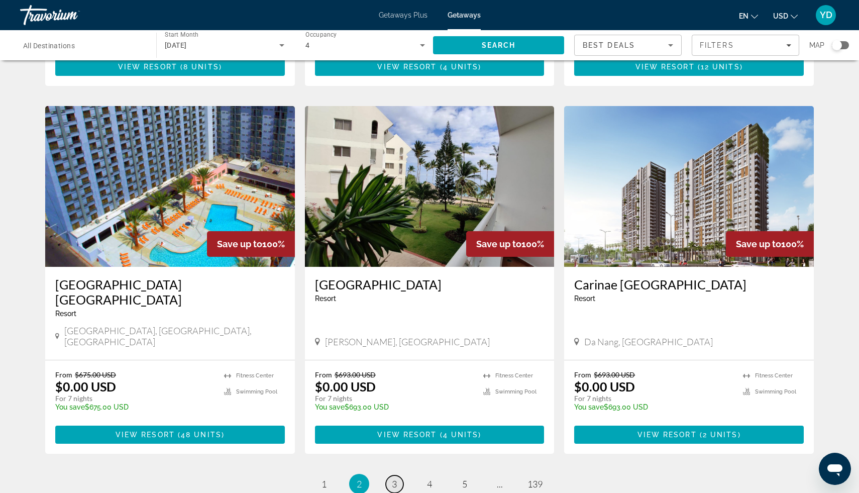
click at [395, 478] on span "3" at bounding box center [394, 483] width 5 height 11
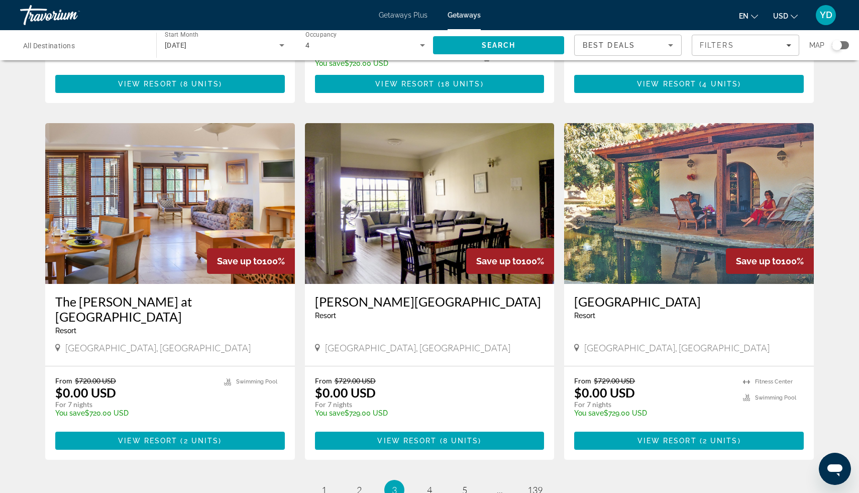
scroll to position [1032, 0]
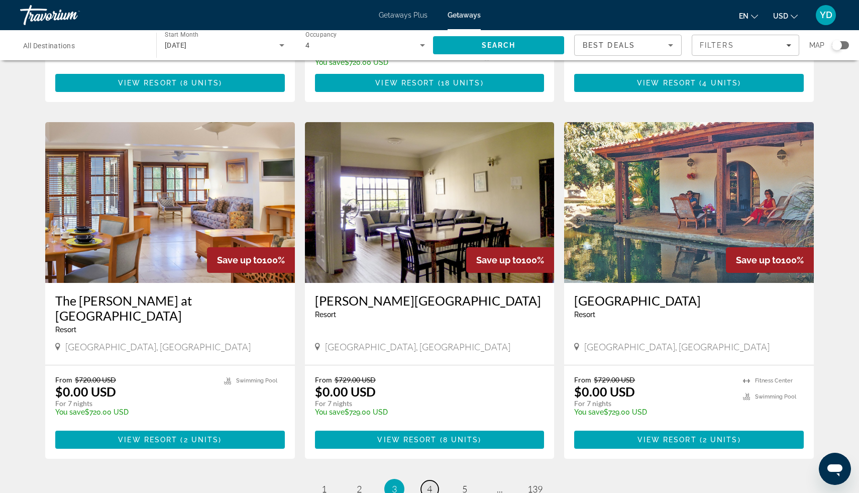
click at [434, 480] on link "page 4" at bounding box center [430, 489] width 18 height 18
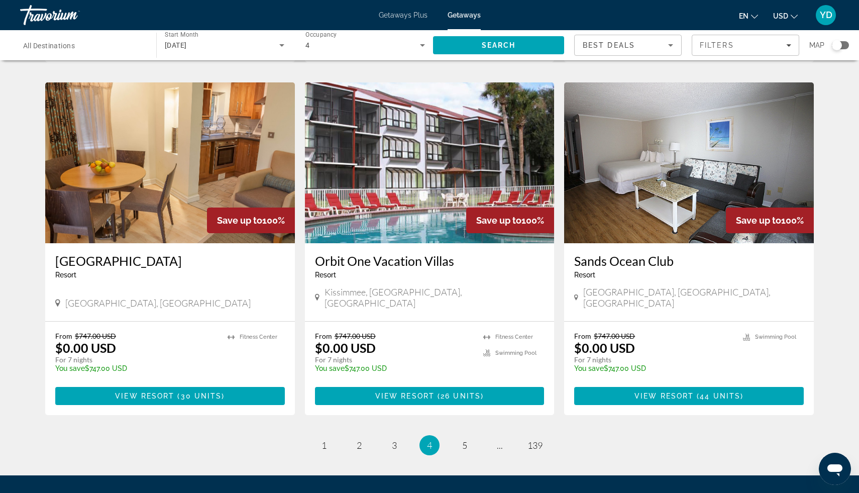
scroll to position [1117, 0]
click at [467, 436] on link "page 5" at bounding box center [465, 445] width 18 height 18
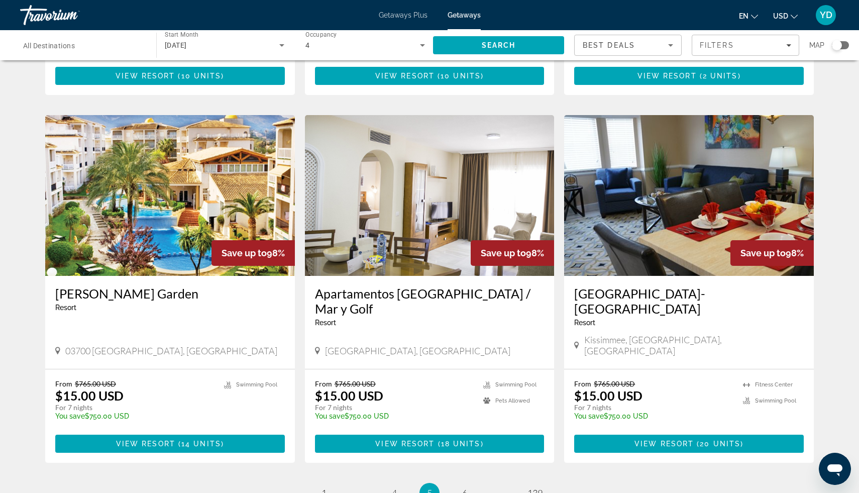
scroll to position [1086, 0]
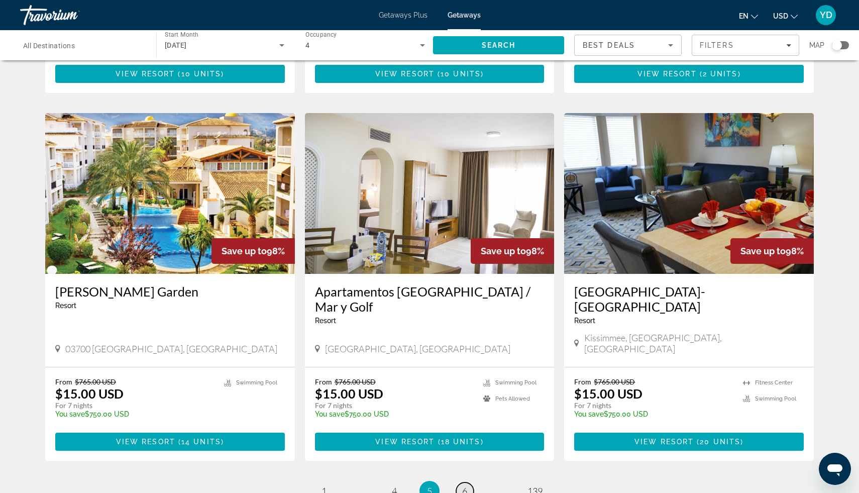
click at [467, 485] on span "6" at bounding box center [464, 490] width 5 height 11
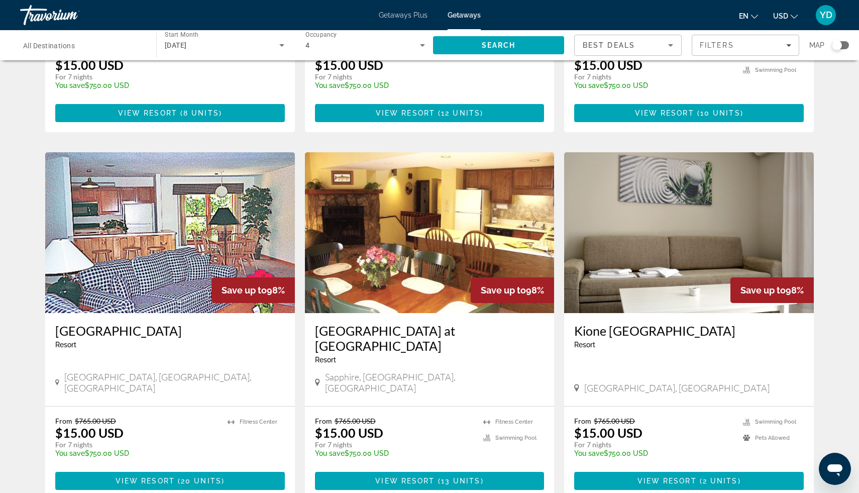
scroll to position [1018, 0]
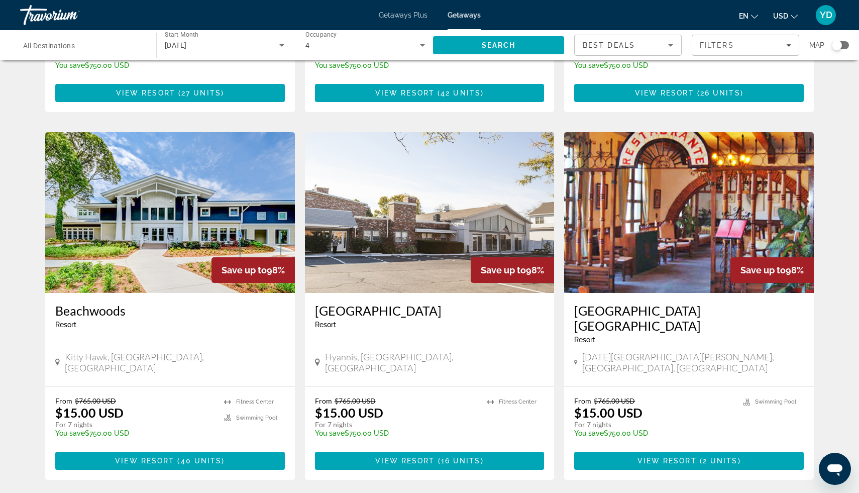
scroll to position [1043, 0]
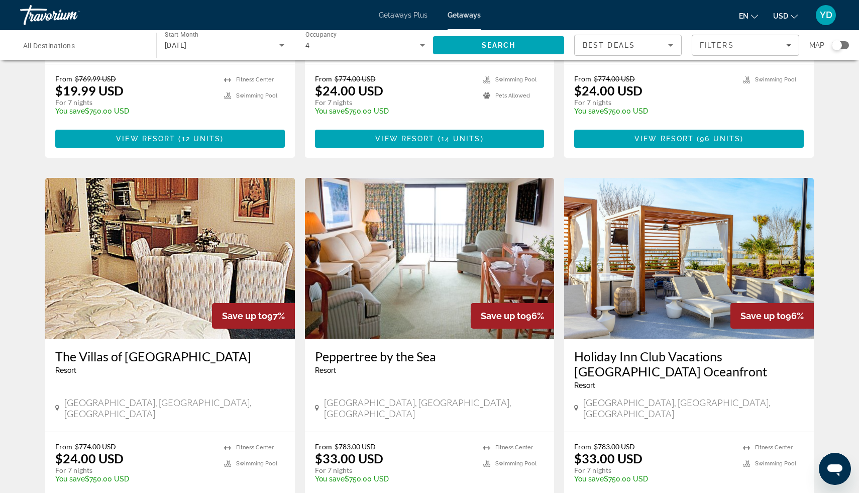
scroll to position [1038, 0]
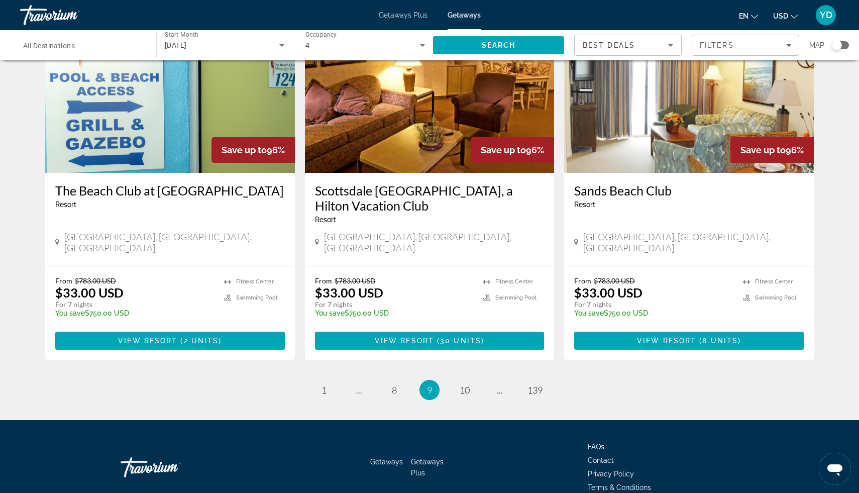
scroll to position [1163, 0]
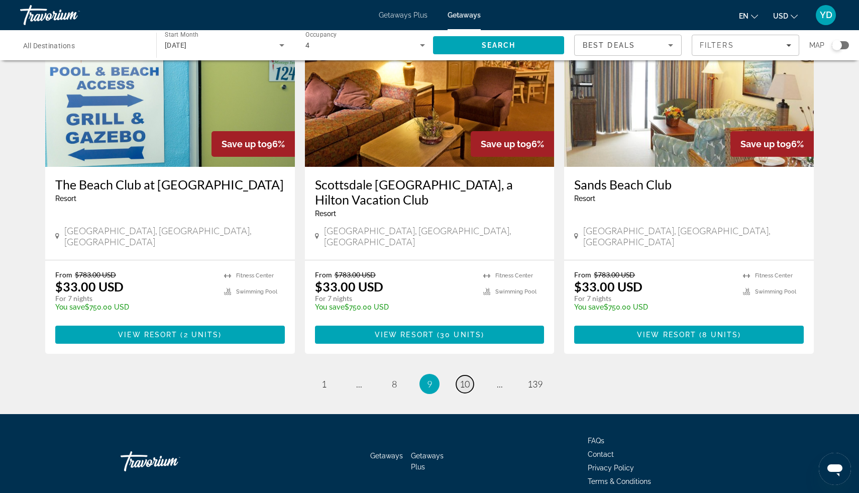
click at [467, 378] on span "10" at bounding box center [465, 383] width 10 height 11
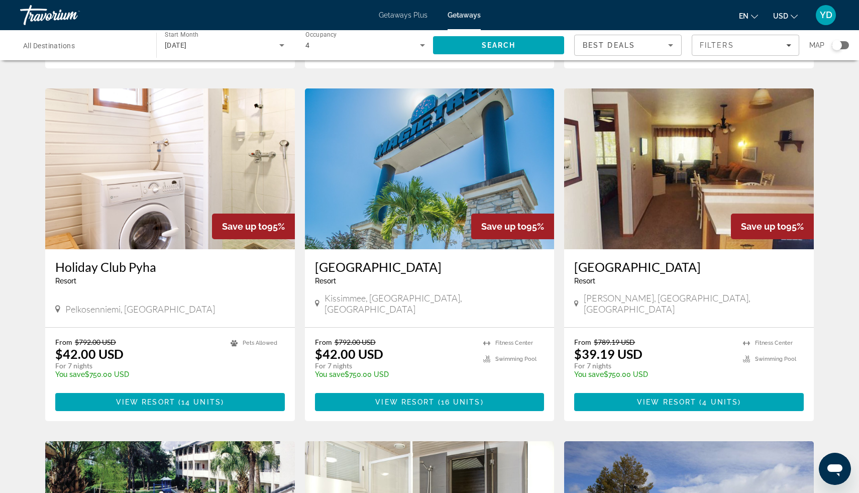
scroll to position [384, 0]
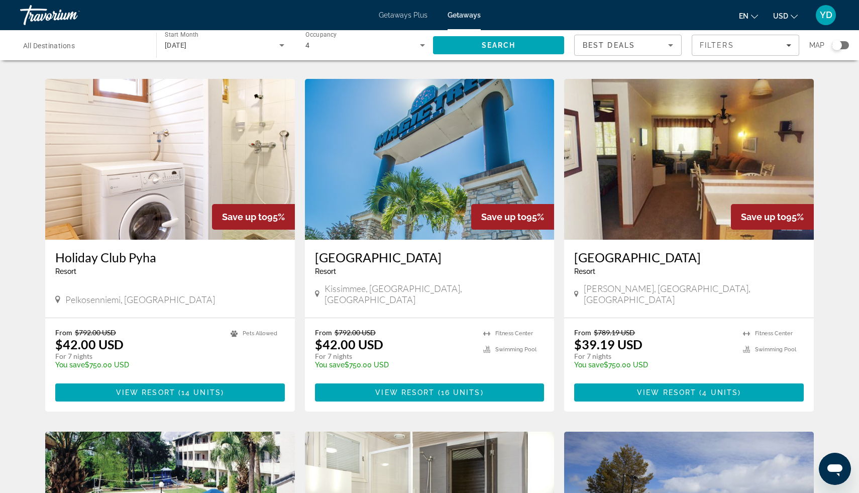
click at [467, 361] on p "You save $750.00 USD" at bounding box center [394, 365] width 159 height 8
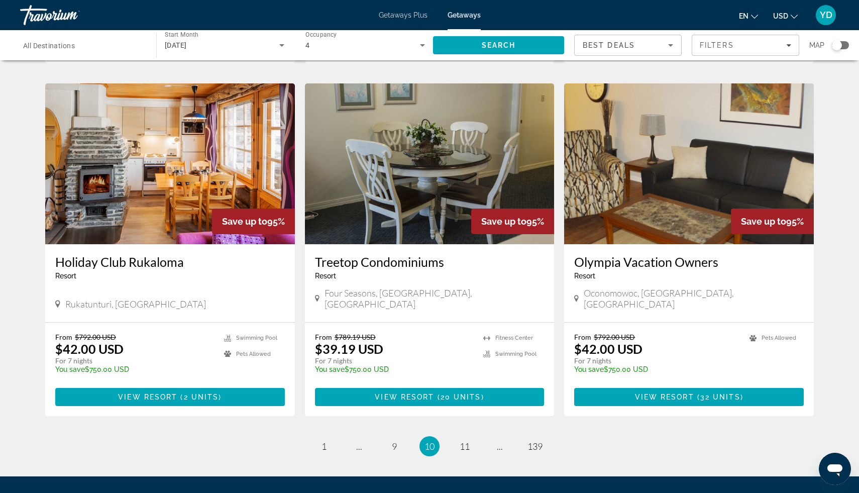
scroll to position [1086, 0]
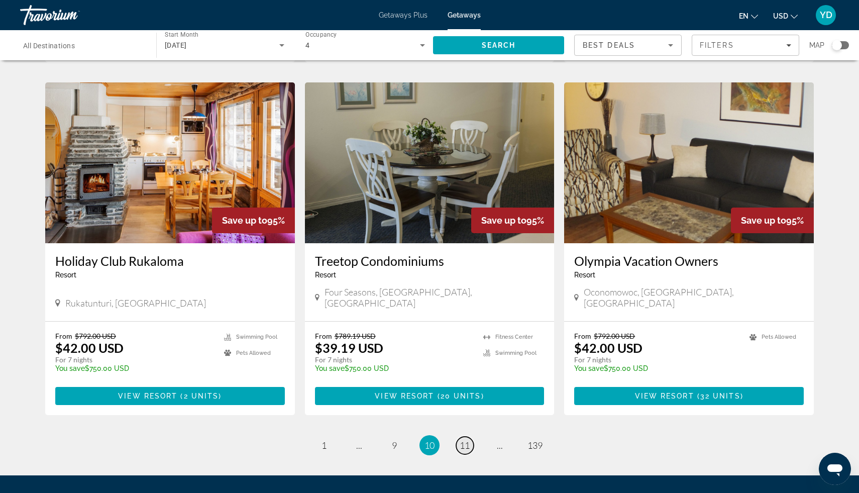
click at [464, 440] on span "11" at bounding box center [465, 445] width 10 height 11
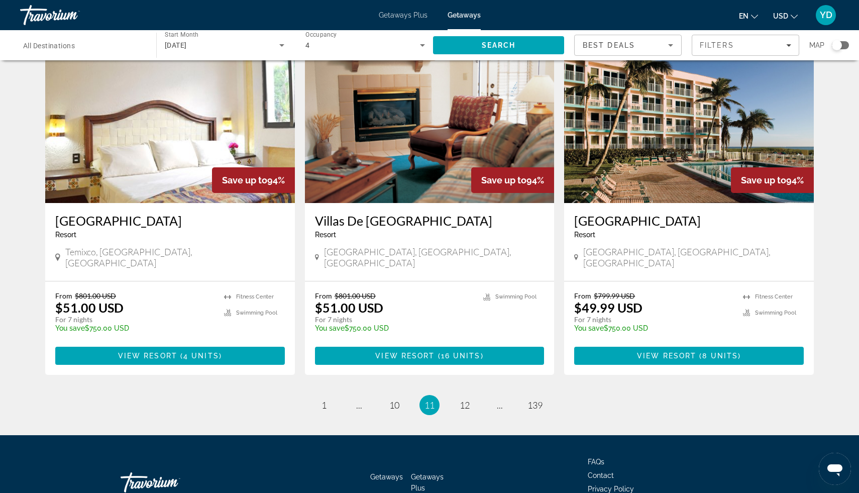
scroll to position [1116, 0]
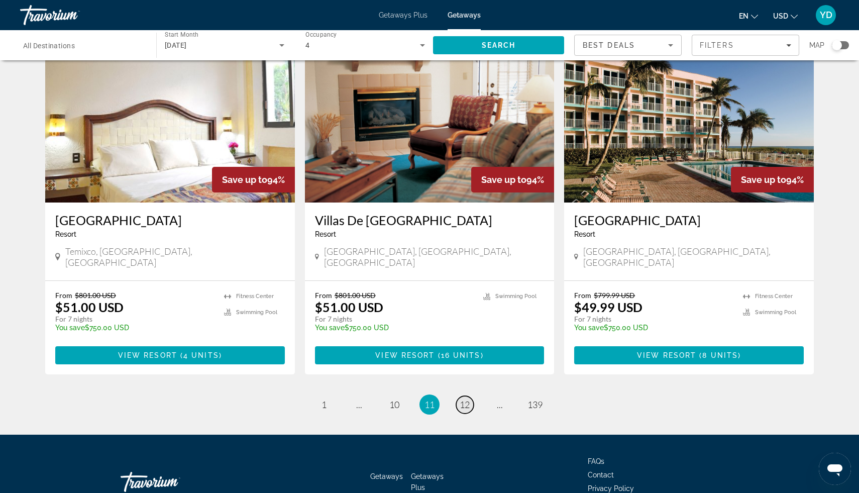
click at [464, 399] on span "12" at bounding box center [465, 404] width 10 height 11
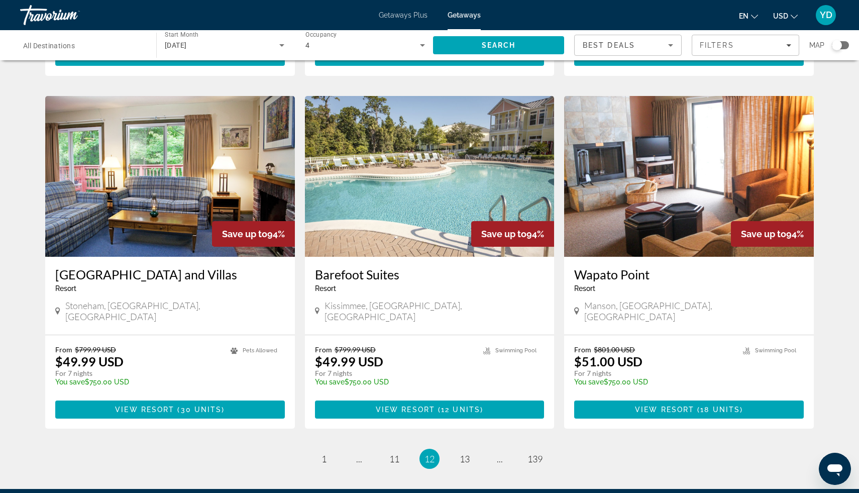
scroll to position [1122, 0]
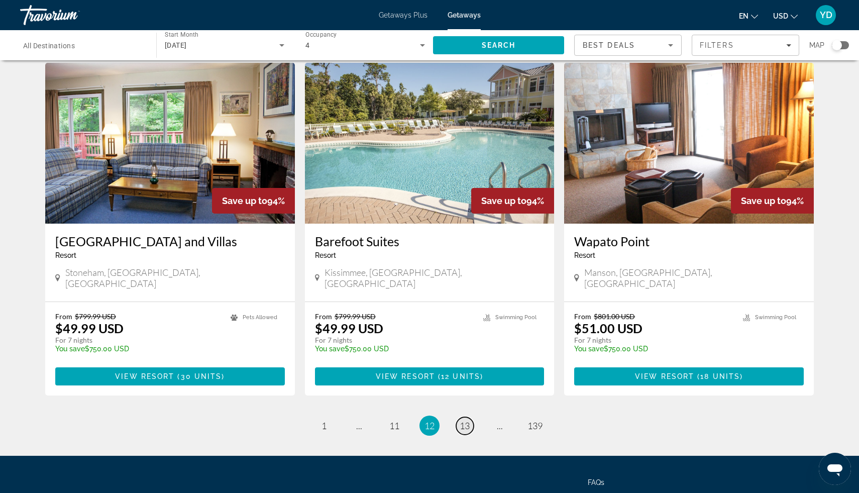
click at [466, 420] on span "13" at bounding box center [465, 425] width 10 height 11
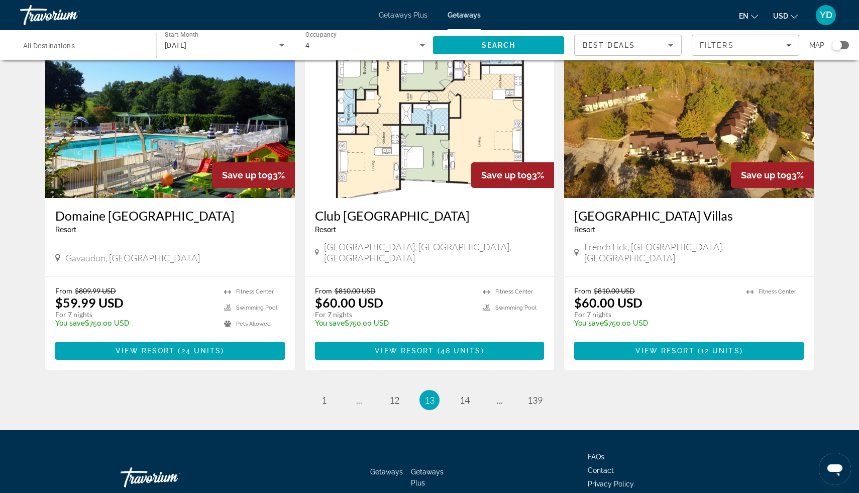
scroll to position [1148, 0]
